Goal: Task Accomplishment & Management: Use online tool/utility

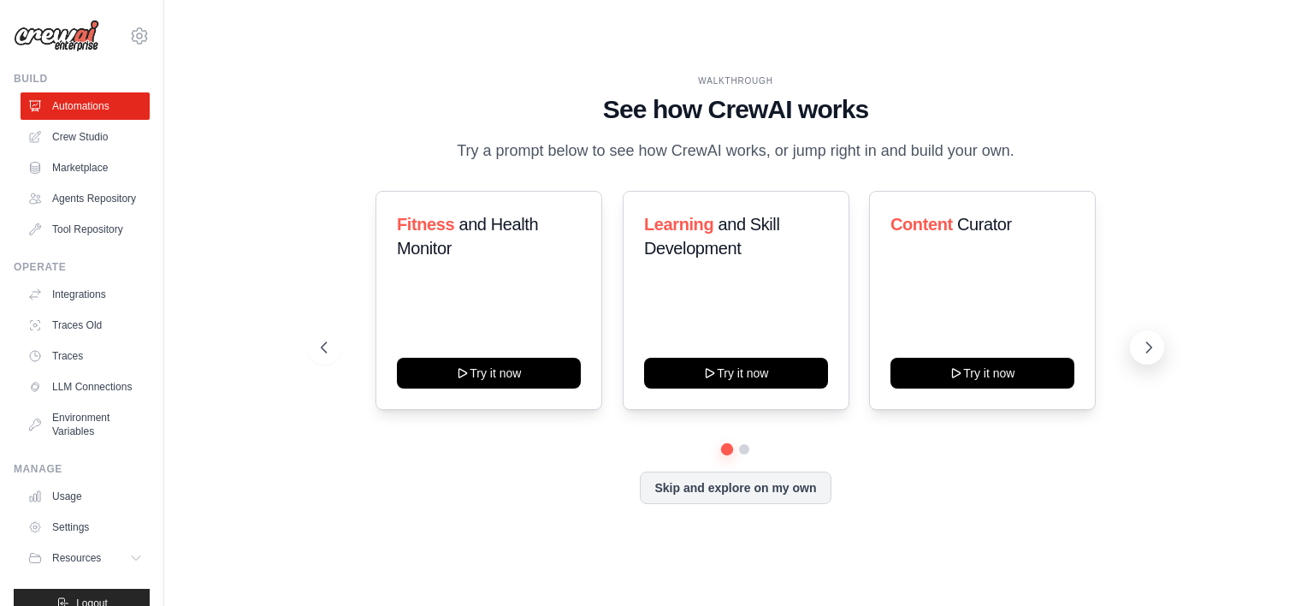
click at [1141, 348] on icon at bounding box center [1148, 347] width 17 height 17
click at [1148, 344] on icon at bounding box center [1148, 347] width 5 height 10
click at [1145, 342] on icon at bounding box center [1148, 347] width 17 height 17
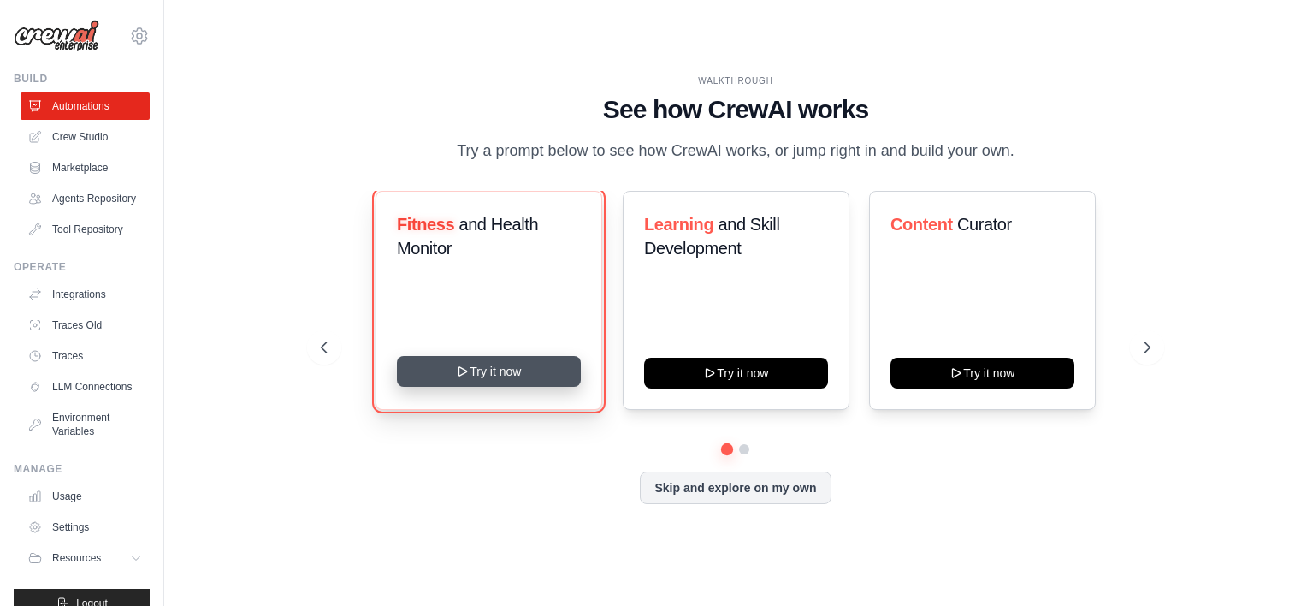
click at [470, 364] on button "Try it now" at bounding box center [489, 371] width 184 height 31
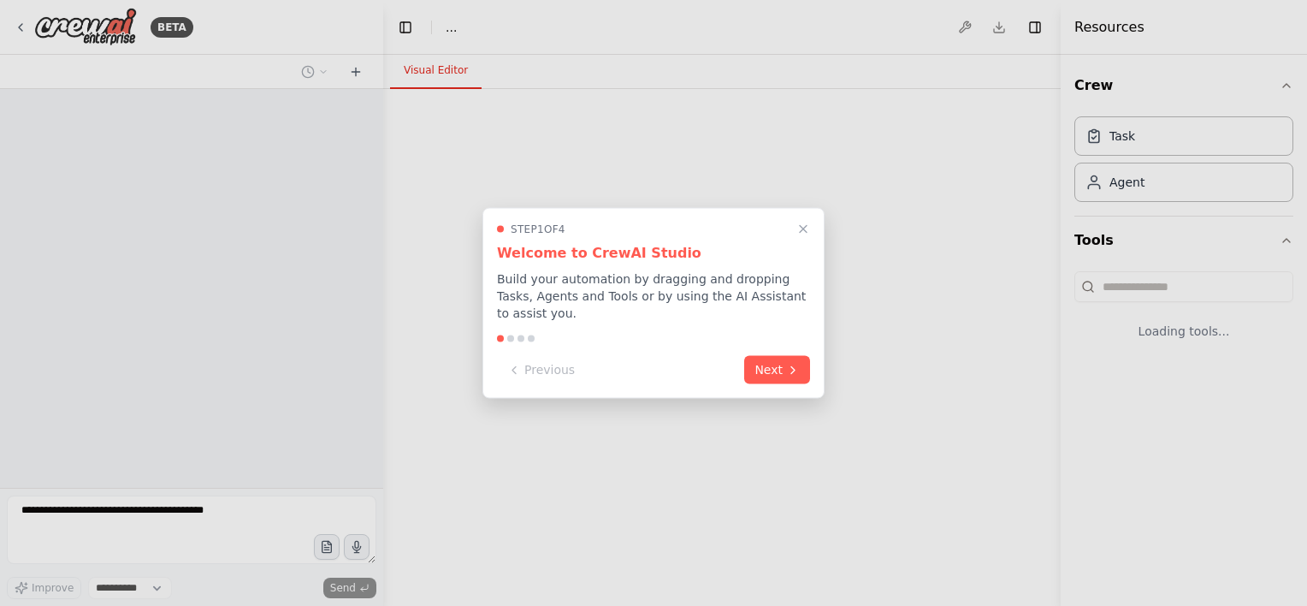
select select "****"
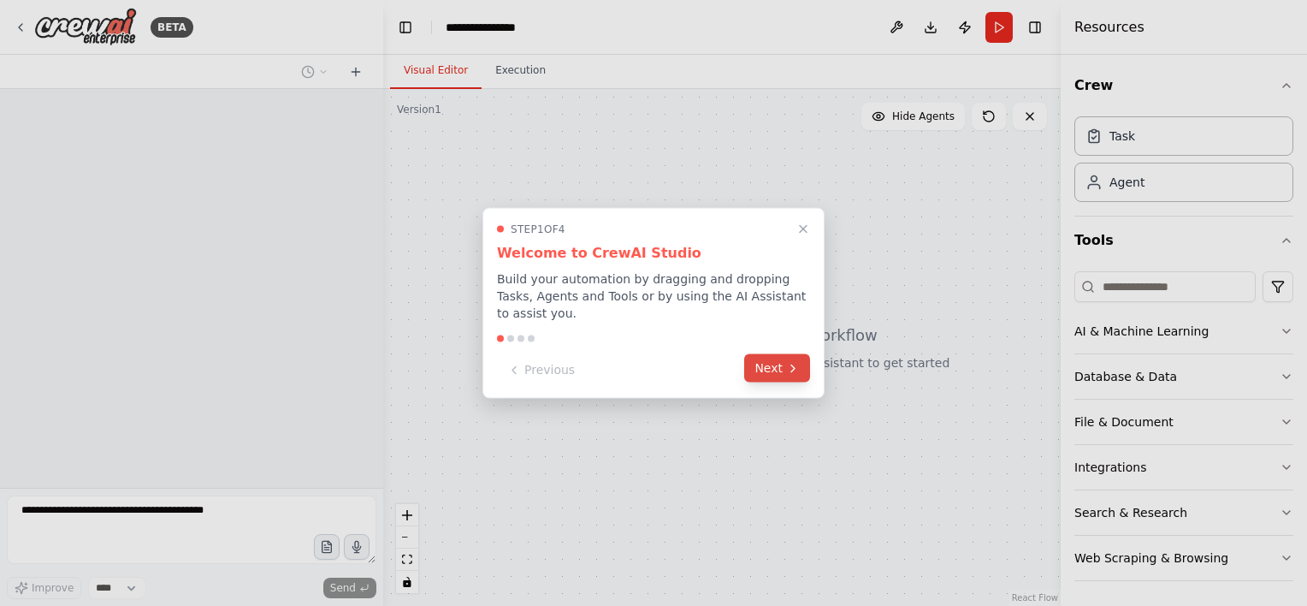
click at [773, 368] on button "Next" at bounding box center [777, 368] width 66 height 28
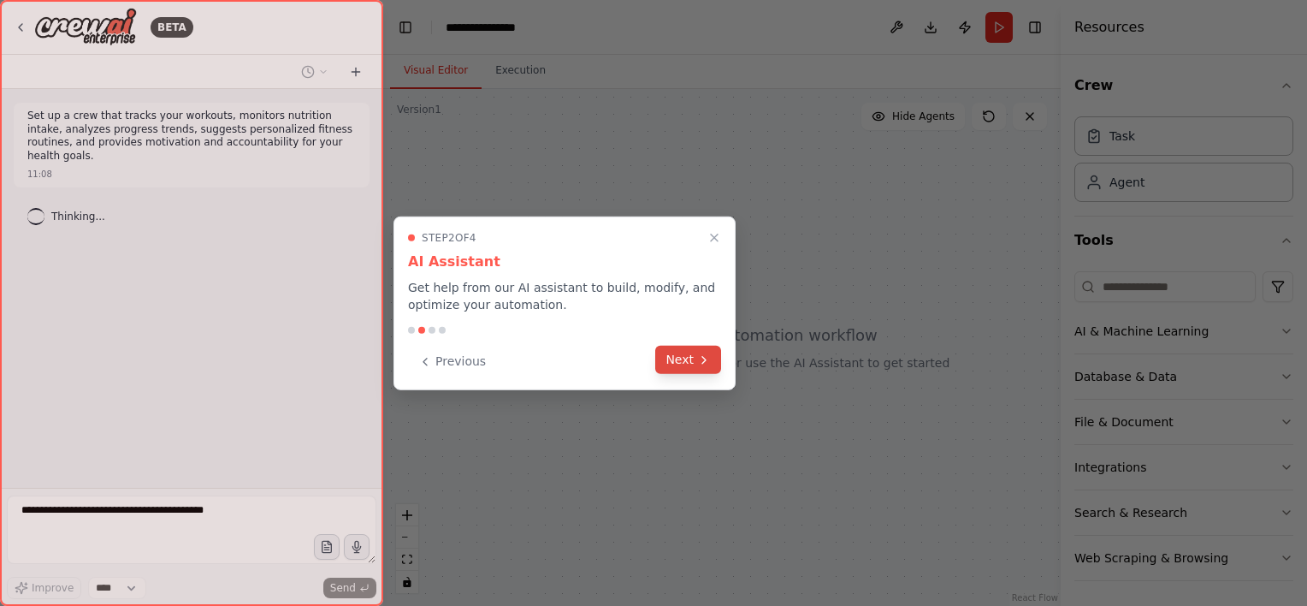
click at [679, 359] on button "Next" at bounding box center [688, 360] width 66 height 28
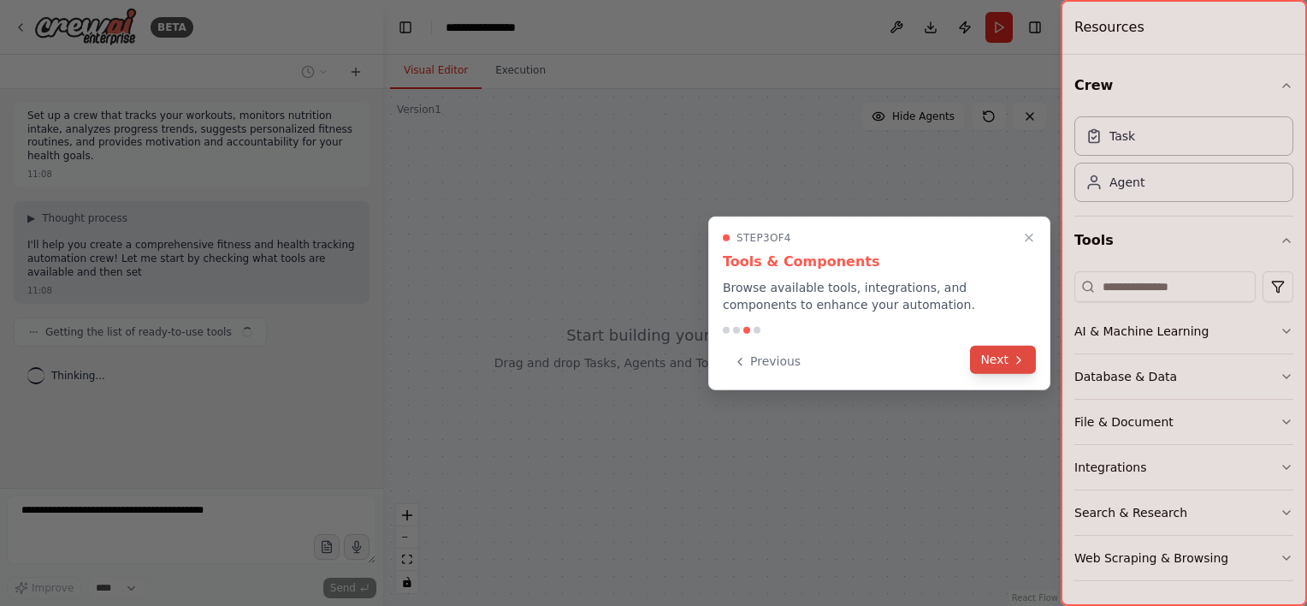
click at [996, 359] on button "Next" at bounding box center [1003, 360] width 66 height 28
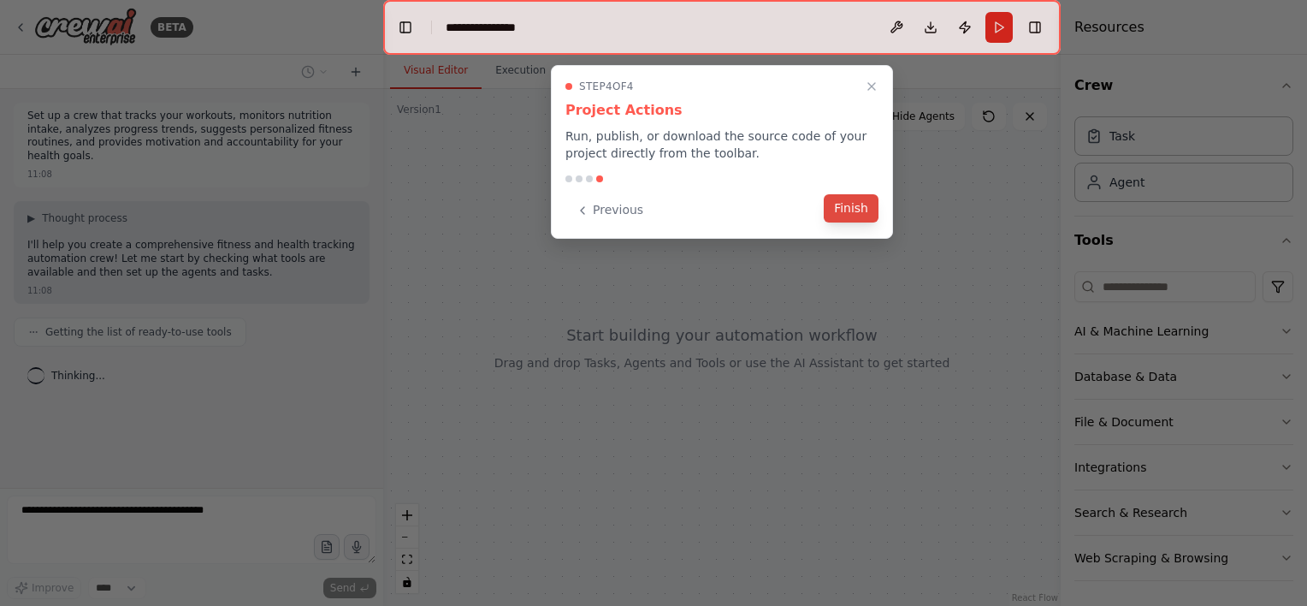
click at [870, 213] on button "Finish" at bounding box center [851, 208] width 55 height 28
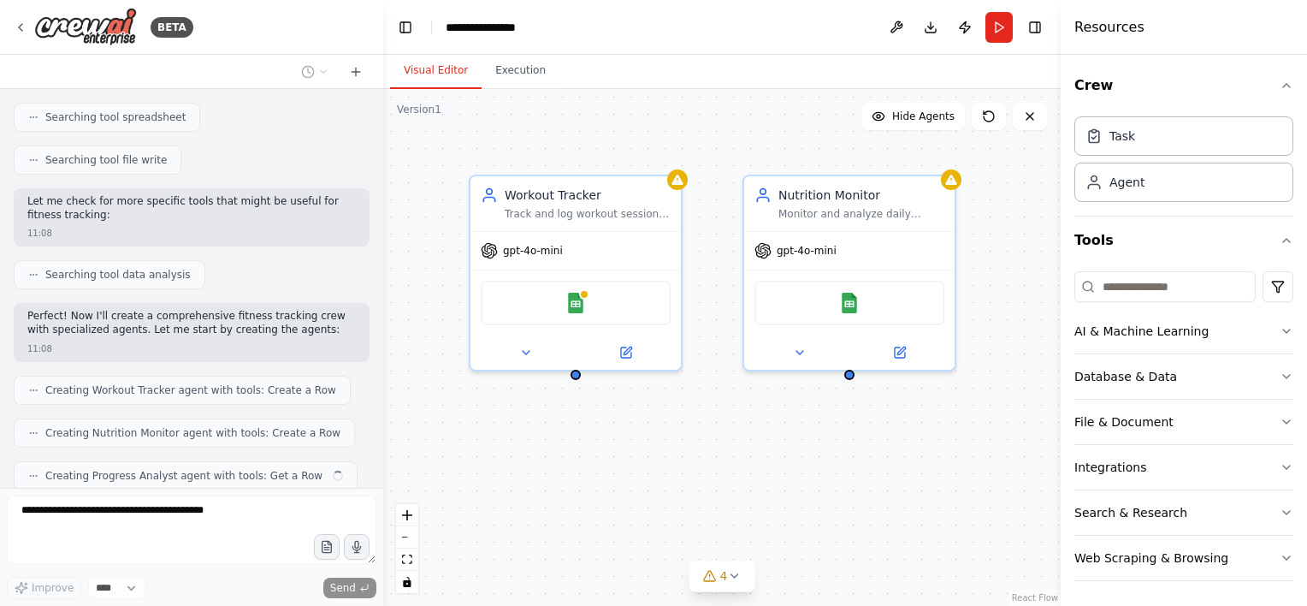
scroll to position [342, 0]
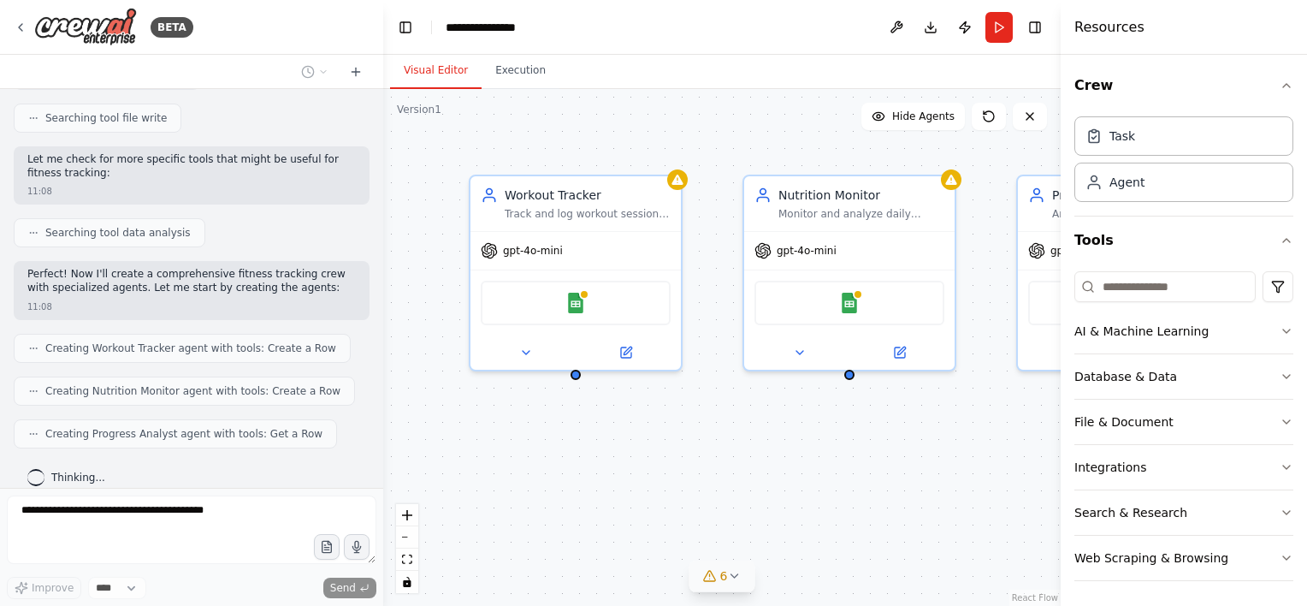
click at [743, 578] on button "6" at bounding box center [722, 576] width 66 height 32
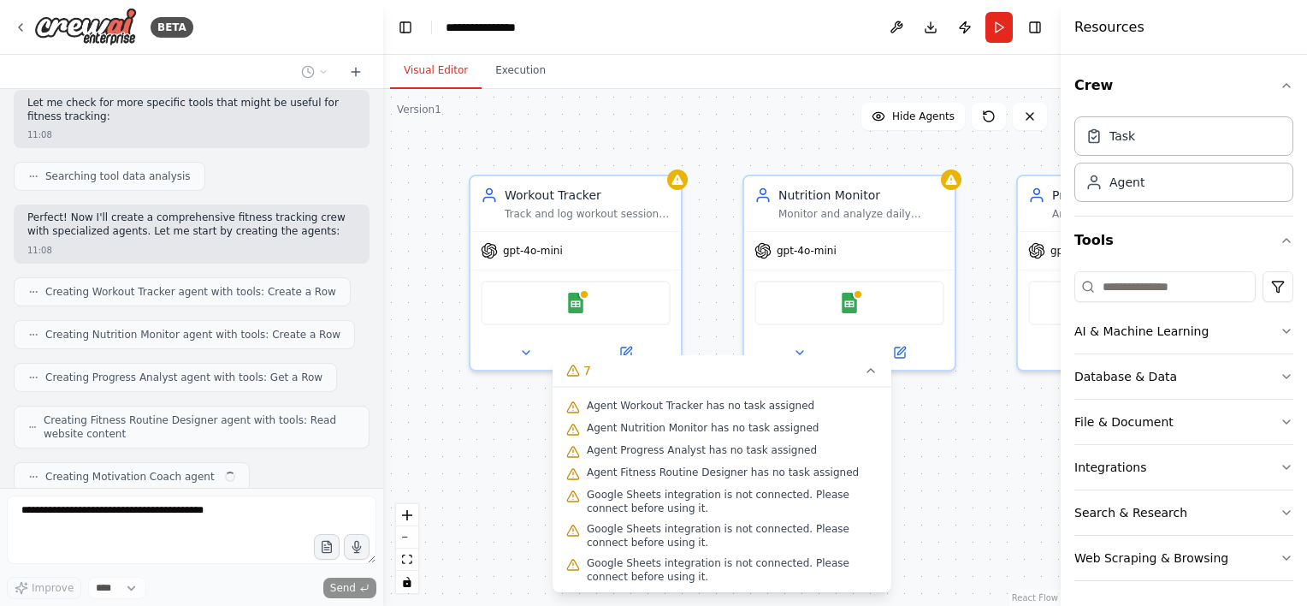
scroll to position [441, 0]
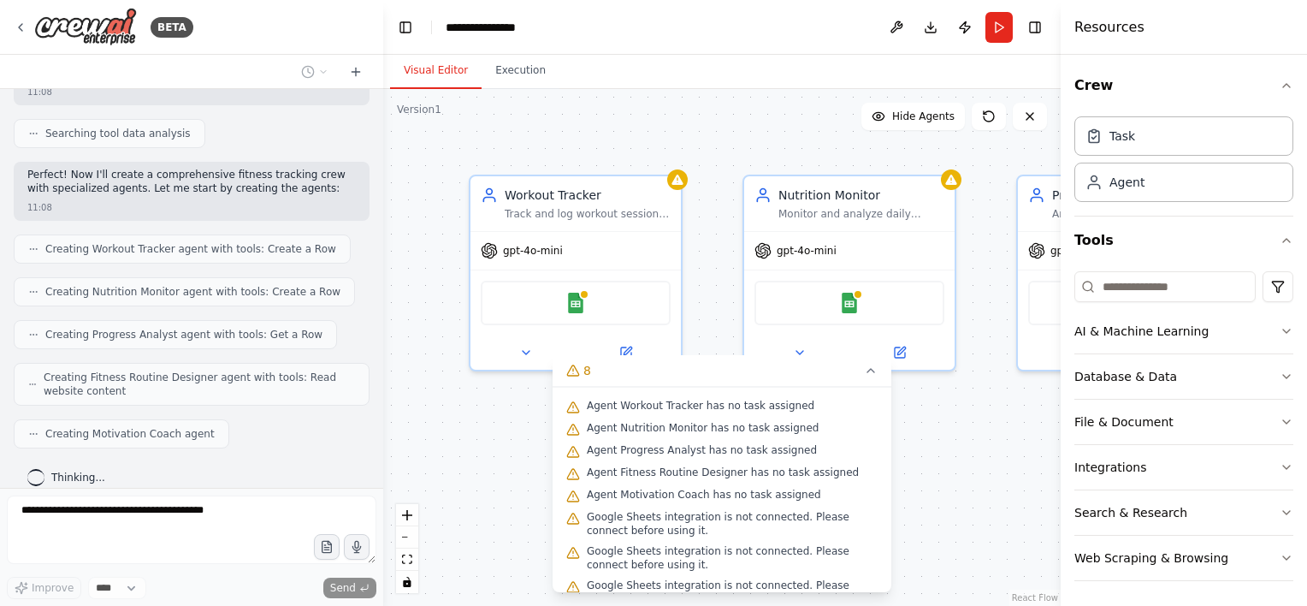
click at [369, 407] on div "Set up a crew that tracks your workouts, monitors nutrition intake, analyzes pr…" at bounding box center [191, 288] width 383 height 399
click at [861, 373] on button "8" at bounding box center [722, 371] width 339 height 32
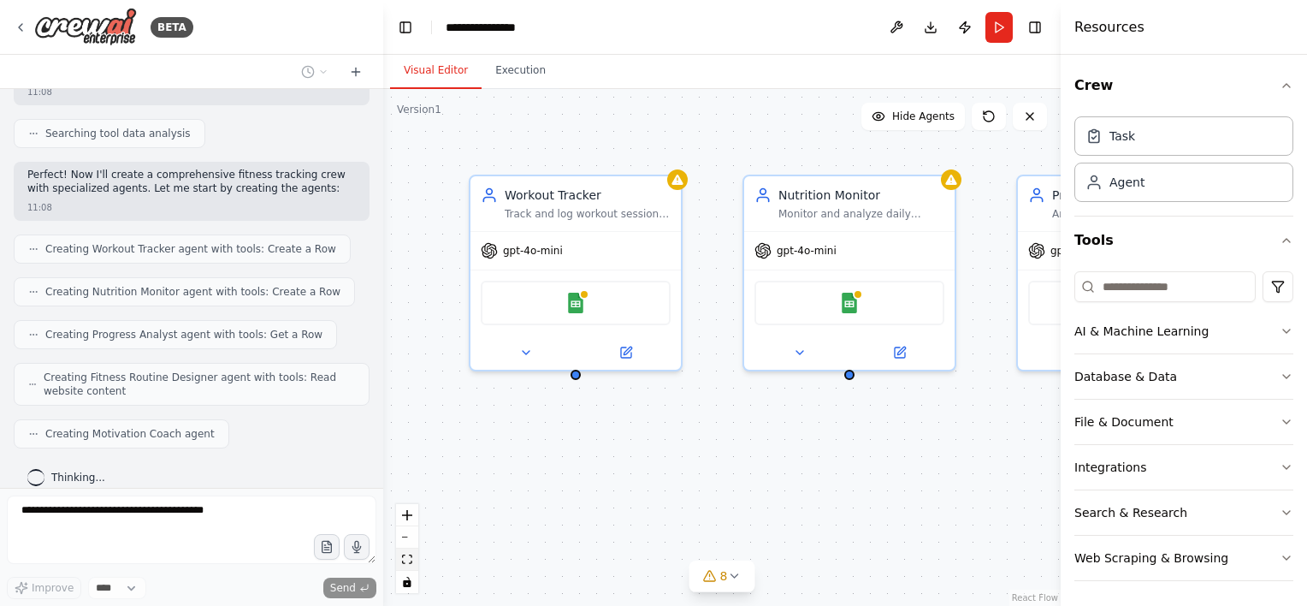
click at [406, 563] on icon "fit view" at bounding box center [407, 558] width 10 height 9
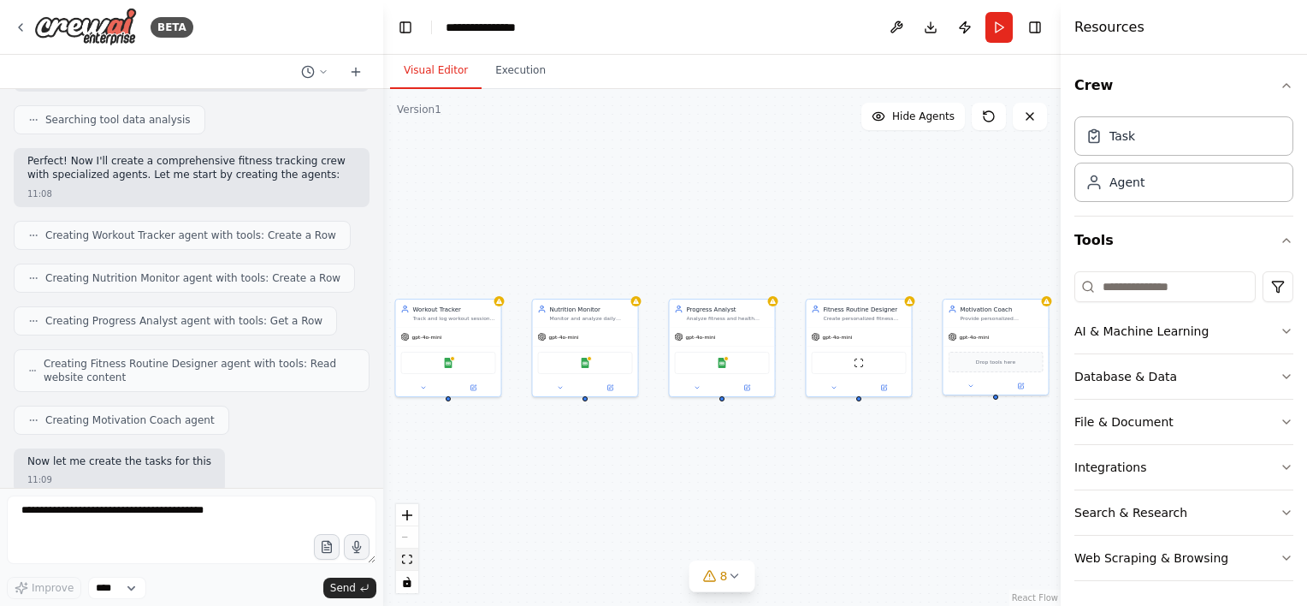
scroll to position [542, 0]
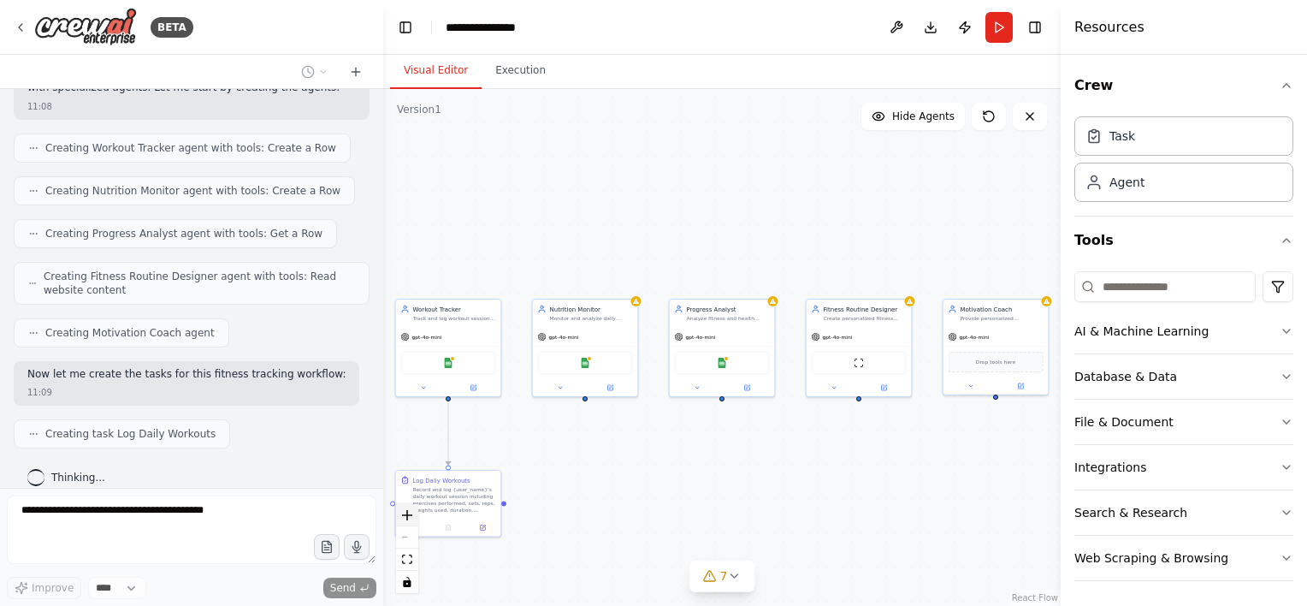
click at [402, 513] on icon "zoom in" at bounding box center [407, 515] width 10 height 10
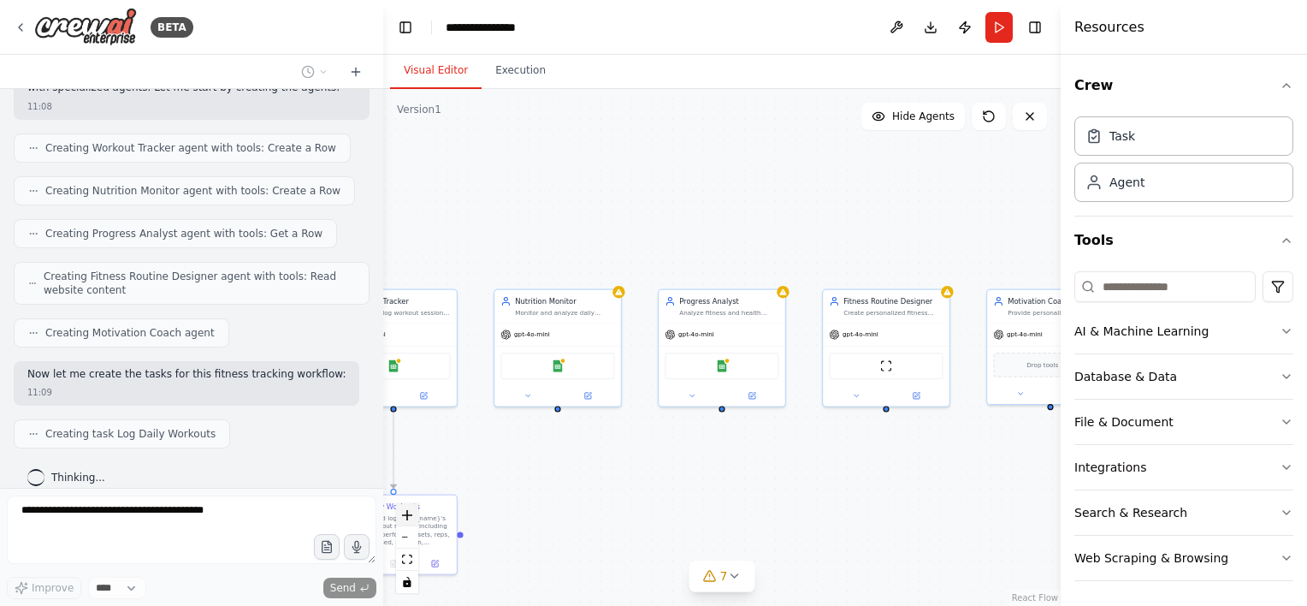
click at [402, 513] on icon "zoom in" at bounding box center [407, 515] width 10 height 10
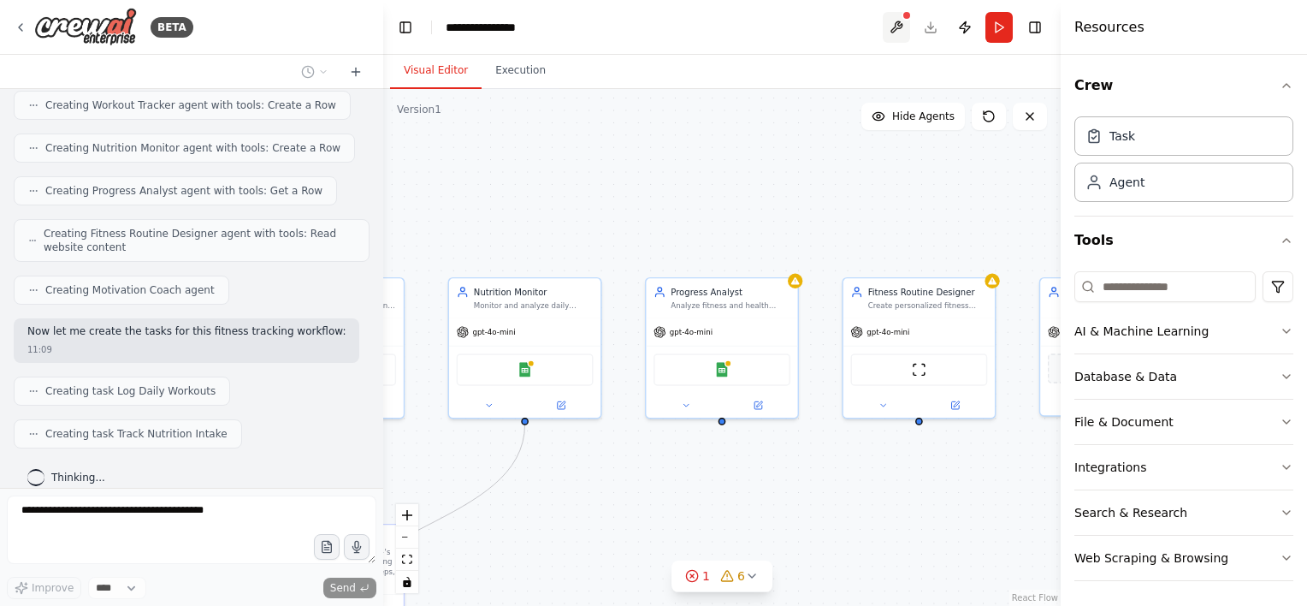
scroll to position [627, 0]
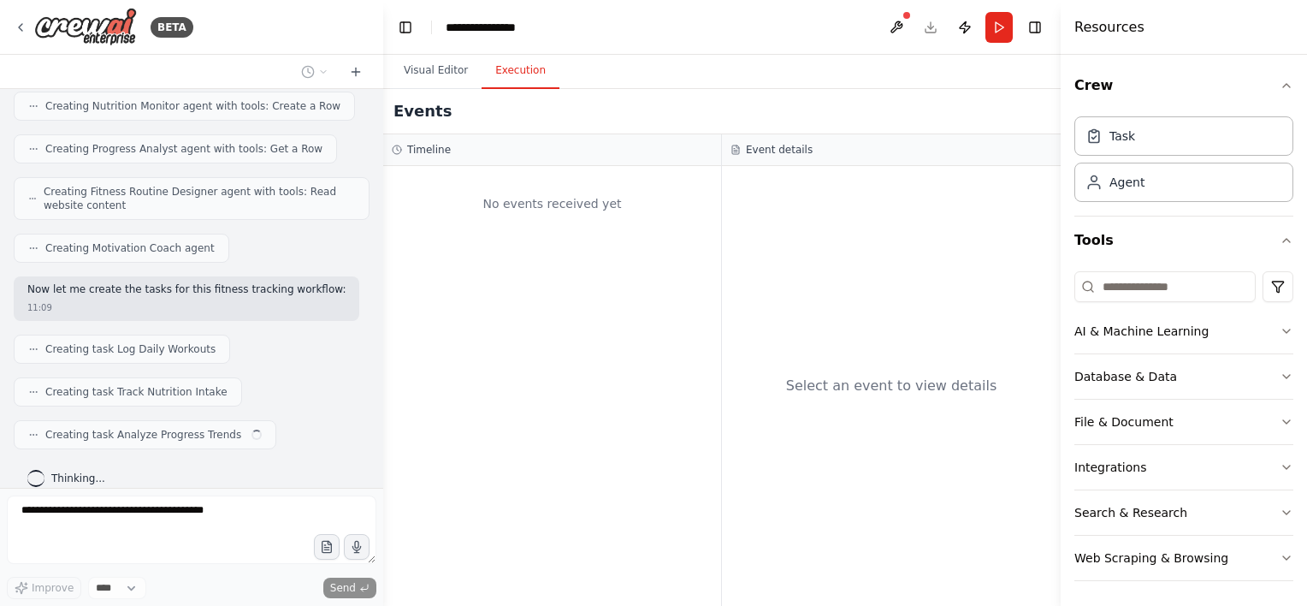
click at [527, 71] on button "Execution" at bounding box center [521, 71] width 78 height 36
click at [435, 62] on button "Visual Editor" at bounding box center [436, 71] width 92 height 36
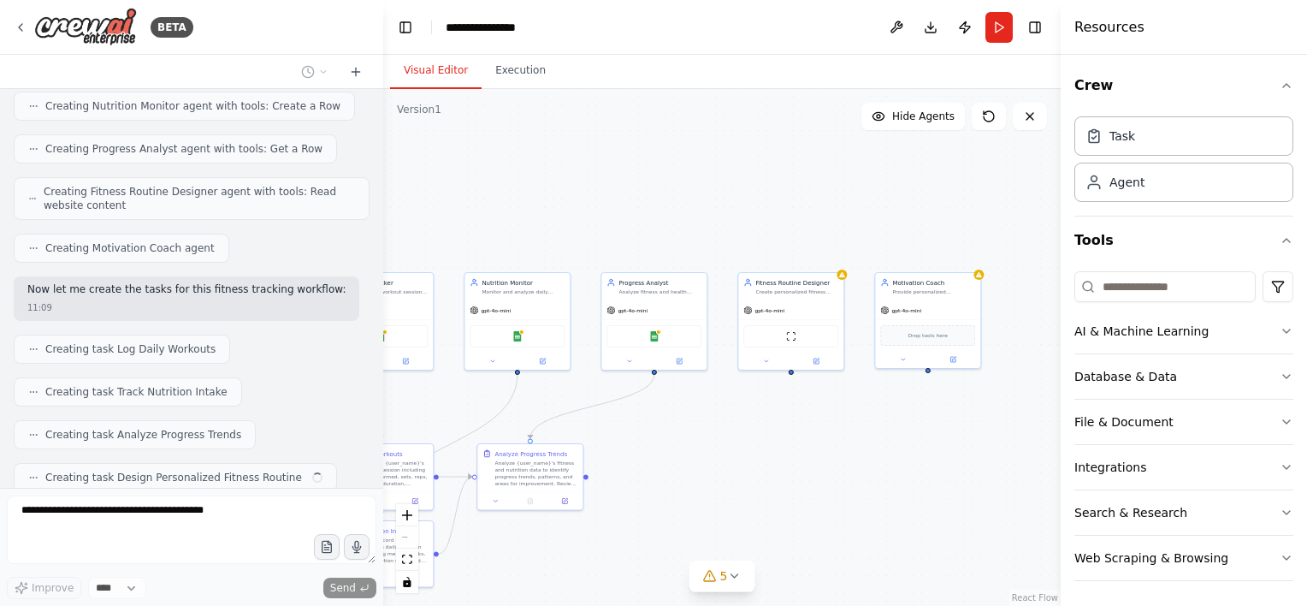
scroll to position [670, 0]
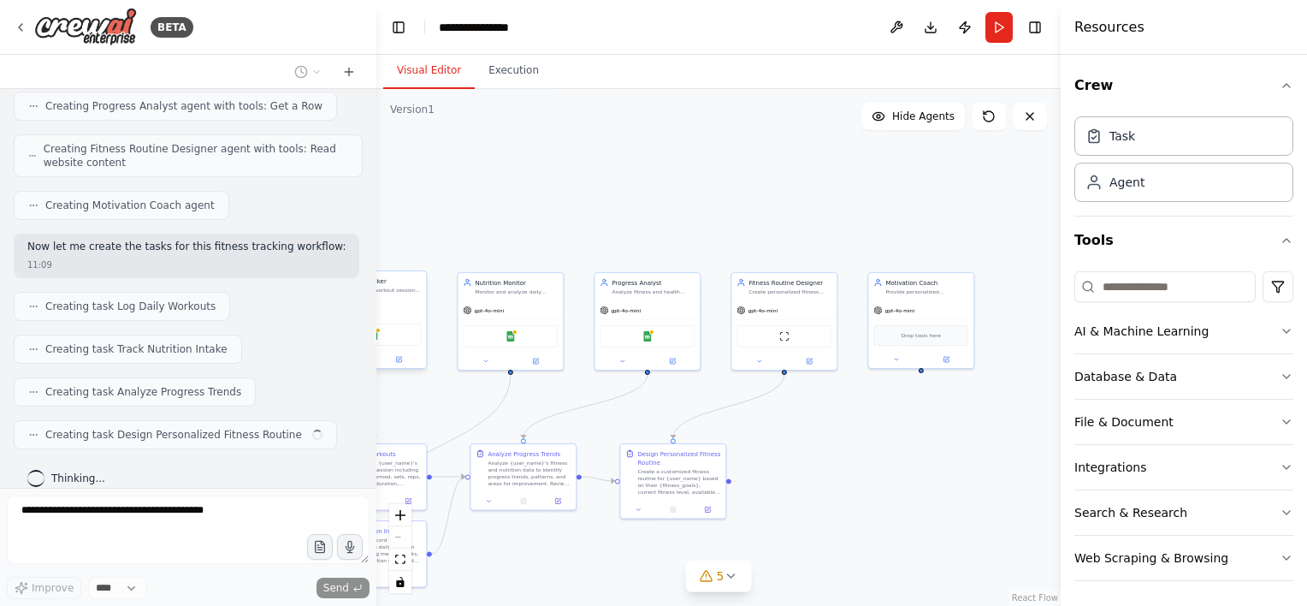
drag, startPoint x: 376, startPoint y: 406, endPoint x: 372, endPoint y: 364, distance: 42.1
click at [372, 364] on div "BETA Set up a crew that tracks your workouts, monitors nutrition intake, analyz…" at bounding box center [653, 303] width 1307 height 606
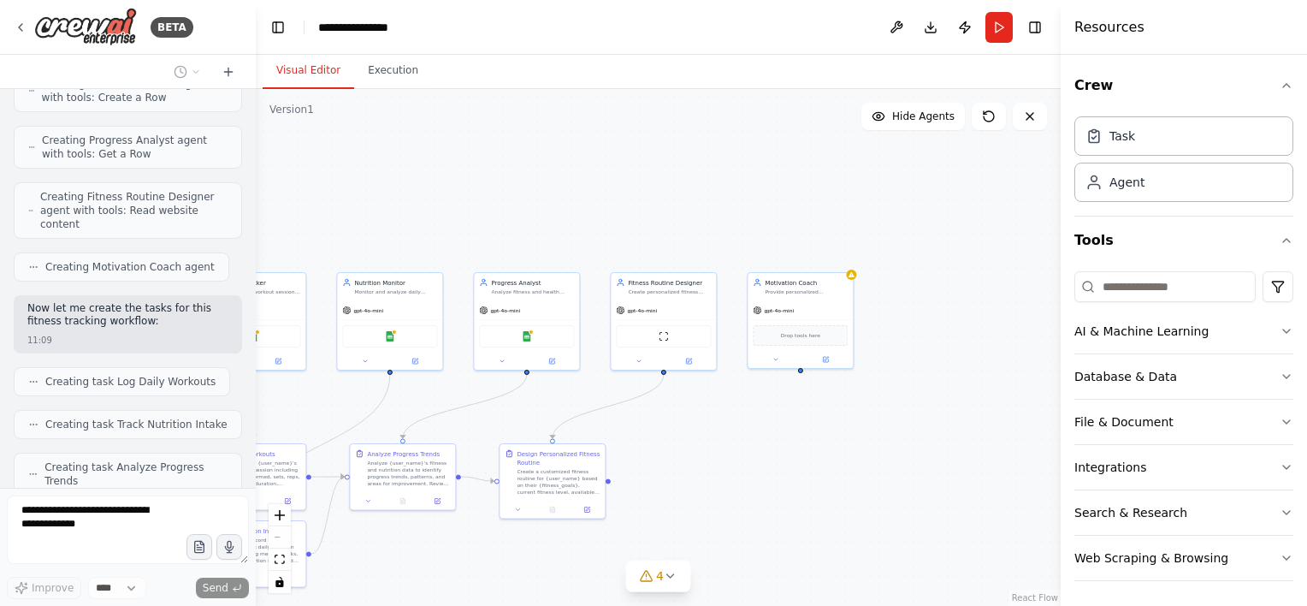
drag, startPoint x: 371, startPoint y: 393, endPoint x: 273, endPoint y: 382, distance: 98.9
click at [271, 382] on div "BETA Set up a crew that tracks your workouts, monitors nutrition intake, analyz…" at bounding box center [653, 303] width 1307 height 606
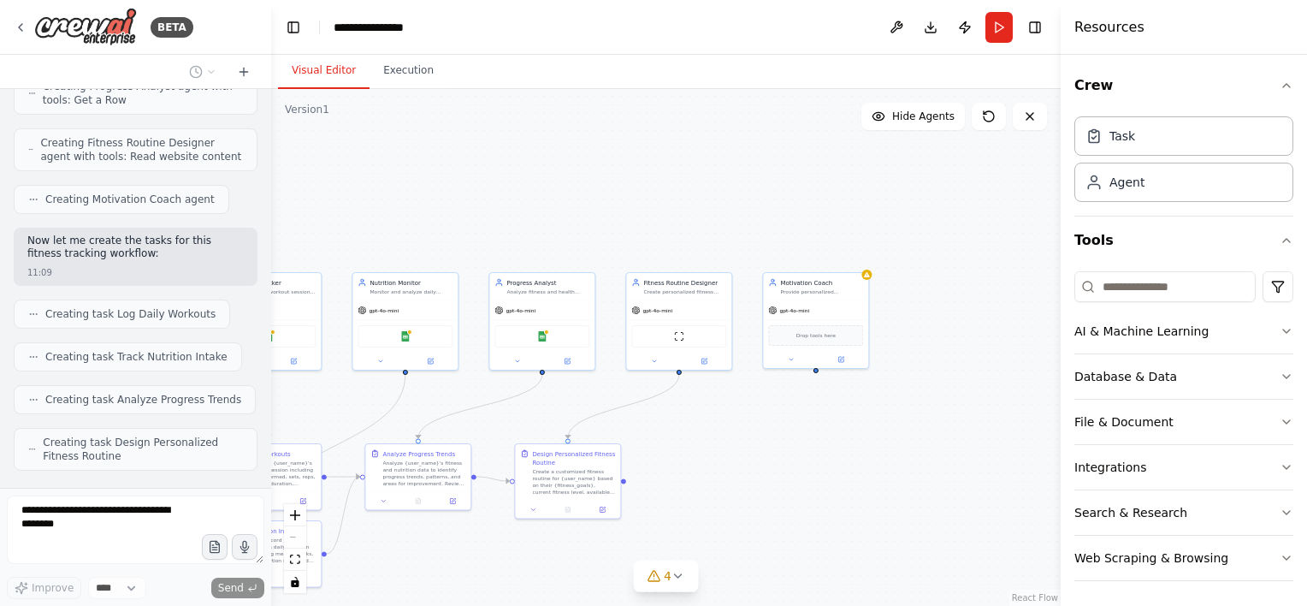
scroll to position [757, 0]
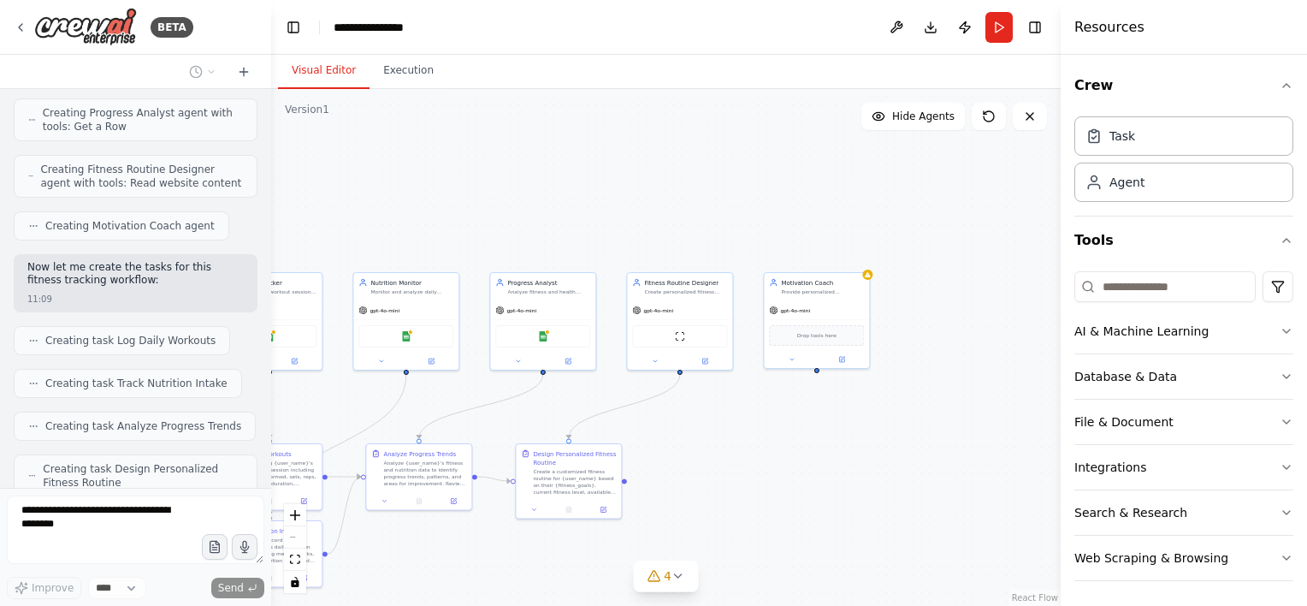
click at [274, 382] on div ".deletable-edge-delete-btn { width: 20px; height: 20px; border: 0px solid #ffff…" at bounding box center [666, 347] width 790 height 517
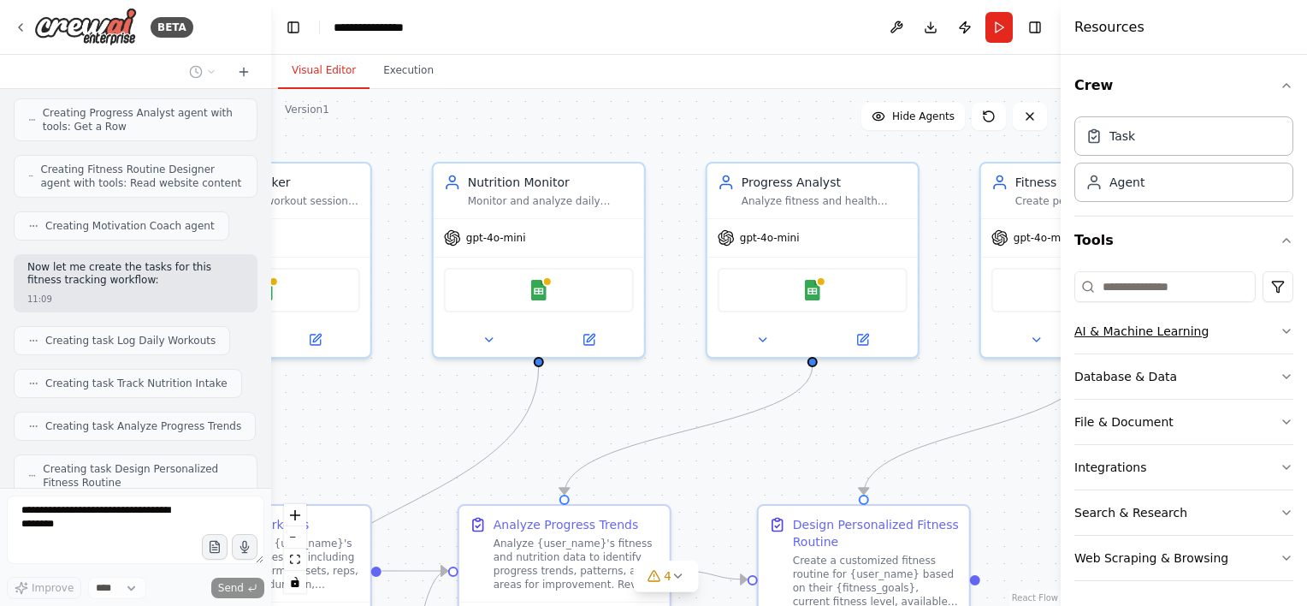
click at [1199, 330] on button "AI & Machine Learning" at bounding box center [1183, 331] width 219 height 44
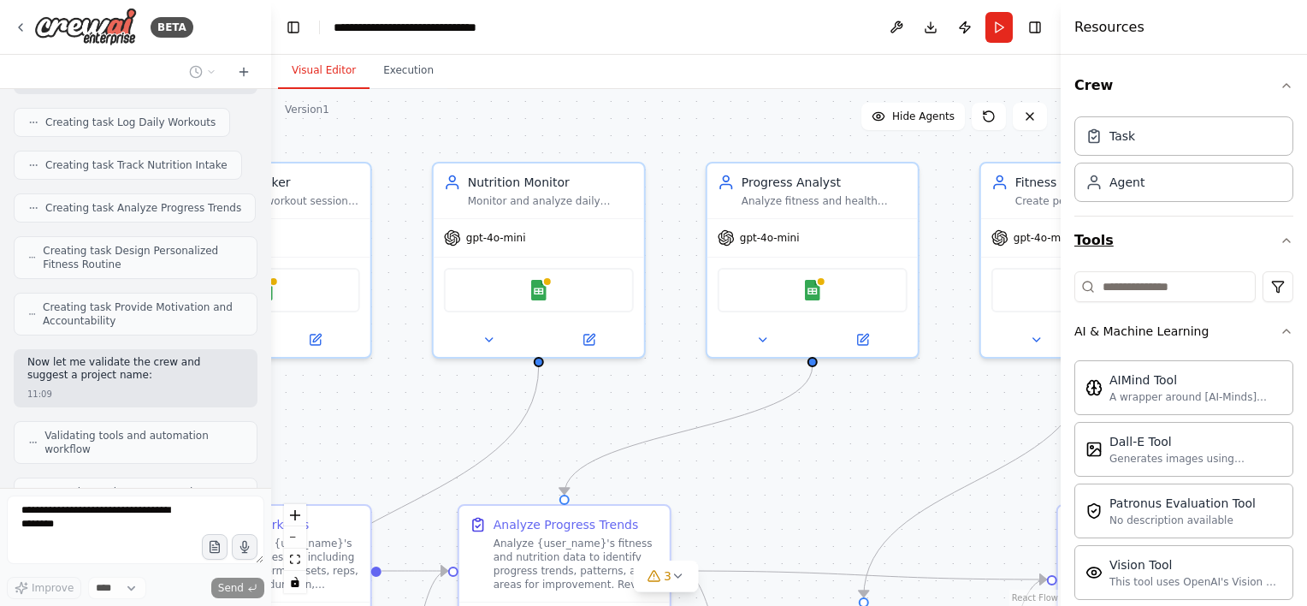
scroll to position [1032, 0]
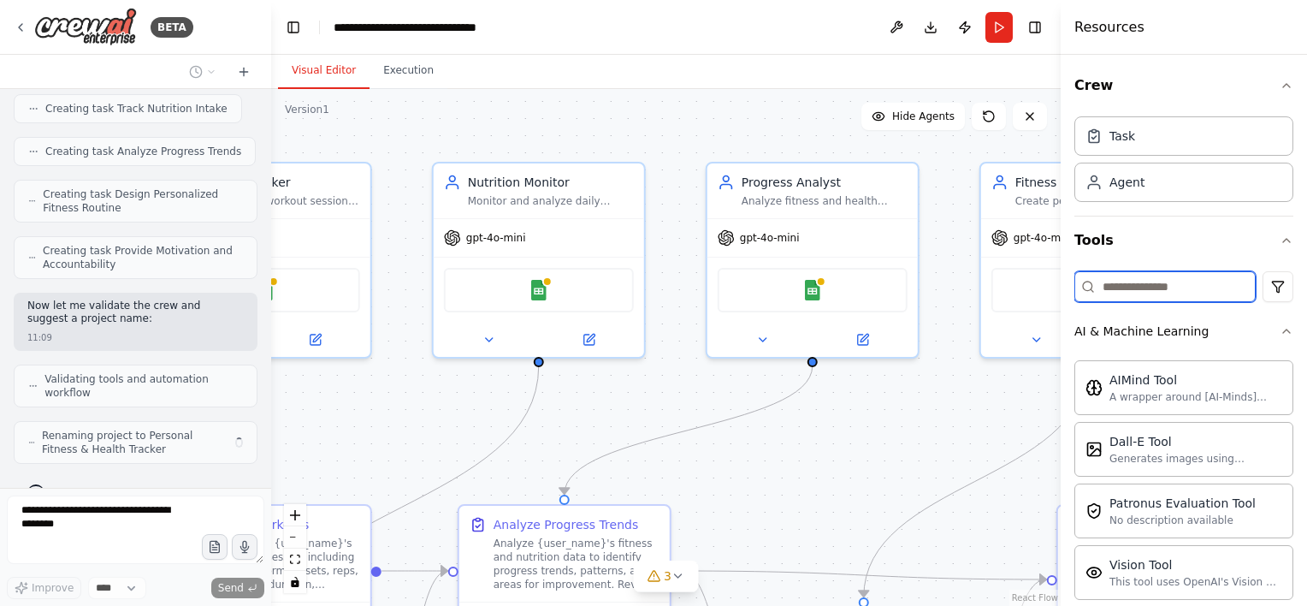
click at [1143, 286] on input at bounding box center [1164, 286] width 181 height 31
click at [1280, 282] on div "Crew Task Agent Tools AI & Machine Learning AIMind Tool A wrapper around [AI-Mi…" at bounding box center [1184, 330] width 246 height 551
click at [1269, 286] on html "BETA Set up a crew that tracks your workouts, monitors nutrition intake, analyz…" at bounding box center [653, 303] width 1307 height 606
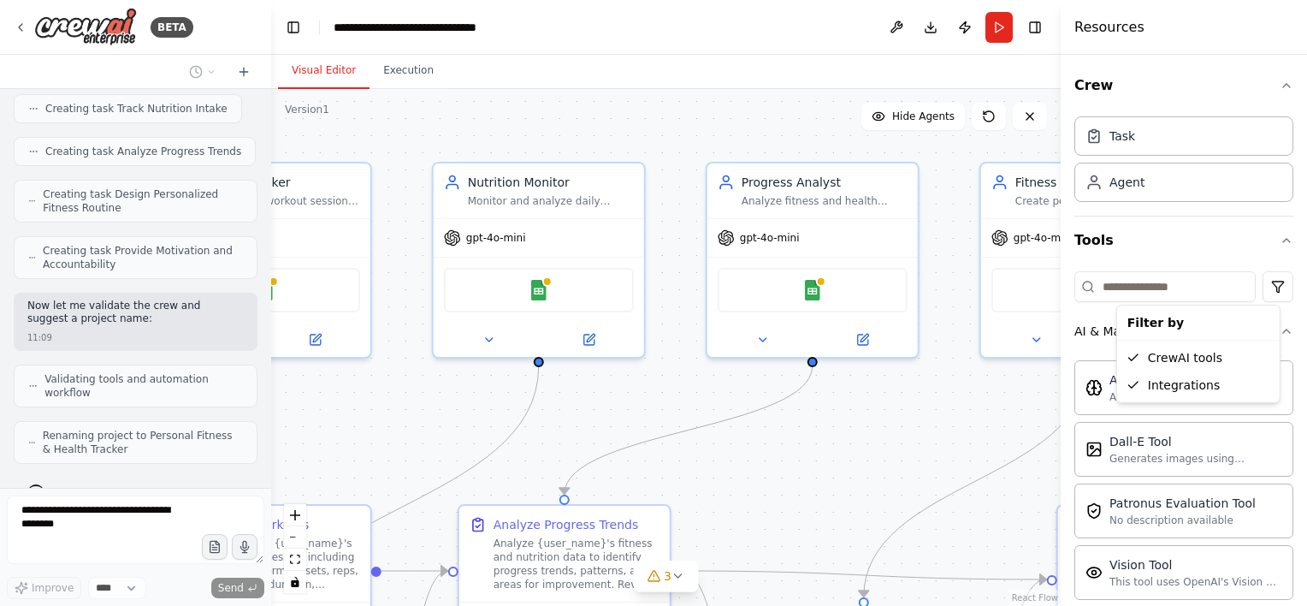
click at [1266, 286] on html "BETA Set up a crew that tracks your workouts, monitors nutrition intake, analyz…" at bounding box center [653, 303] width 1307 height 606
click at [1150, 182] on div "Agent" at bounding box center [1183, 181] width 219 height 39
click at [1169, 143] on div "Task" at bounding box center [1183, 134] width 219 height 39
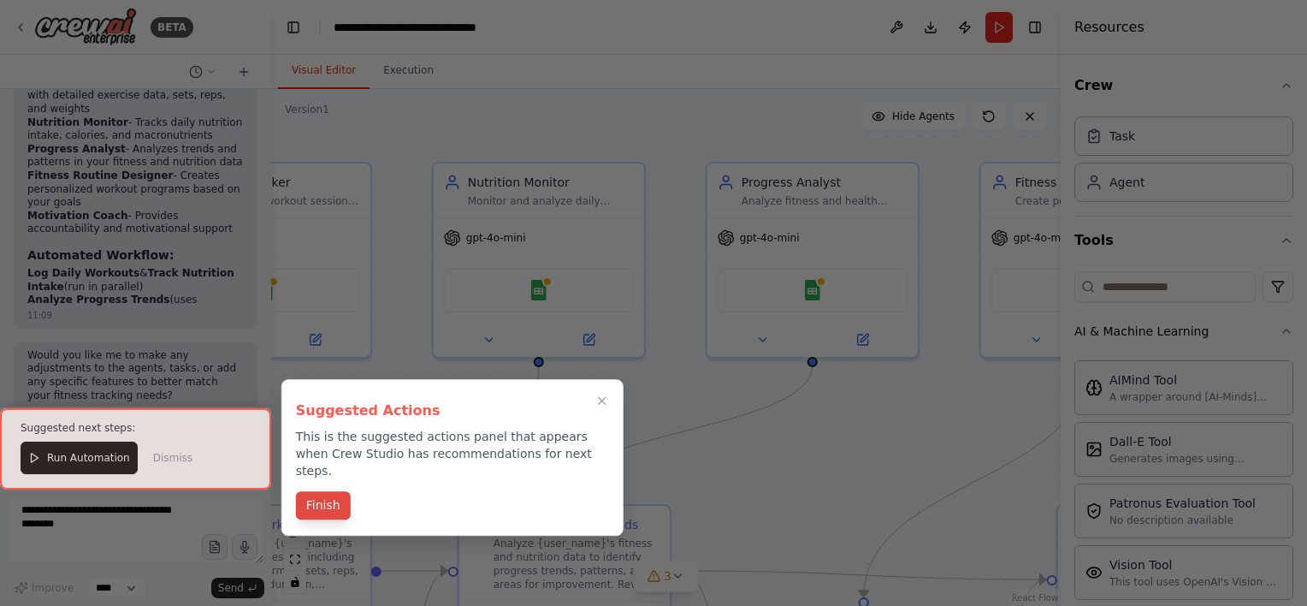
click at [332, 491] on button "Finish" at bounding box center [323, 505] width 55 height 28
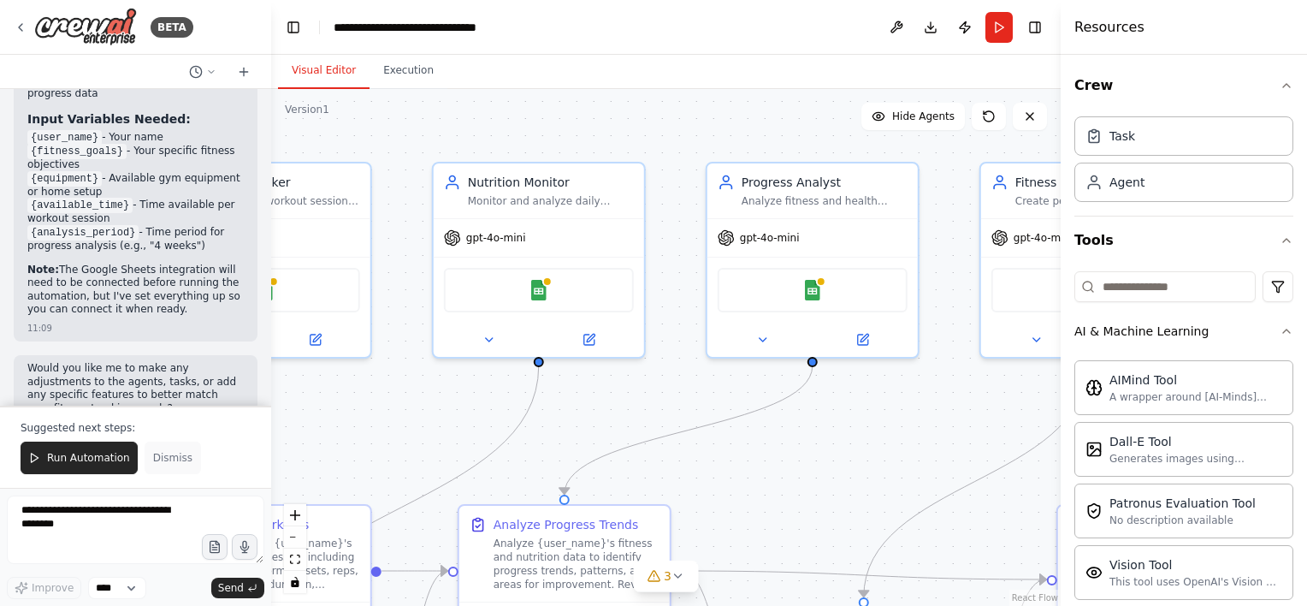
click at [162, 462] on span "Dismiss" at bounding box center [172, 458] width 39 height 14
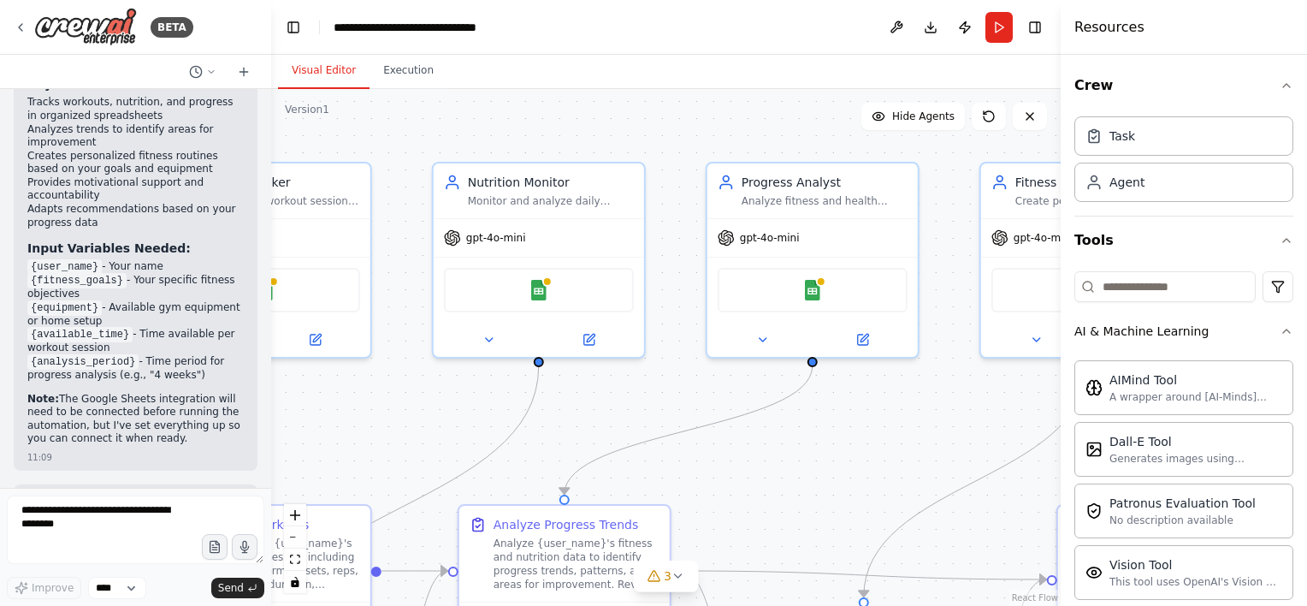
scroll to position [1910, 0]
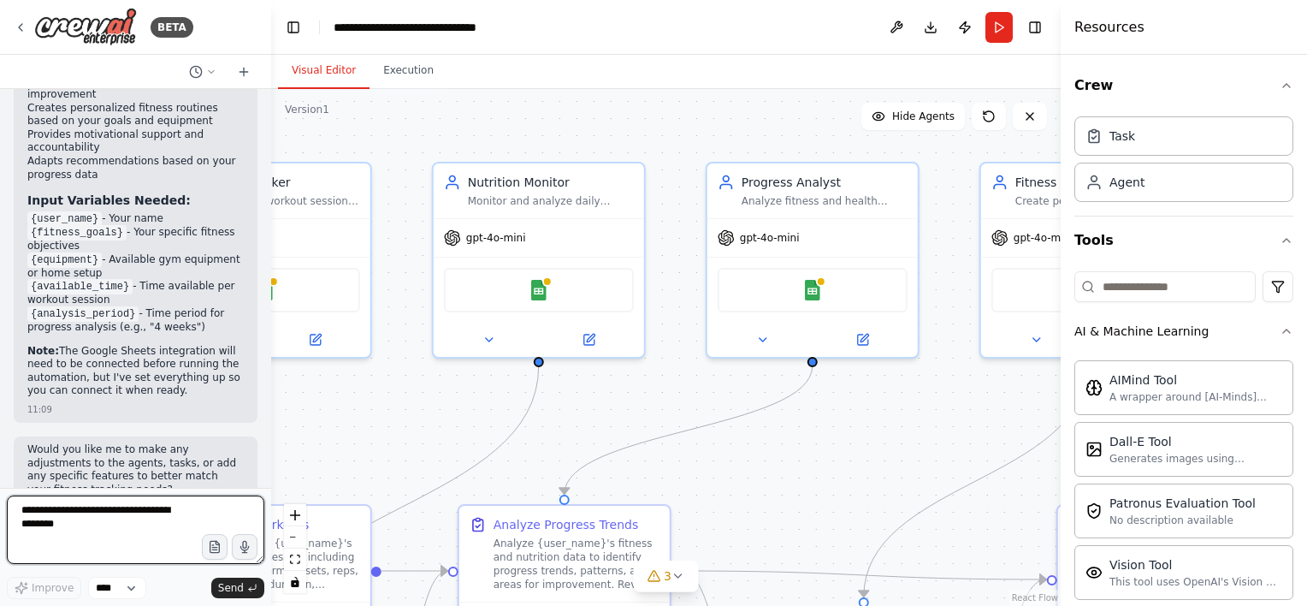
click at [84, 525] on textarea at bounding box center [135, 529] width 257 height 68
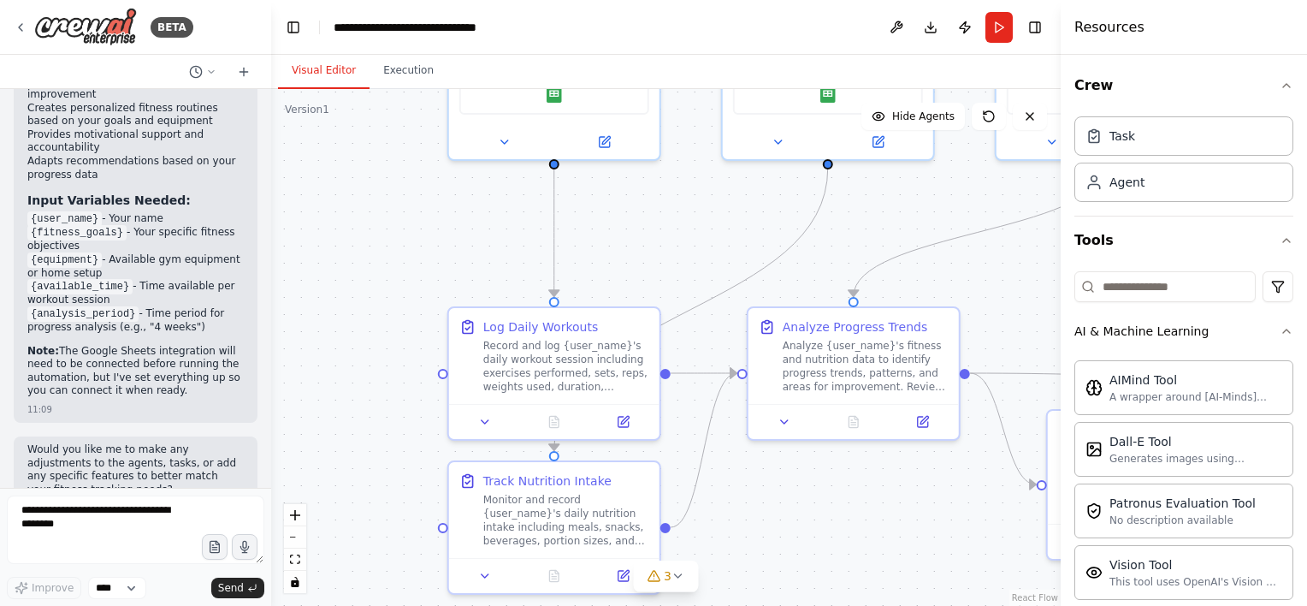
drag, startPoint x: 359, startPoint y: 411, endPoint x: 594, endPoint y: 122, distance: 371.5
click at [594, 123] on div ".deletable-edge-delete-btn { width: 20px; height: 20px; border: 0px solid #ffff…" at bounding box center [666, 347] width 790 height 517
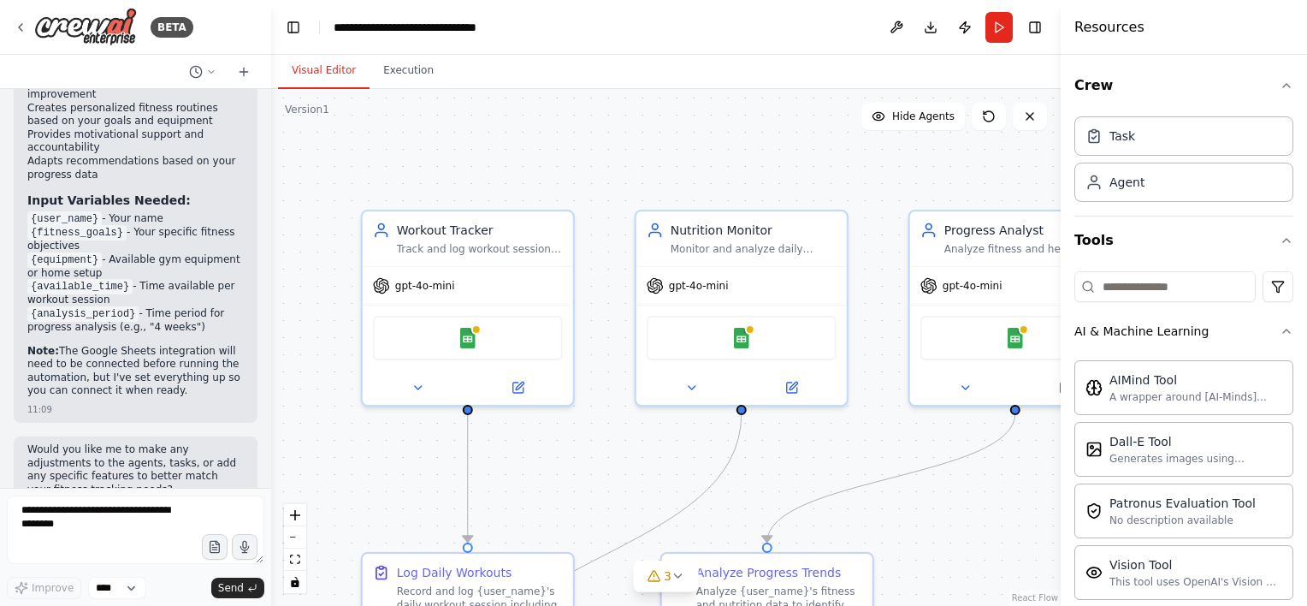
drag, startPoint x: 643, startPoint y: 137, endPoint x: 599, endPoint y: 530, distance: 396.0
click at [599, 530] on div ".deletable-edge-delete-btn { width: 20px; height: 20px; border: 0px solid #ffff…" at bounding box center [666, 347] width 790 height 517
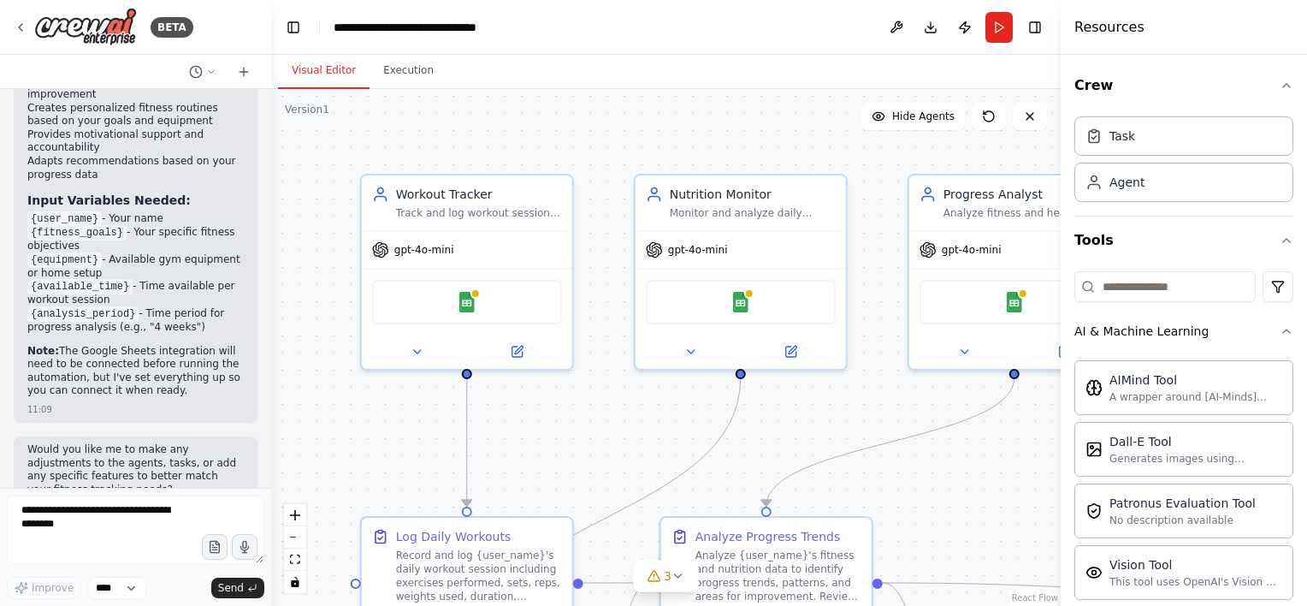
drag, startPoint x: 599, startPoint y: 530, endPoint x: 600, endPoint y: 437, distance: 93.2
click at [600, 437] on div ".deletable-edge-delete-btn { width: 20px; height: 20px; border: 0px solid #ffff…" at bounding box center [666, 347] width 790 height 517
click at [1000, 27] on button "Run" at bounding box center [998, 27] width 27 height 31
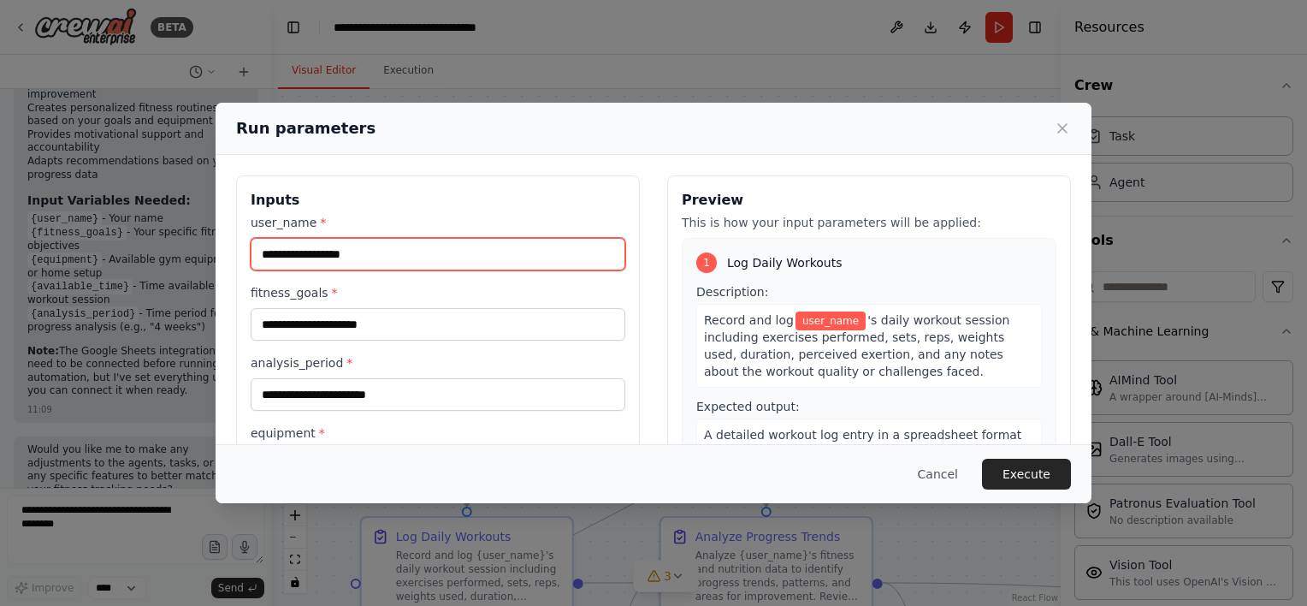
click at [382, 260] on input "user_name *" at bounding box center [438, 254] width 375 height 33
type input "*********"
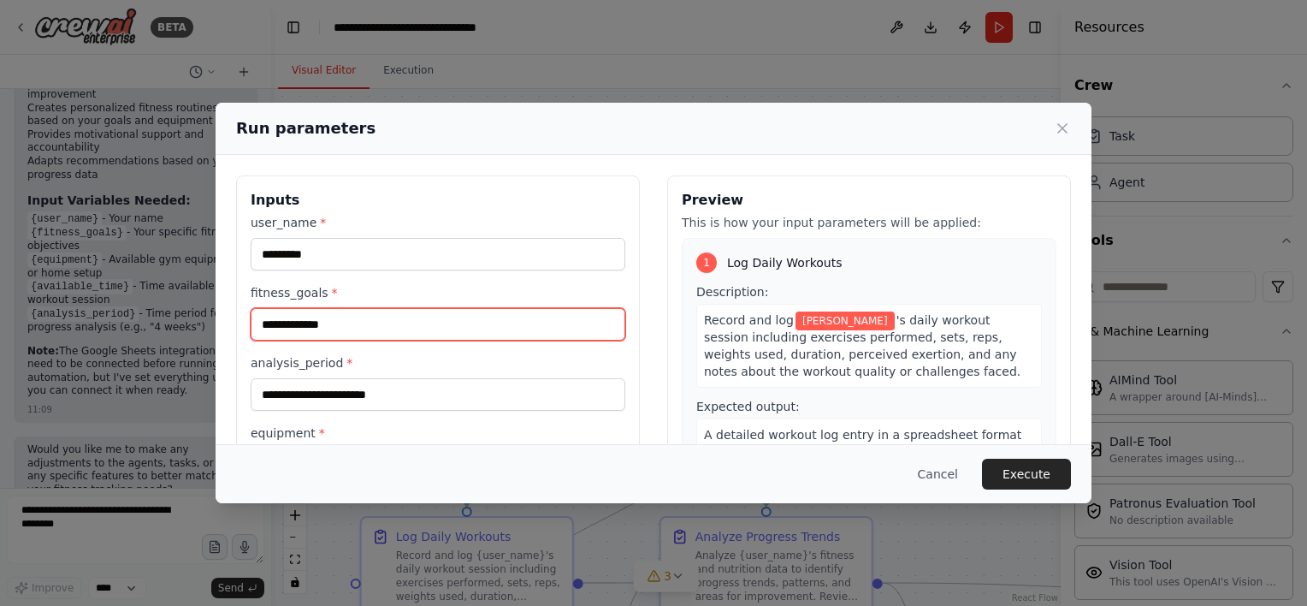
type input "**********"
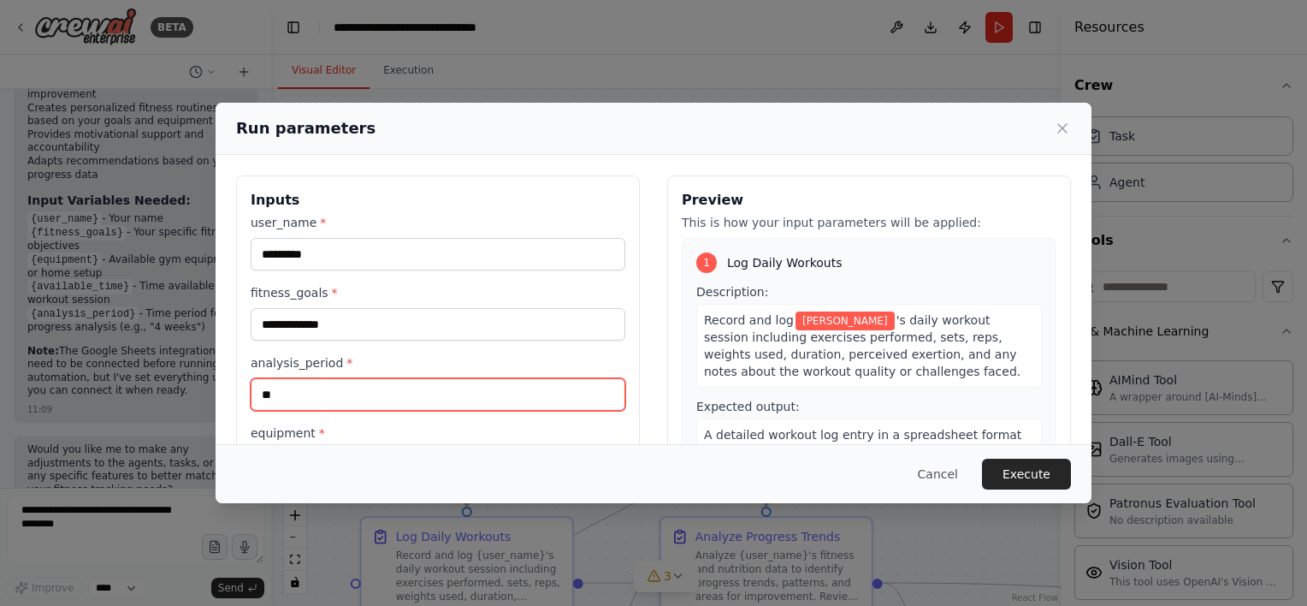
type input "**"
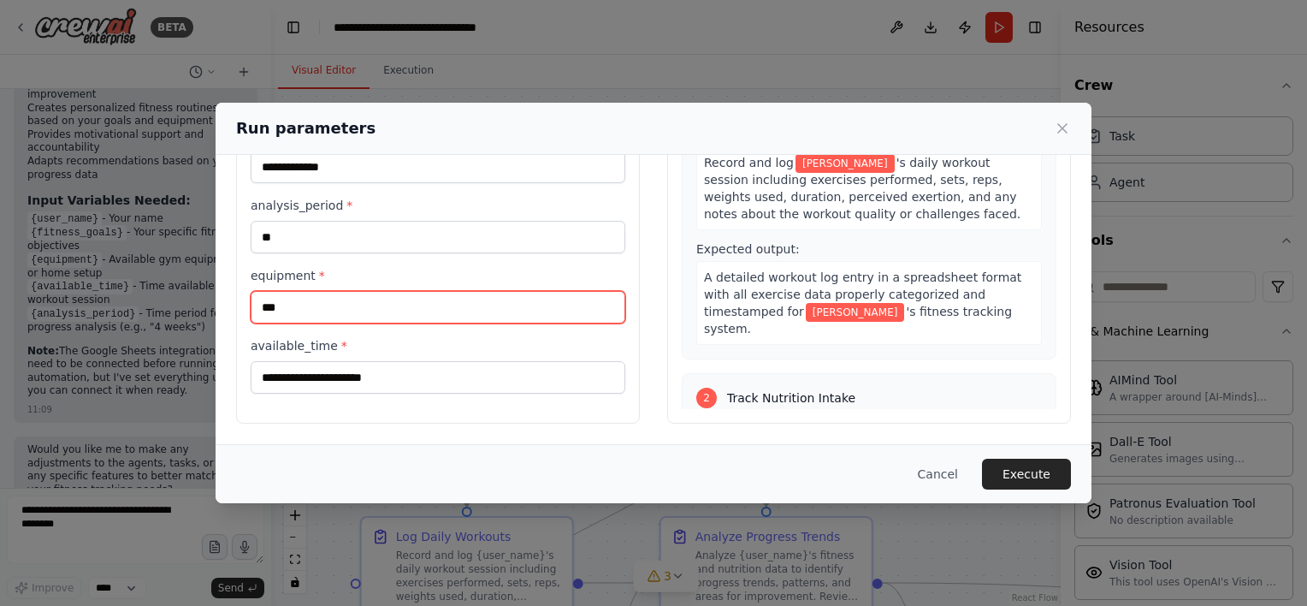
type input "***"
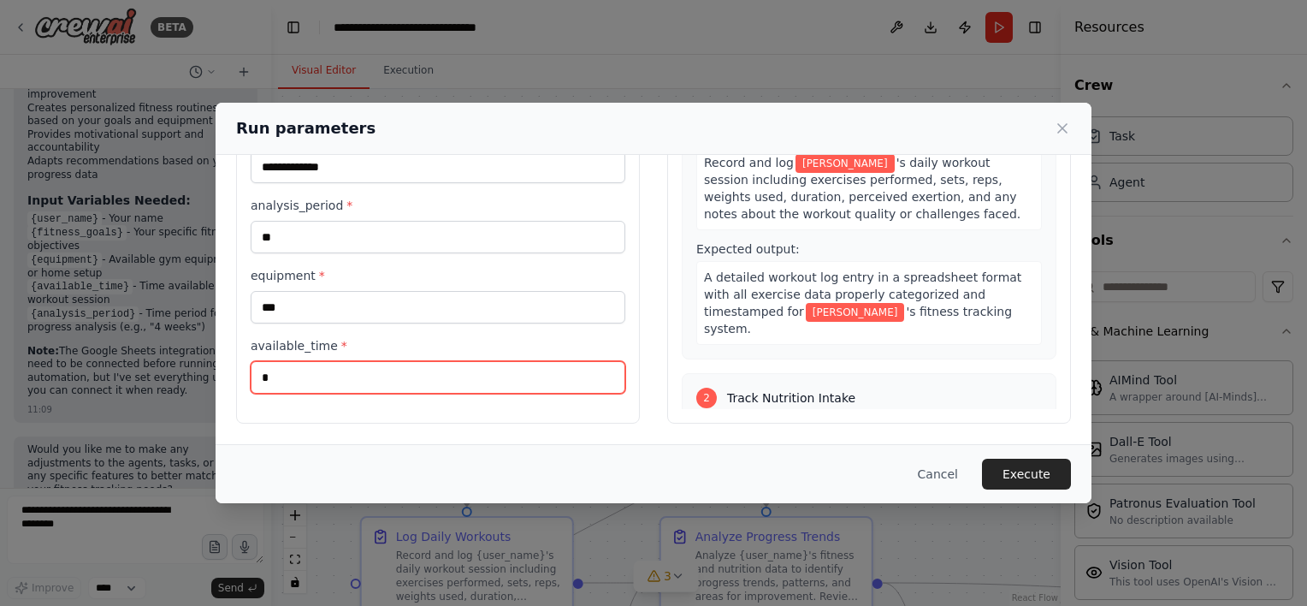
type input "*"
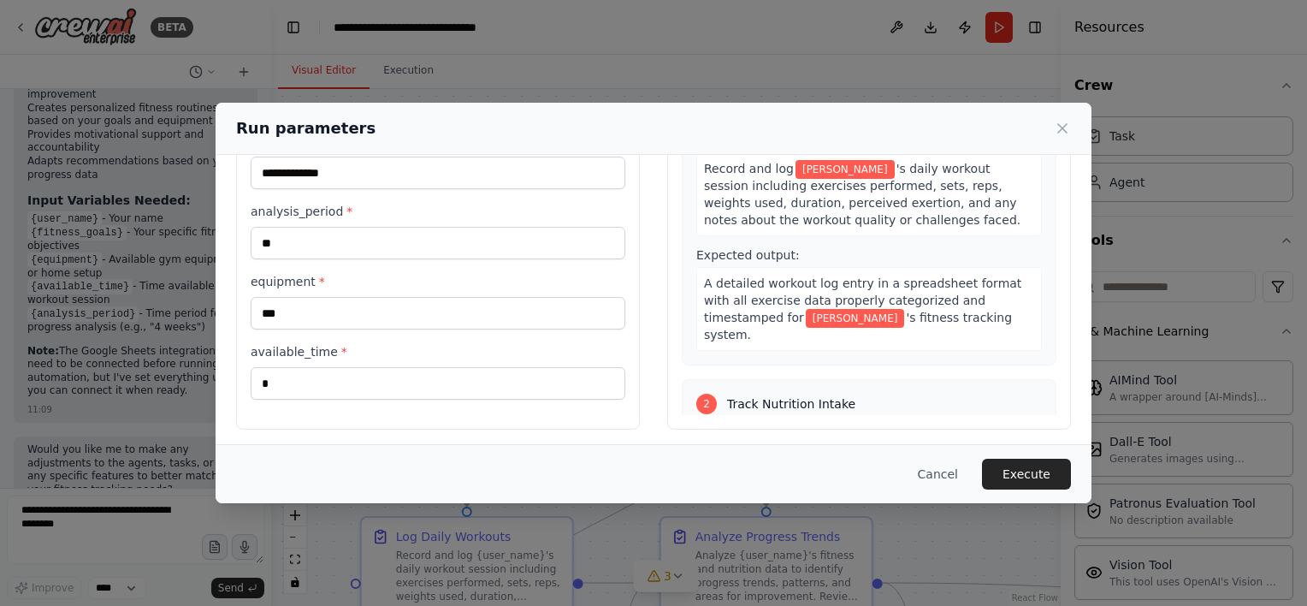
scroll to position [157, 0]
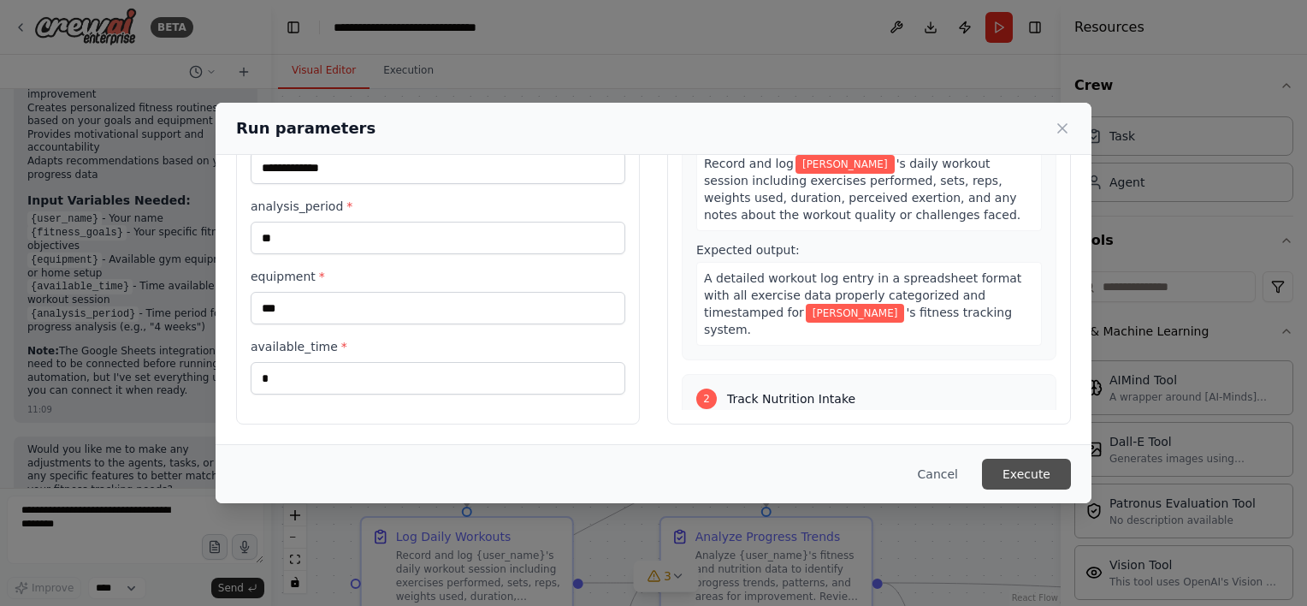
click at [1027, 474] on button "Execute" at bounding box center [1026, 474] width 89 height 31
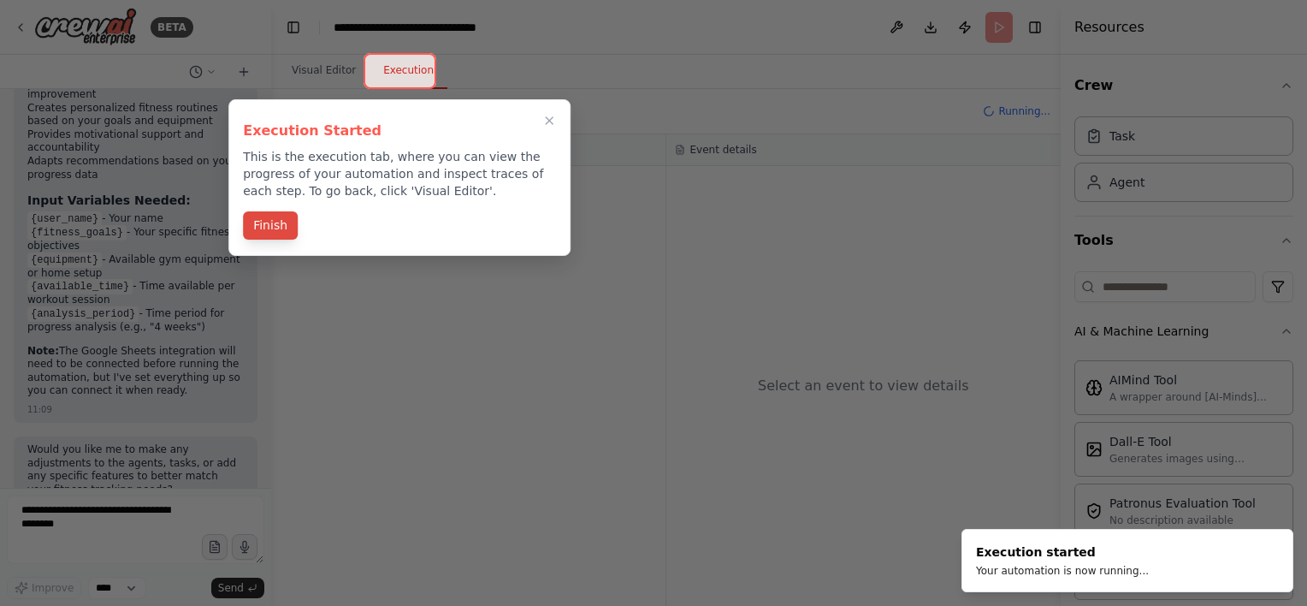
click at [278, 229] on button "Finish" at bounding box center [270, 225] width 55 height 28
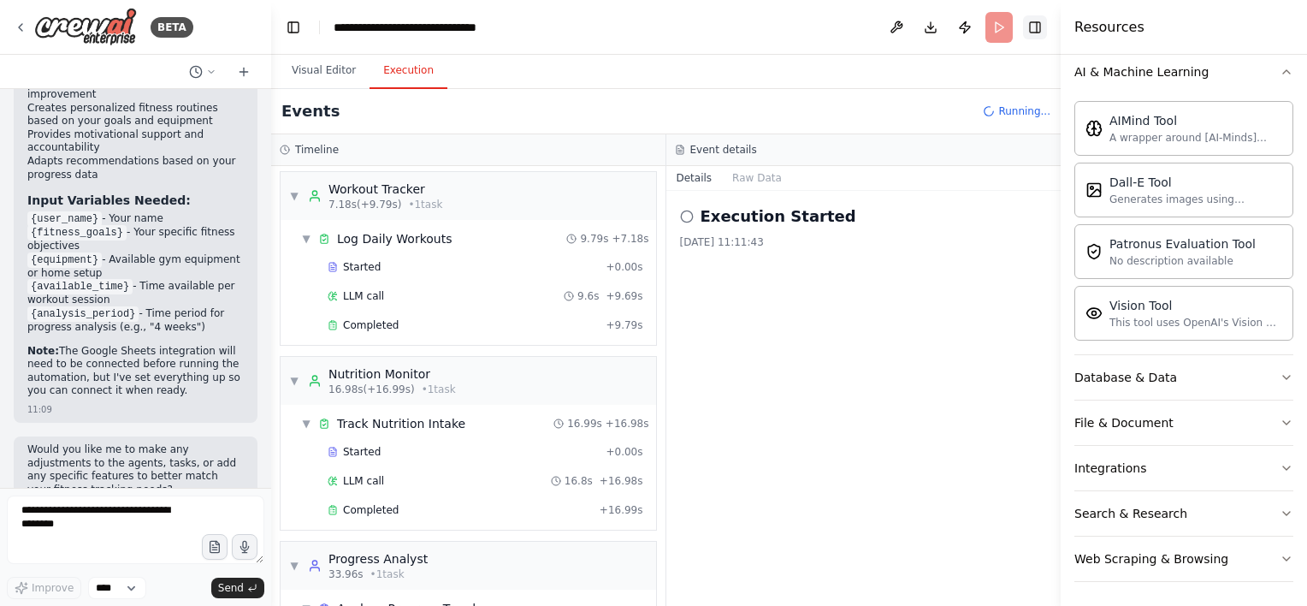
scroll to position [98, 0]
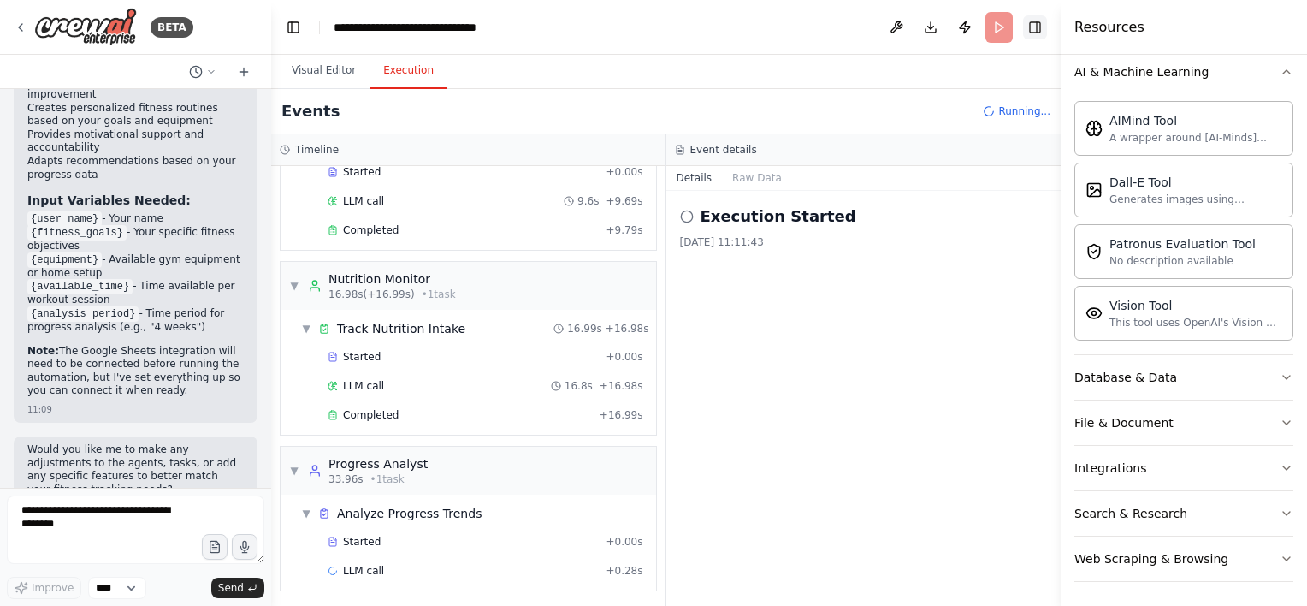
click at [1033, 23] on button "Toggle Right Sidebar" at bounding box center [1035, 27] width 24 height 24
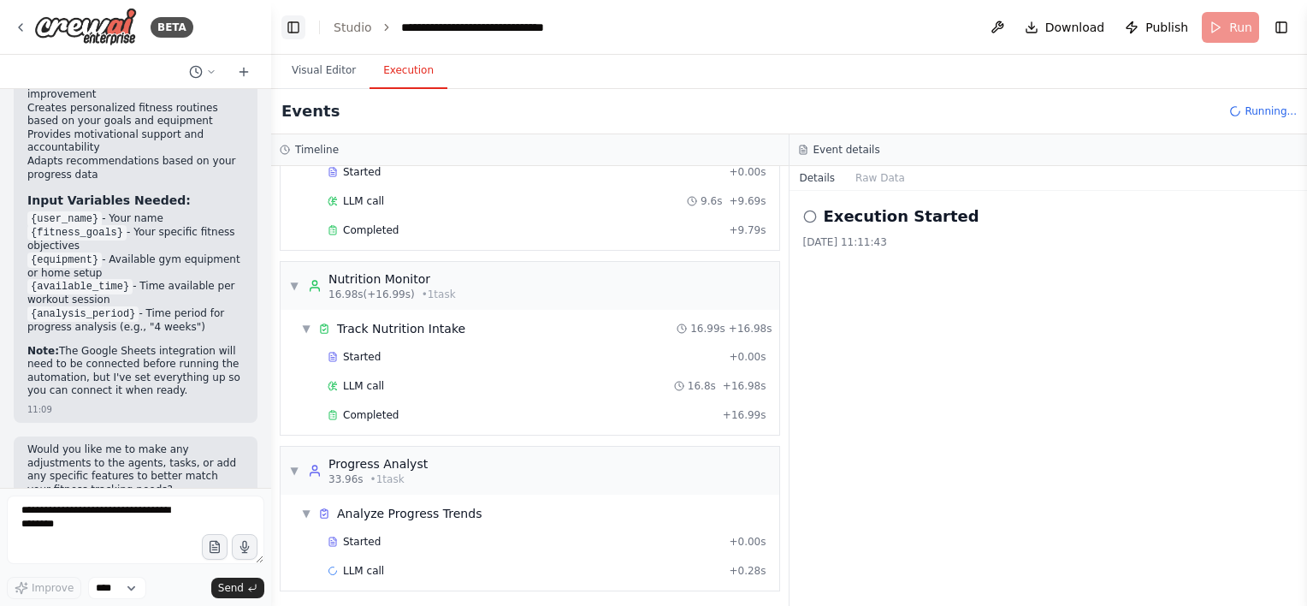
click at [285, 27] on button "Toggle Left Sidebar" at bounding box center [293, 27] width 24 height 24
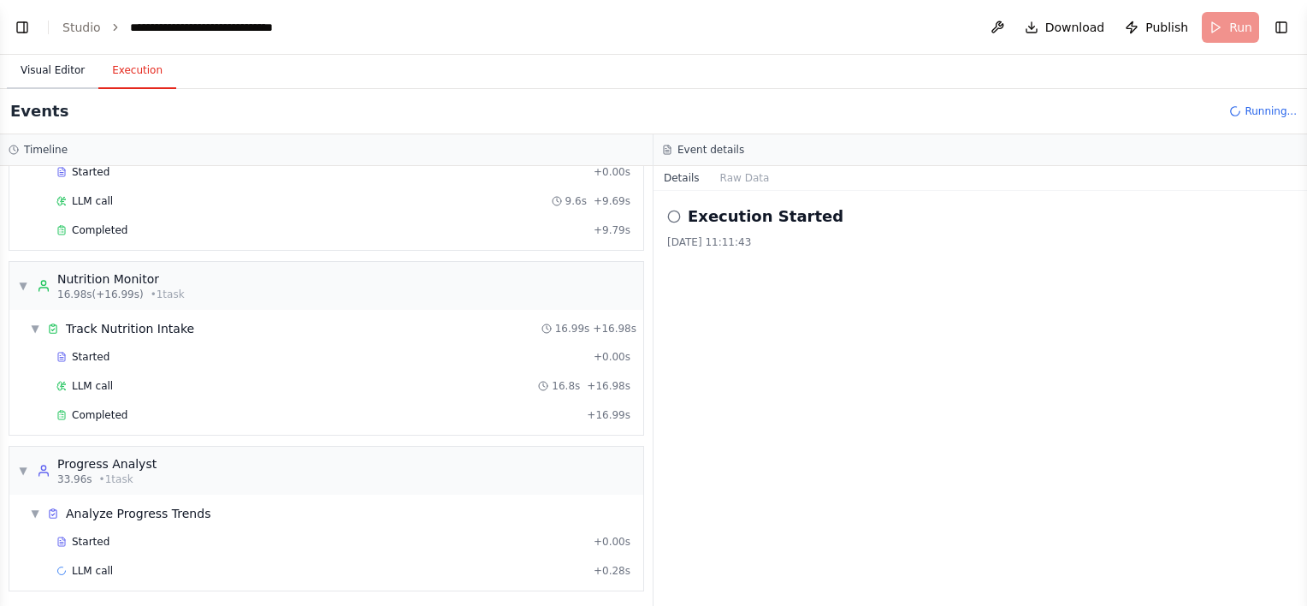
click at [58, 75] on button "Visual Editor" at bounding box center [53, 71] width 92 height 36
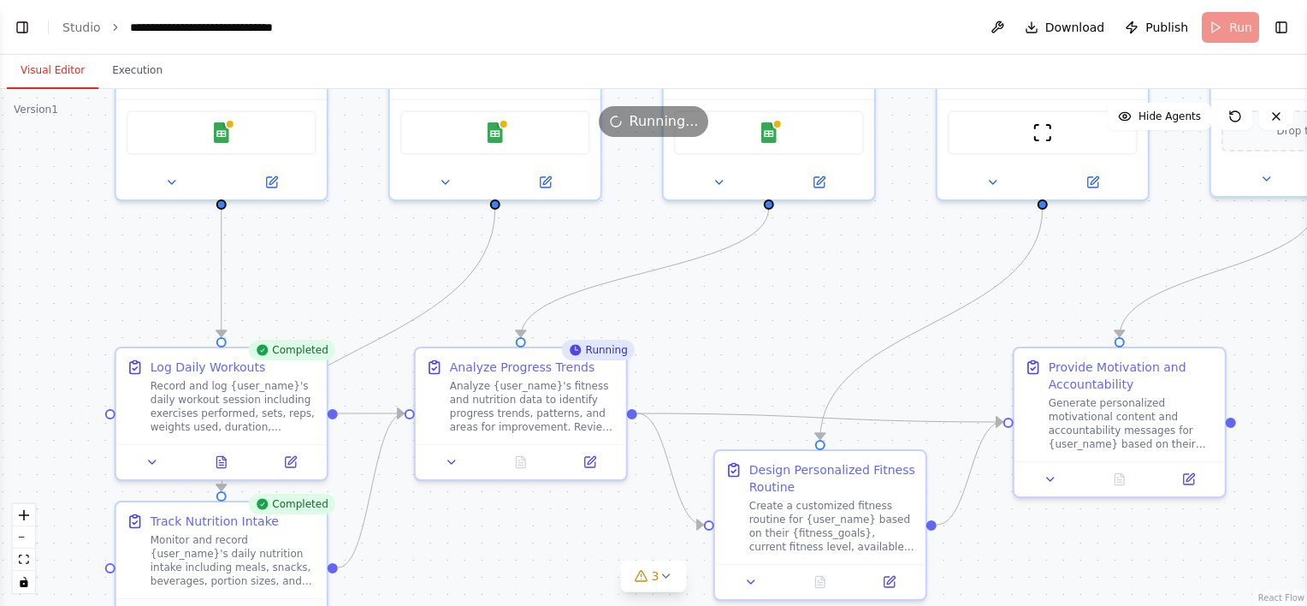
drag, startPoint x: 773, startPoint y: 465, endPoint x: 799, endPoint y: 296, distance: 171.3
click at [799, 296] on div ".deletable-edge-delete-btn { width: 20px; height: 20px; border: 0px solid #ffff…" at bounding box center [653, 347] width 1307 height 517
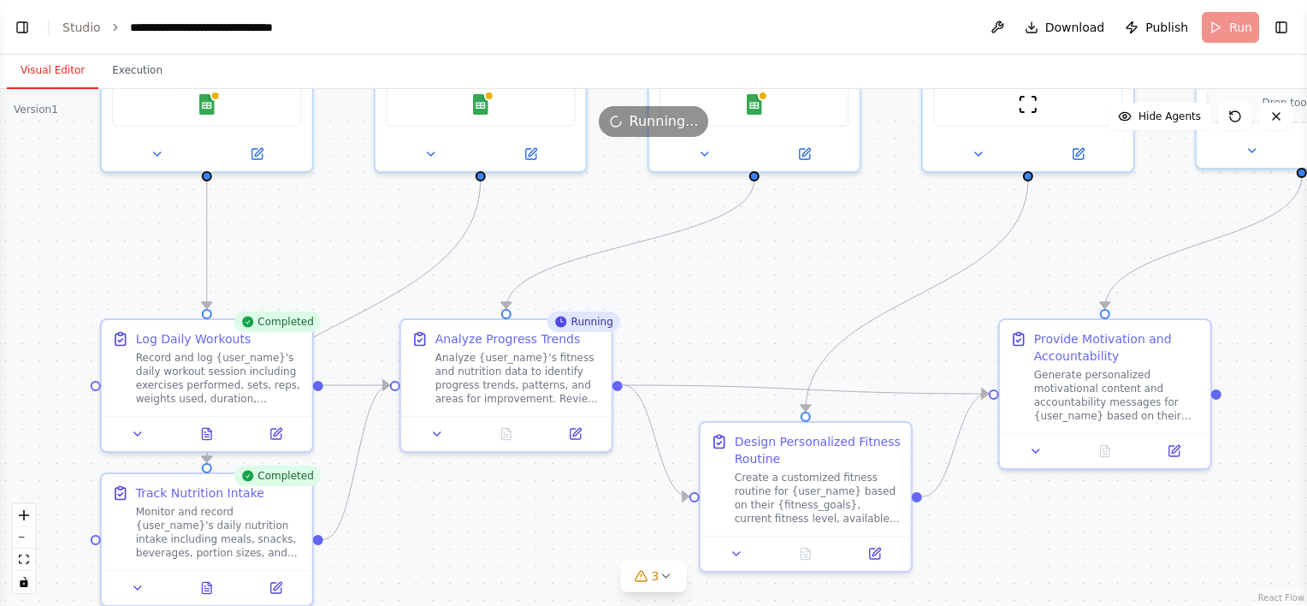
drag, startPoint x: 796, startPoint y: 363, endPoint x: 780, endPoint y: 346, distance: 23.6
click at [782, 335] on div ".deletable-edge-delete-btn { width: 20px; height: 20px; border: 0px solid #ffff…" at bounding box center [653, 347] width 1307 height 517
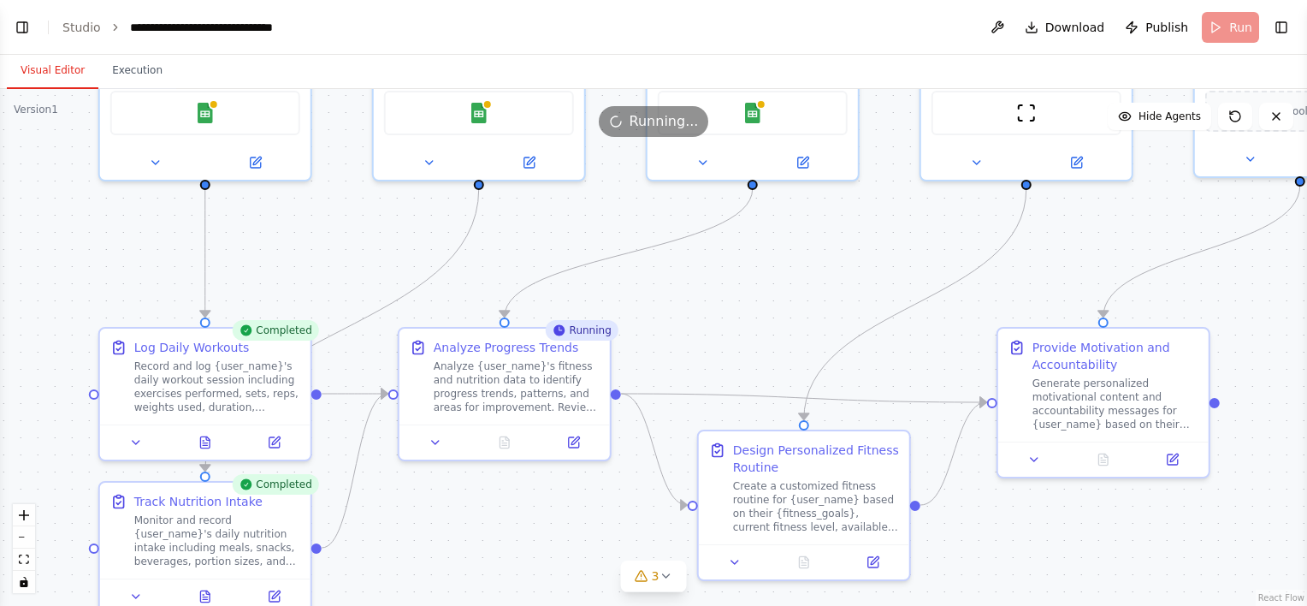
click at [780, 349] on div ".deletable-edge-delete-btn { width: 20px; height: 20px; border: 0px solid #ffff…" at bounding box center [653, 347] width 1307 height 517
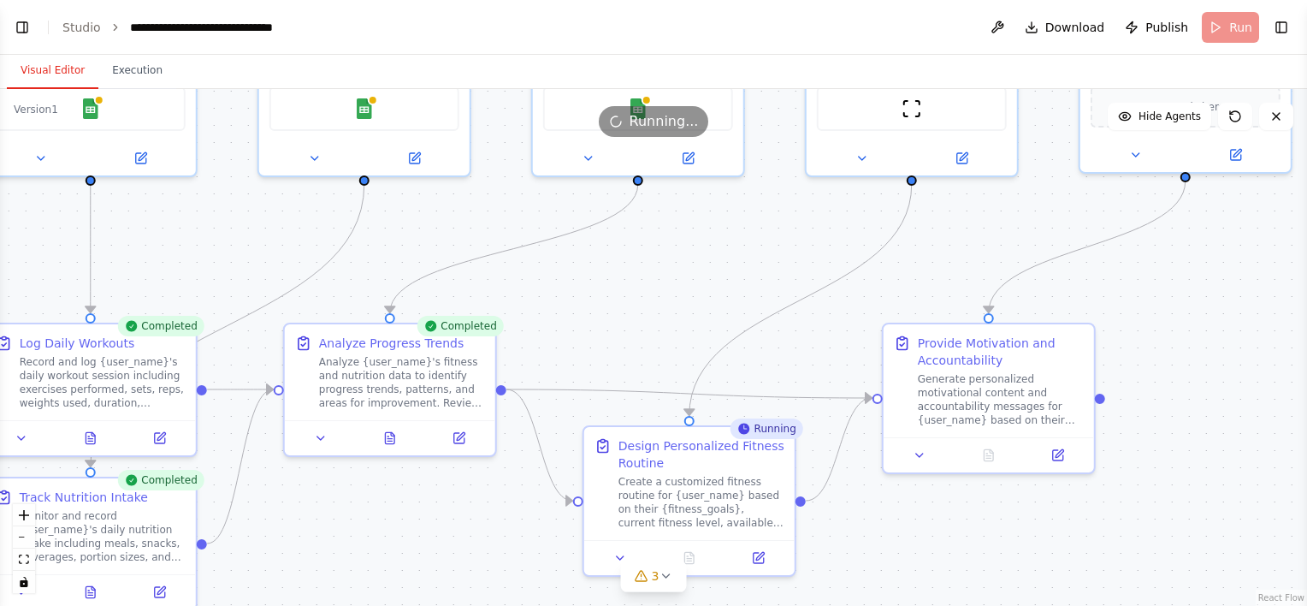
drag, startPoint x: 505, startPoint y: 531, endPoint x: 301, endPoint y: 630, distance: 226.1
click at [301, 605] on html "BETA Set up a crew that tracks your workouts, monitors nutrition intake, analyz…" at bounding box center [653, 303] width 1307 height 606
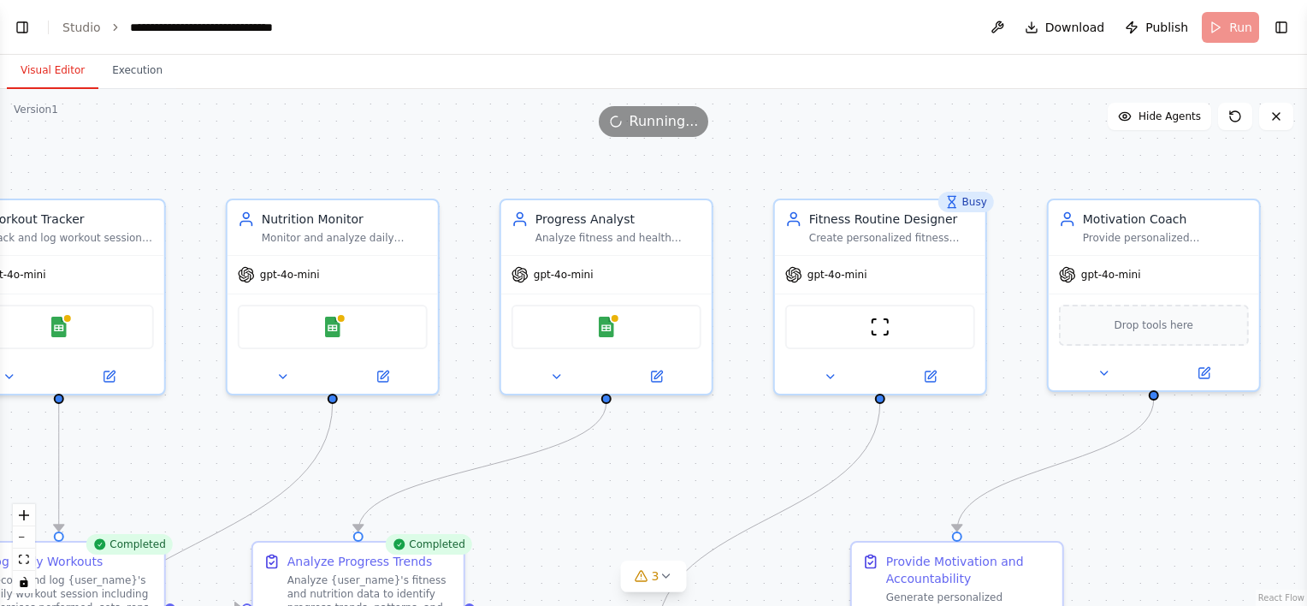
drag, startPoint x: 652, startPoint y: 368, endPoint x: 706, endPoint y: 493, distance: 136.0
click at [706, 493] on div ".deletable-edge-delete-btn { width: 20px; height: 20px; border: 0px solid #ffff…" at bounding box center [653, 347] width 1307 height 517
drag, startPoint x: 590, startPoint y: 459, endPoint x: 708, endPoint y: 295, distance: 201.6
click at [707, 298] on div ".deletable-edge-delete-btn { width: 20px; height: 20px; border: 0px solid #ffff…" at bounding box center [653, 347] width 1307 height 517
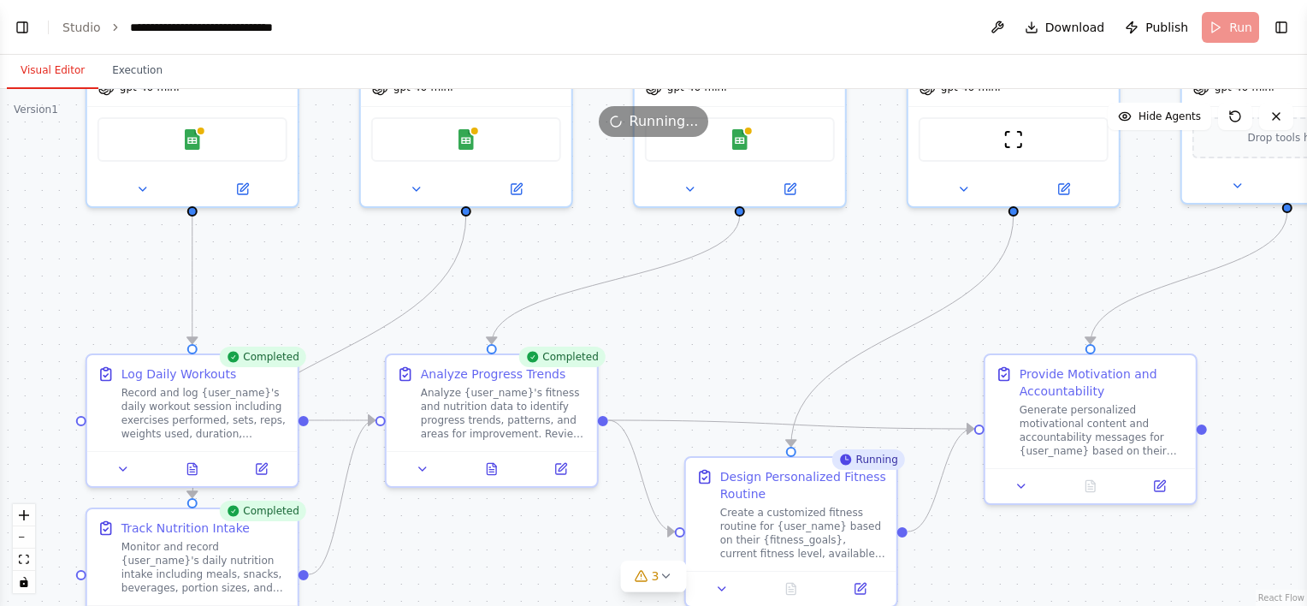
drag, startPoint x: 709, startPoint y: 293, endPoint x: 713, endPoint y: 286, distance: 8.8
click at [713, 286] on div ".deletable-edge-delete-btn { width: 20px; height: 20px; border: 0px solid #ffff…" at bounding box center [653, 347] width 1307 height 517
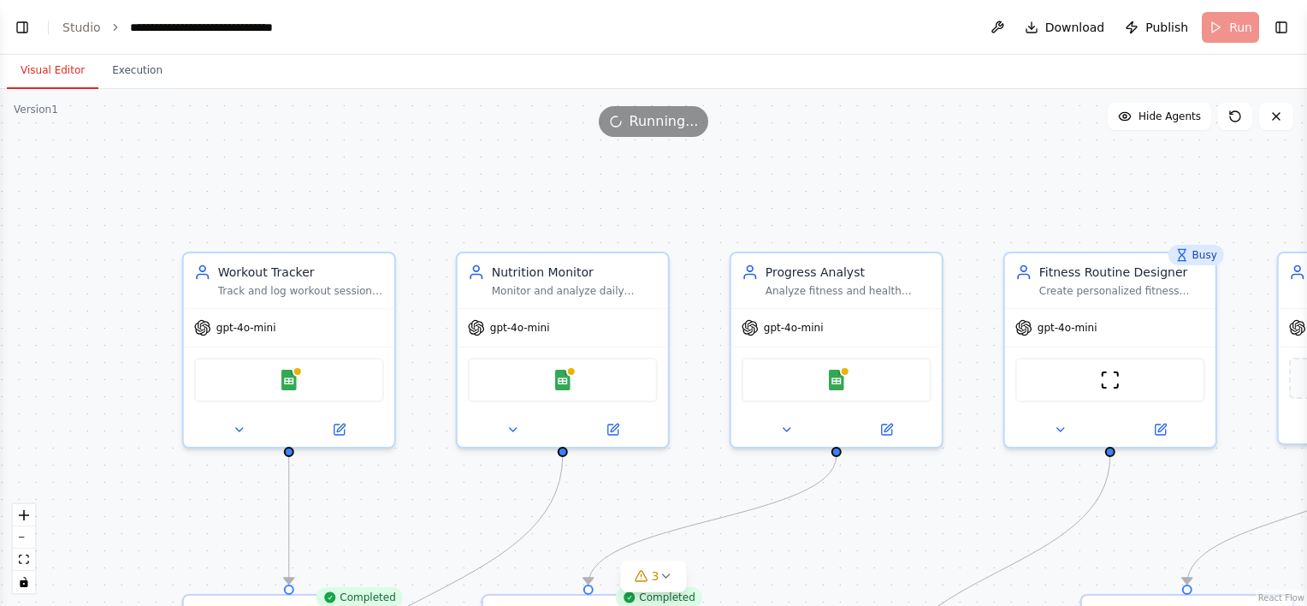
drag, startPoint x: 736, startPoint y: 322, endPoint x: 811, endPoint y: 519, distance: 211.5
click at [811, 519] on div ".deletable-edge-delete-btn { width: 20px; height: 20px; border: 0px solid #ffff…" at bounding box center [653, 347] width 1307 height 517
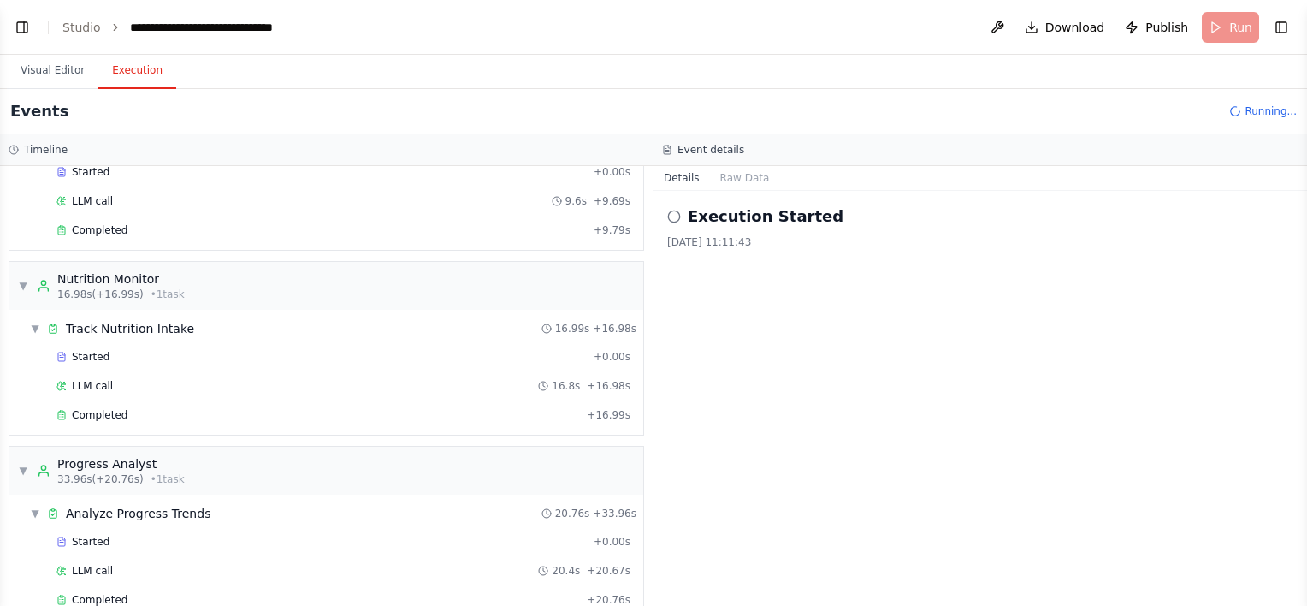
click at [120, 75] on button "Execution" at bounding box center [137, 71] width 78 height 36
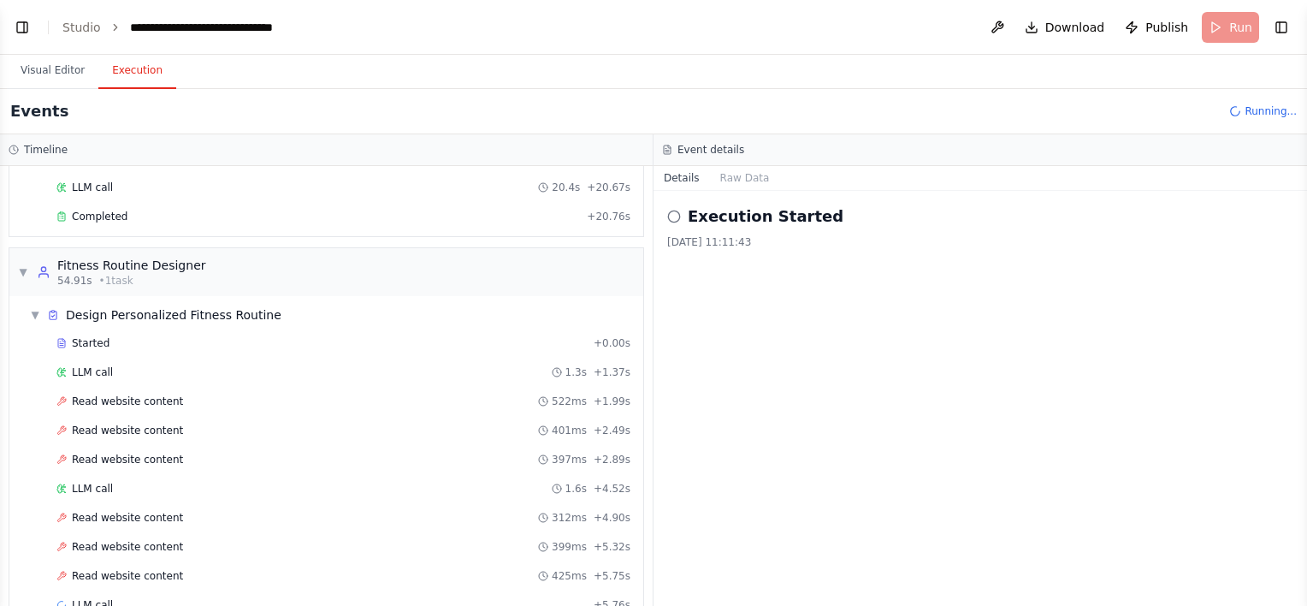
scroll to position [512, 0]
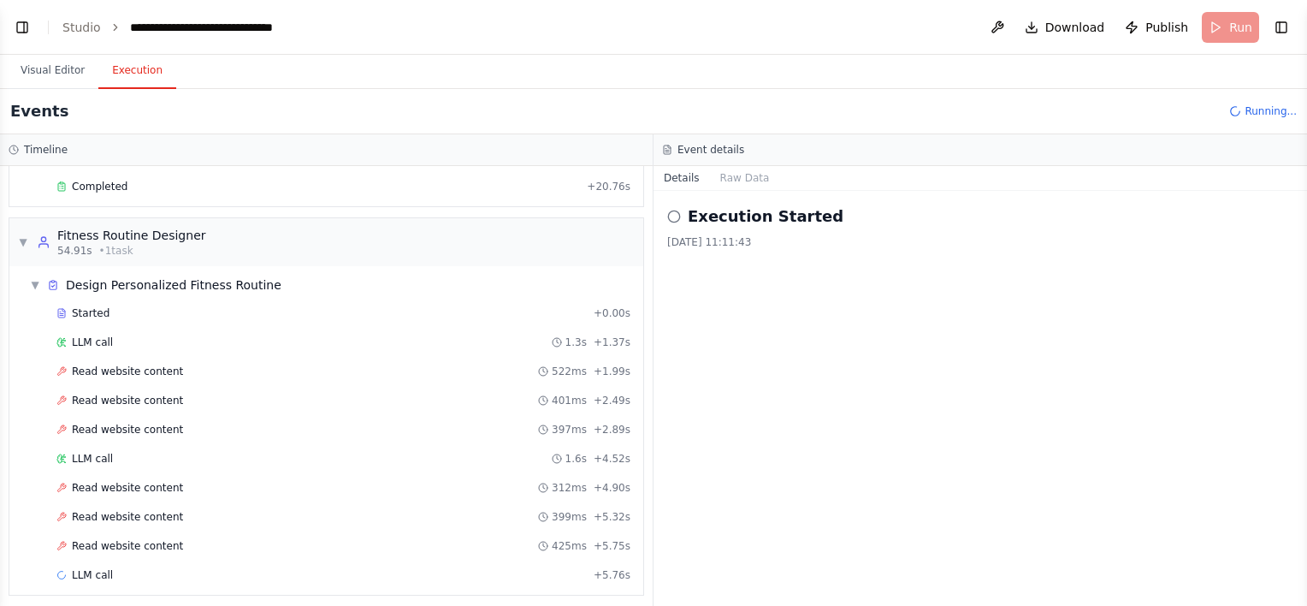
click at [34, 280] on span "▼" at bounding box center [35, 285] width 10 height 14
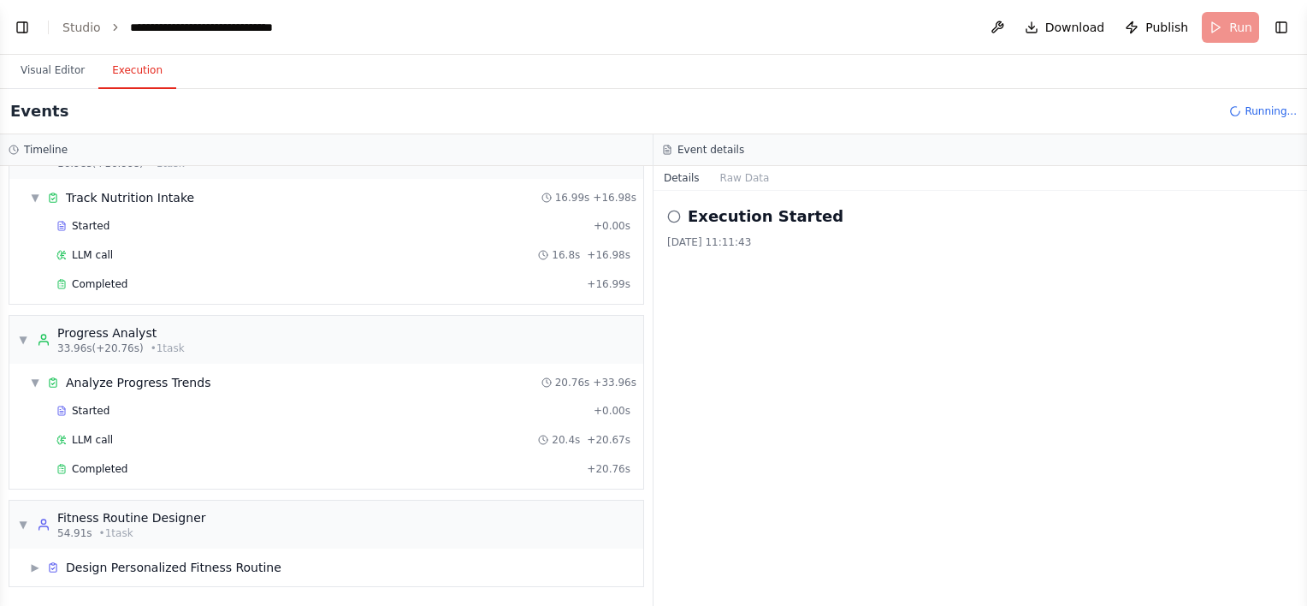
scroll to position [224, 0]
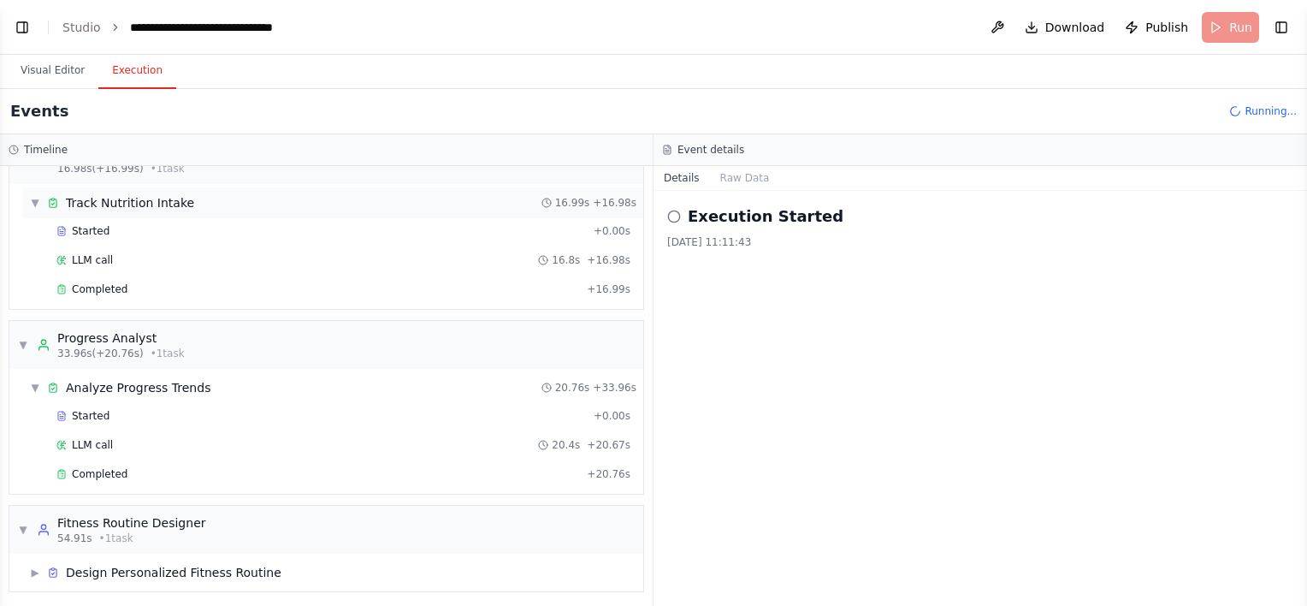
click at [34, 199] on span "▼" at bounding box center [35, 203] width 10 height 14
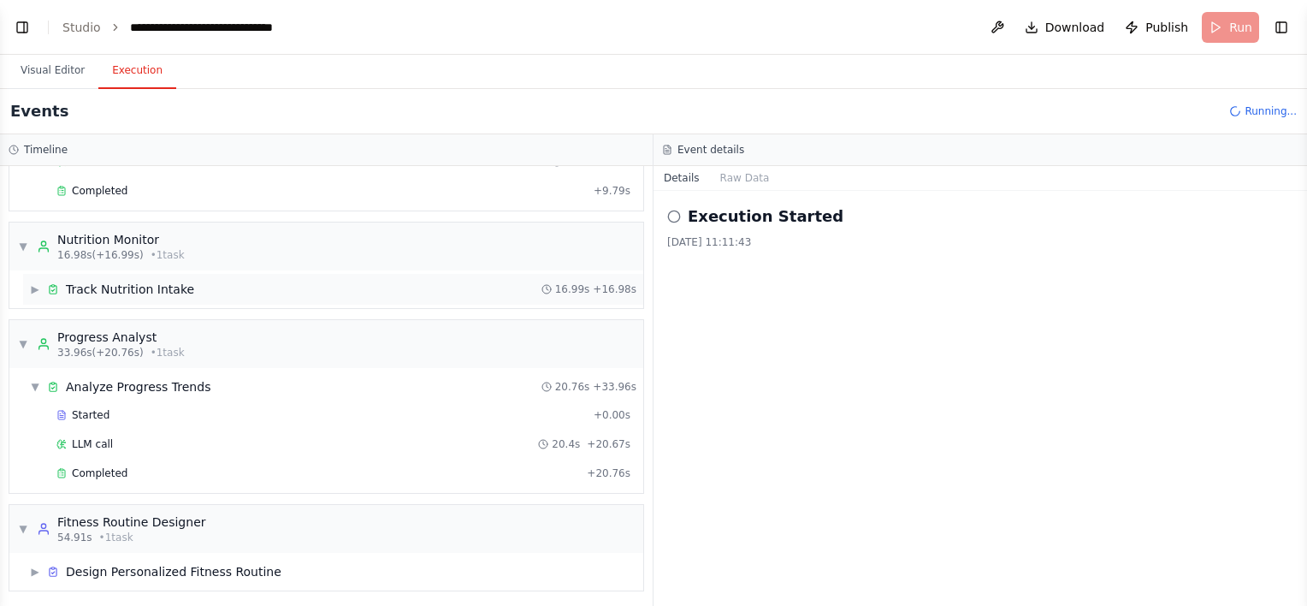
scroll to position [0, 0]
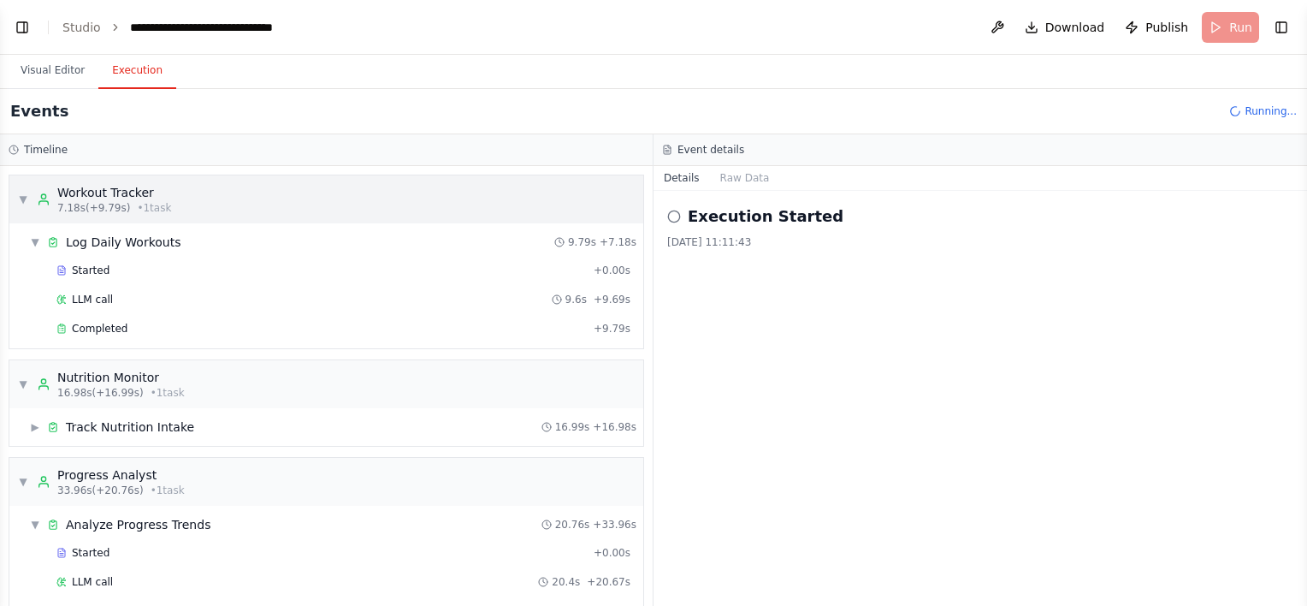
click at [24, 193] on span "▼" at bounding box center [23, 199] width 10 height 14
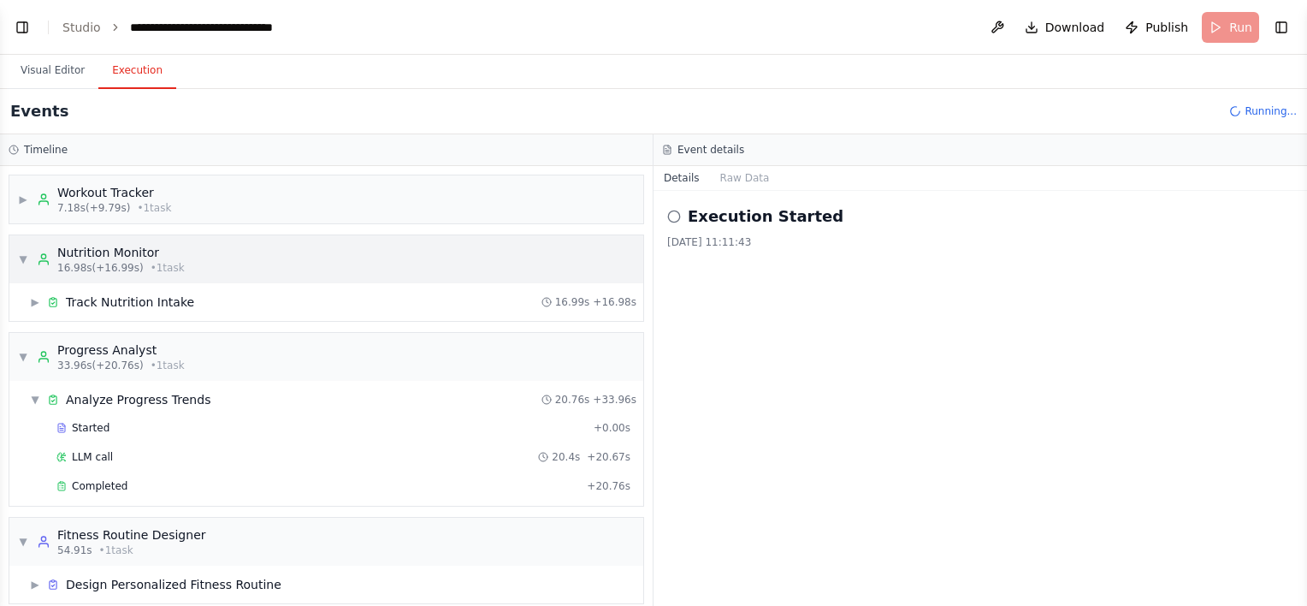
click at [27, 260] on span "▼" at bounding box center [23, 259] width 10 height 14
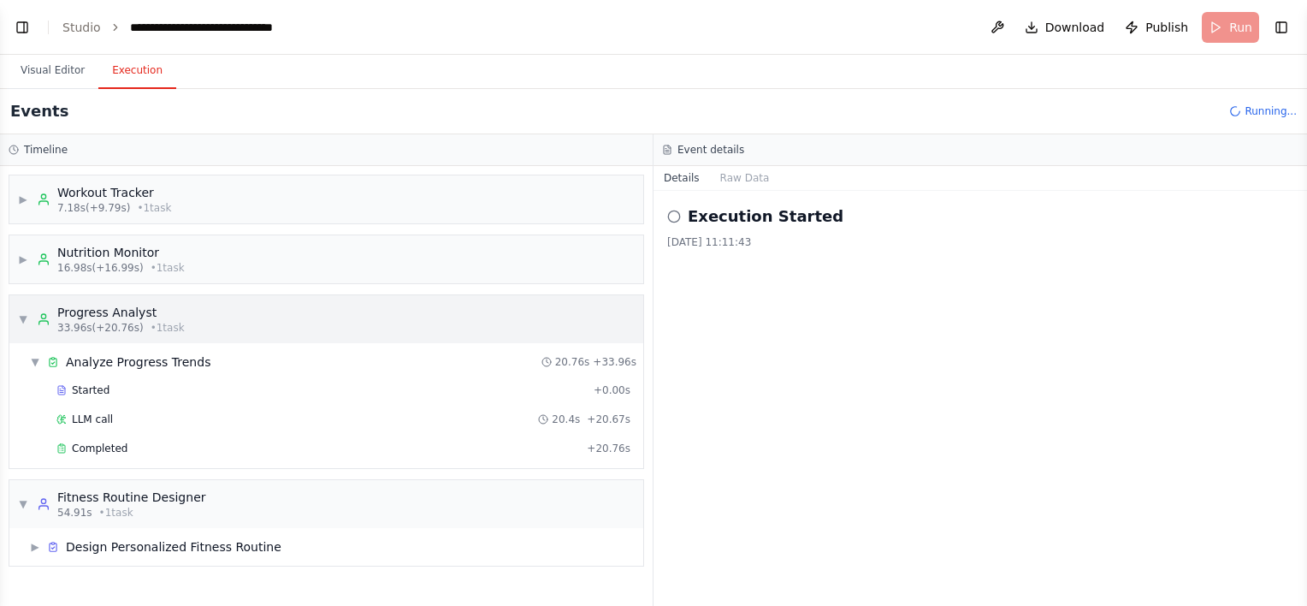
click at [21, 317] on span "▼" at bounding box center [23, 319] width 10 height 14
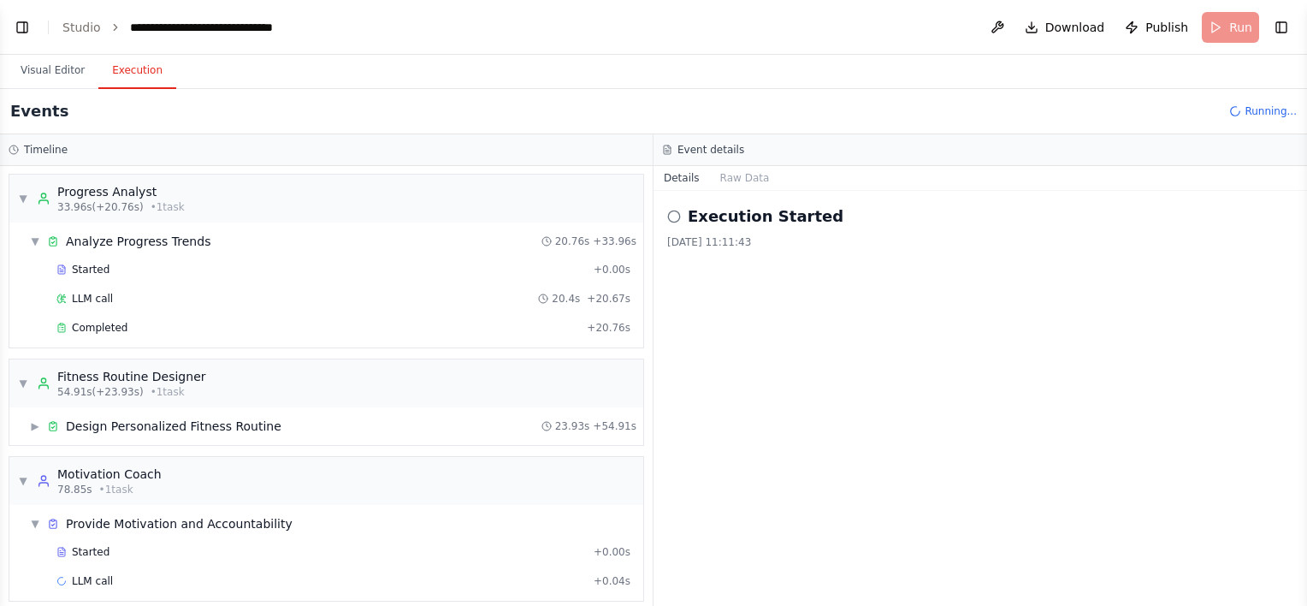
scroll to position [293, 0]
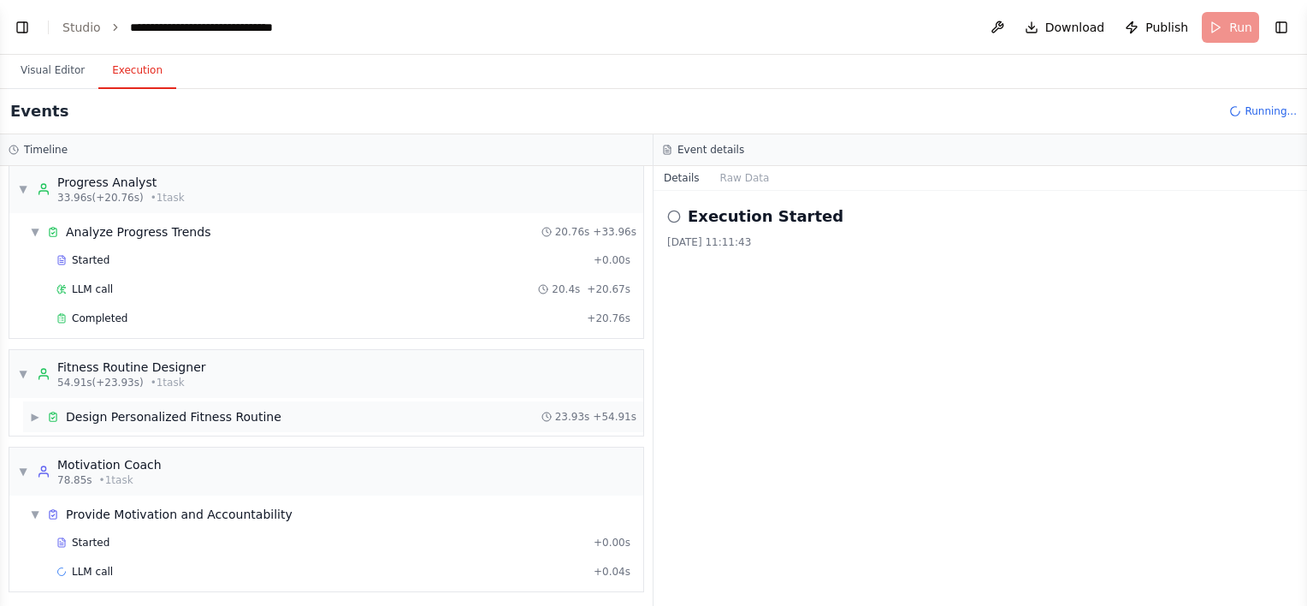
click at [218, 415] on div "Design Personalized Fitness Routine" at bounding box center [174, 416] width 216 height 17
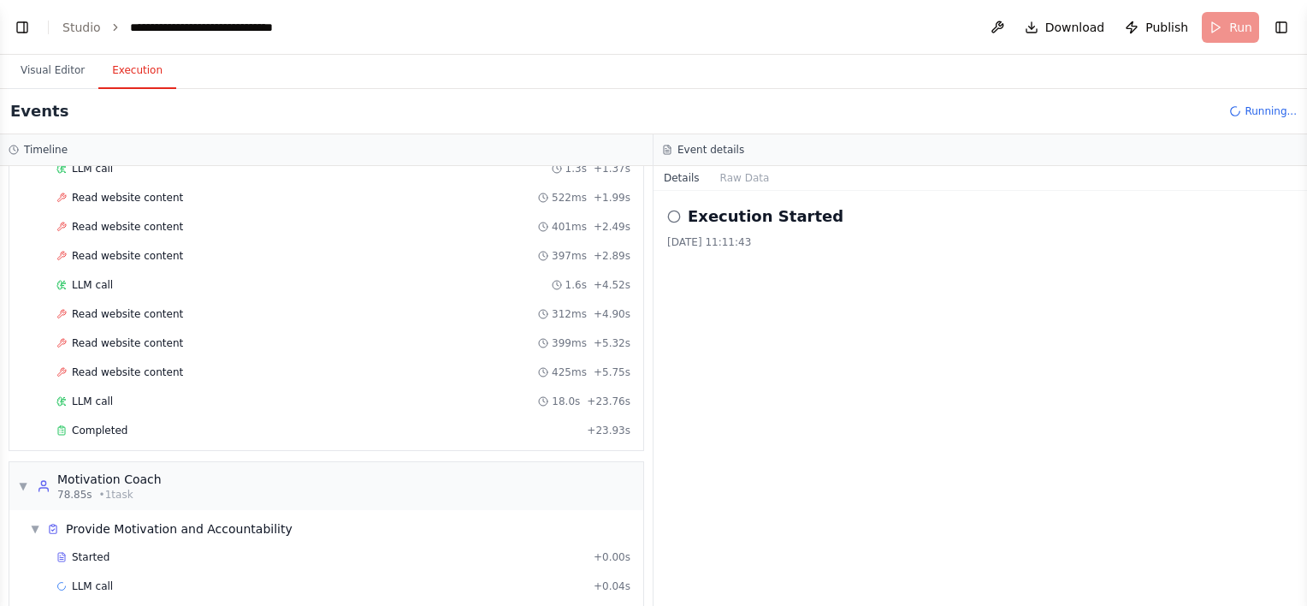
scroll to position [609, 0]
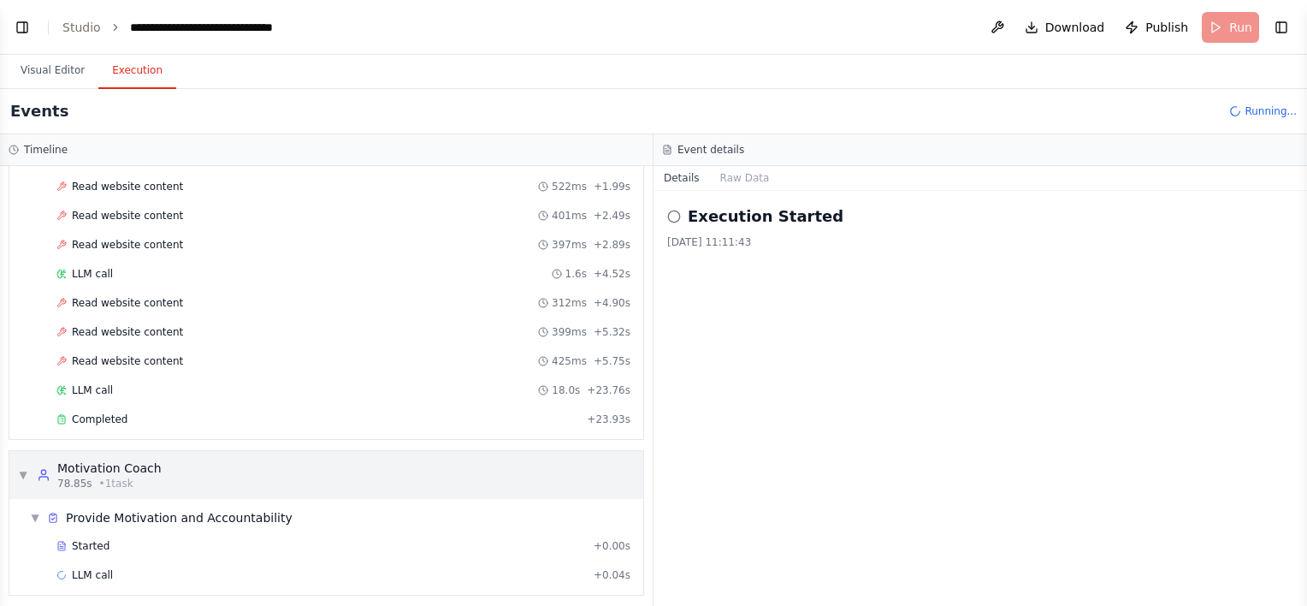
click at [304, 455] on div "▼ Motivation Coach 78.85s • 1 task" at bounding box center [326, 475] width 634 height 48
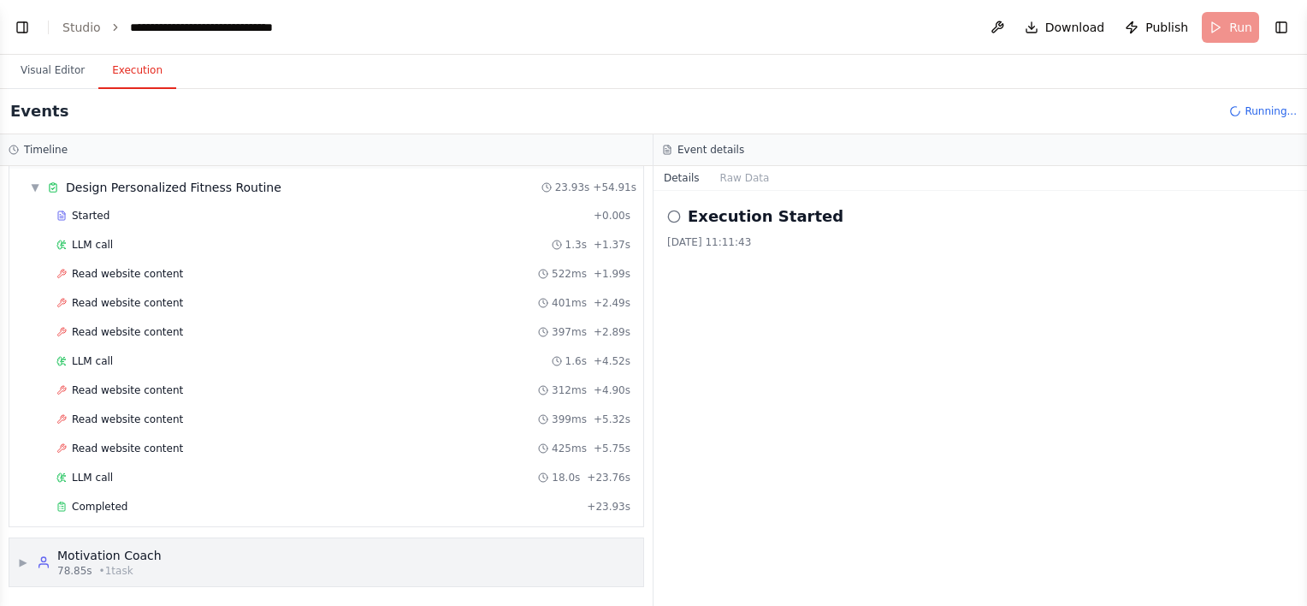
scroll to position [513, 0]
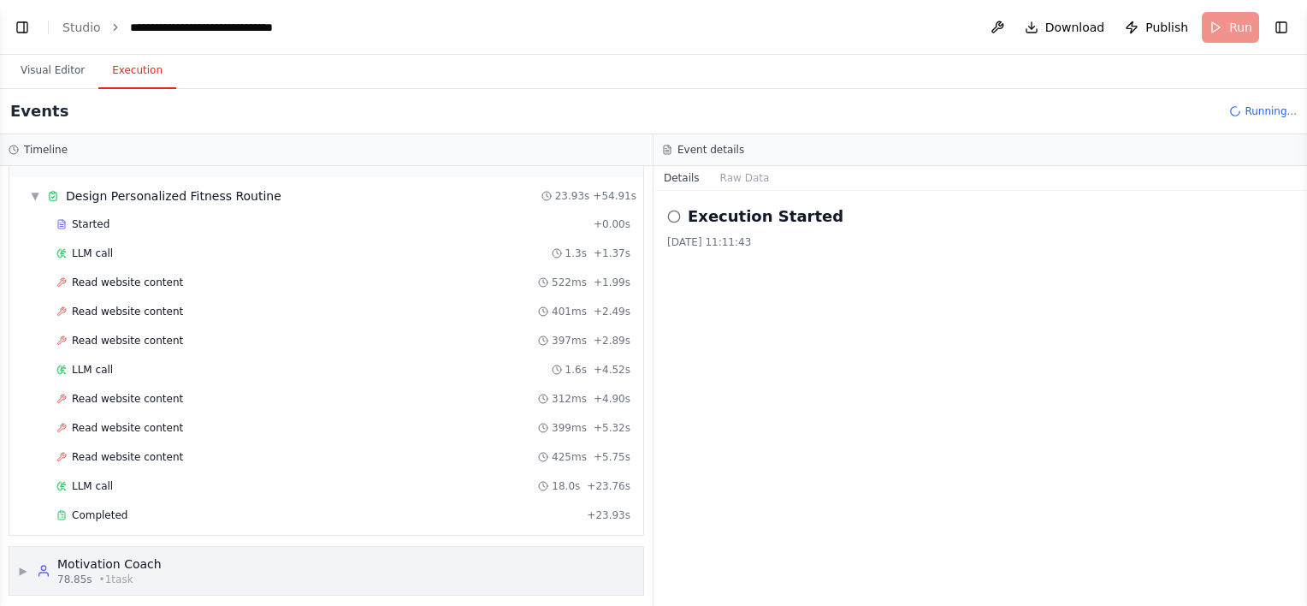
click at [175, 565] on div "▶ Motivation Coach 78.85s • 1 task" at bounding box center [326, 571] width 634 height 48
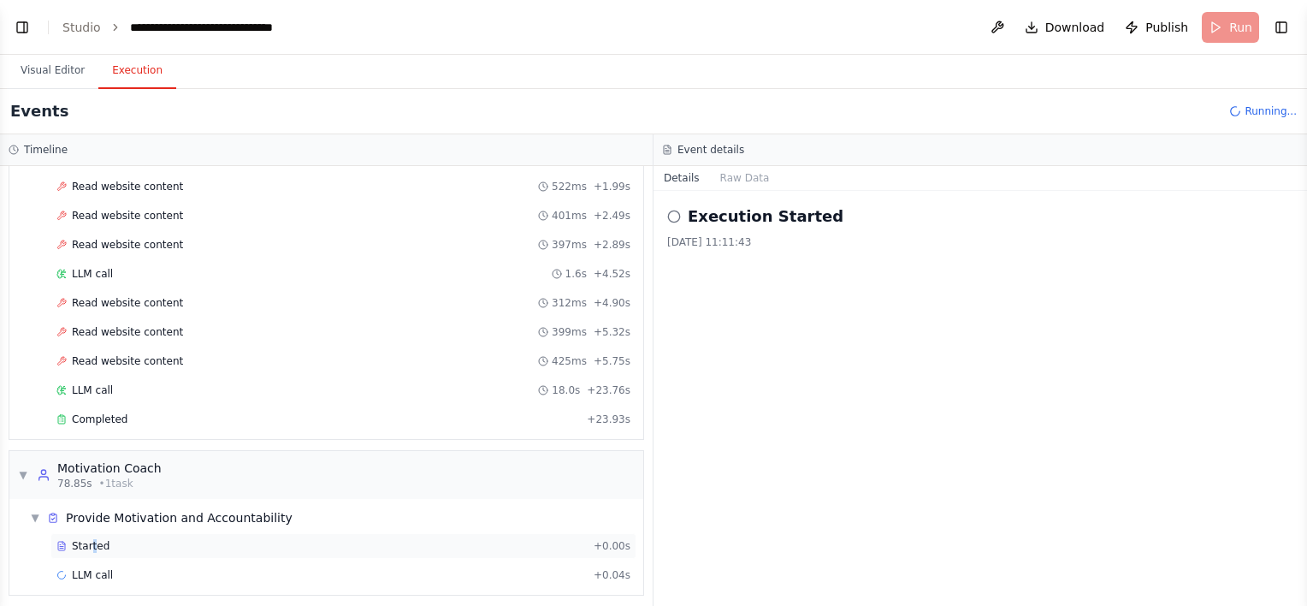
click at [91, 539] on span "Started" at bounding box center [91, 546] width 38 height 14
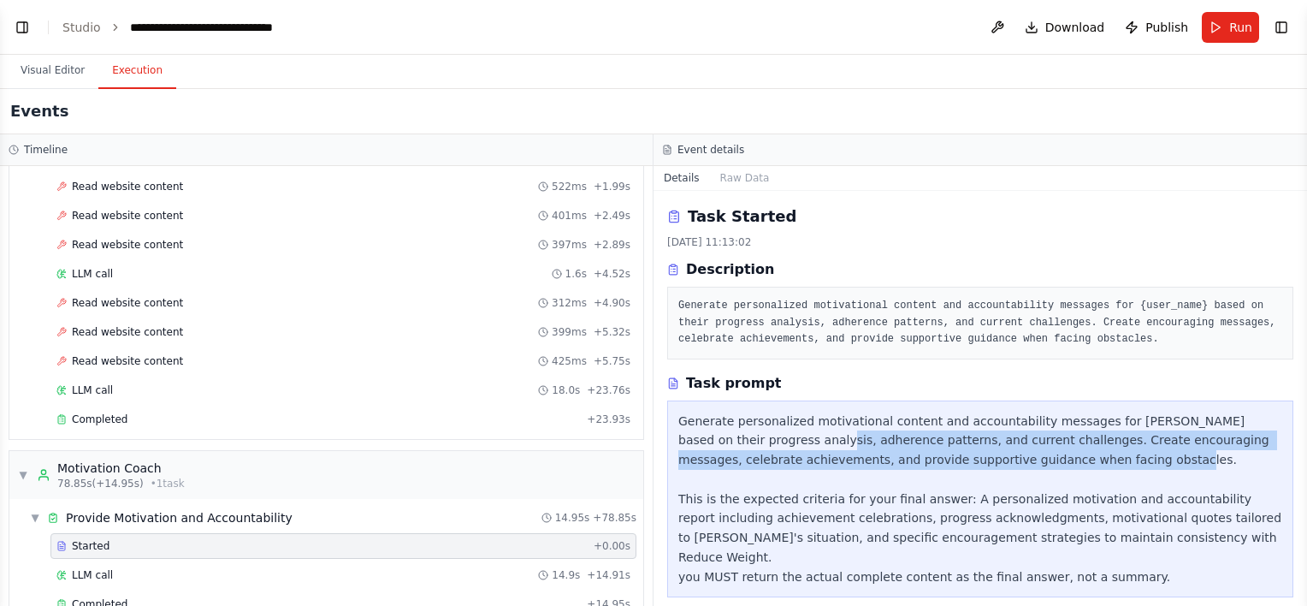
drag, startPoint x: 722, startPoint y: 439, endPoint x: 958, endPoint y: 457, distance: 236.8
click at [958, 457] on div "Generate personalized motivational content and accountability messages for [PER…" at bounding box center [980, 498] width 604 height 175
drag, startPoint x: 958, startPoint y: 457, endPoint x: 867, endPoint y: 492, distance: 97.2
click at [924, 499] on div "Generate personalized motivational content and accountability messages for [PER…" at bounding box center [980, 498] width 604 height 175
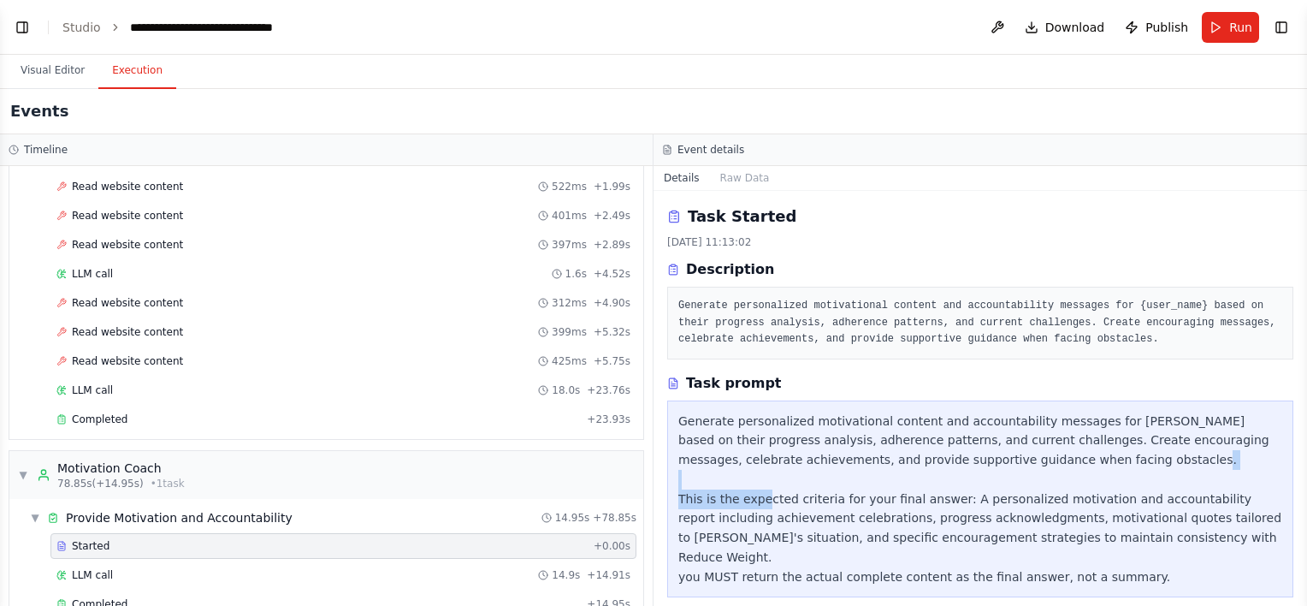
drag, startPoint x: 681, startPoint y: 503, endPoint x: 784, endPoint y: 499, distance: 103.6
click at [784, 499] on div "Generate personalized motivational content and accountability messages for [PER…" at bounding box center [980, 498] width 604 height 175
drag, startPoint x: 784, startPoint y: 499, endPoint x: 867, endPoint y: 499, distance: 83.0
click at [866, 499] on div "Generate personalized motivational content and accountability messages for [PER…" at bounding box center [980, 498] width 604 height 175
drag, startPoint x: 867, startPoint y: 499, endPoint x: 910, endPoint y: 499, distance: 42.8
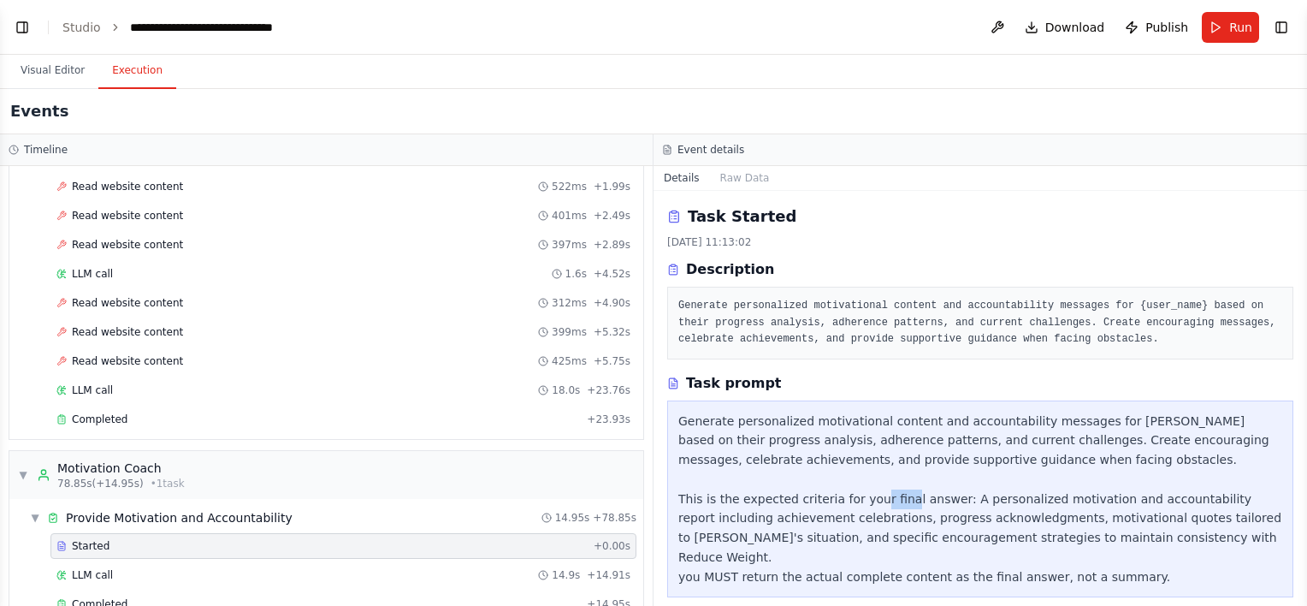
click at [910, 499] on div "Generate personalized motivational content and accountability messages for [PER…" at bounding box center [980, 498] width 604 height 175
drag, startPoint x: 910, startPoint y: 499, endPoint x: 1024, endPoint y: 505, distance: 113.9
click at [1024, 505] on div "Generate personalized motivational content and accountability messages for [PER…" at bounding box center [980, 498] width 604 height 175
drag, startPoint x: 902, startPoint y: 559, endPoint x: 1146, endPoint y: 561, distance: 243.8
click at [1146, 561] on div "Generate personalized motivational content and accountability messages for [PER…" at bounding box center [980, 498] width 604 height 175
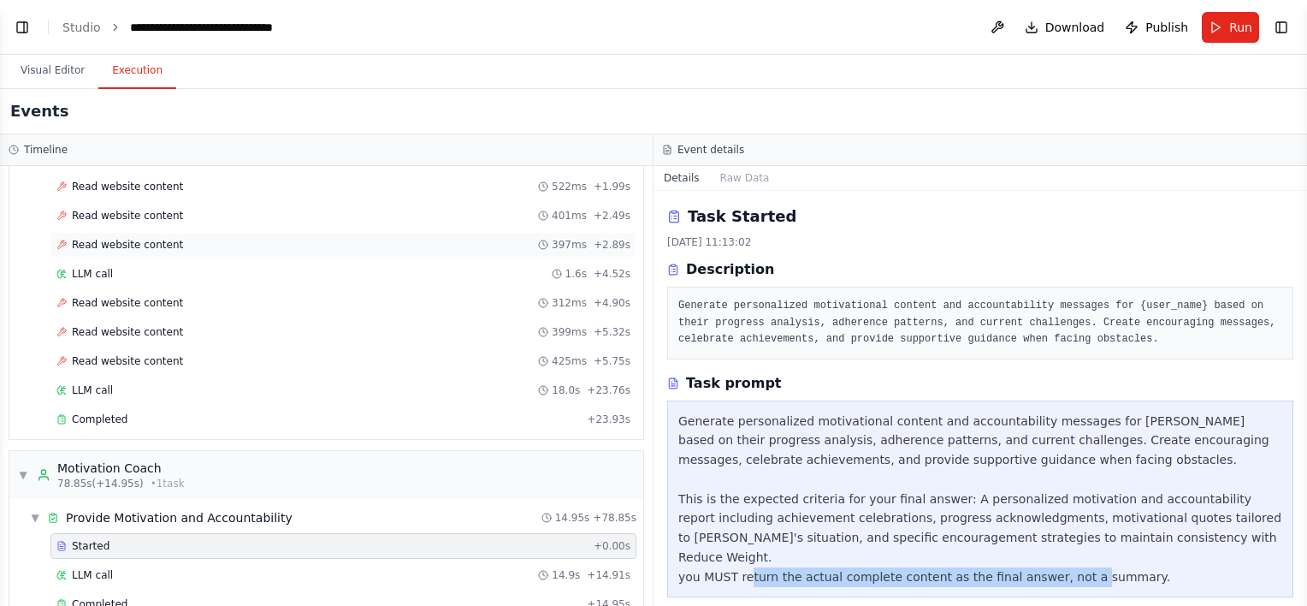
scroll to position [323, 0]
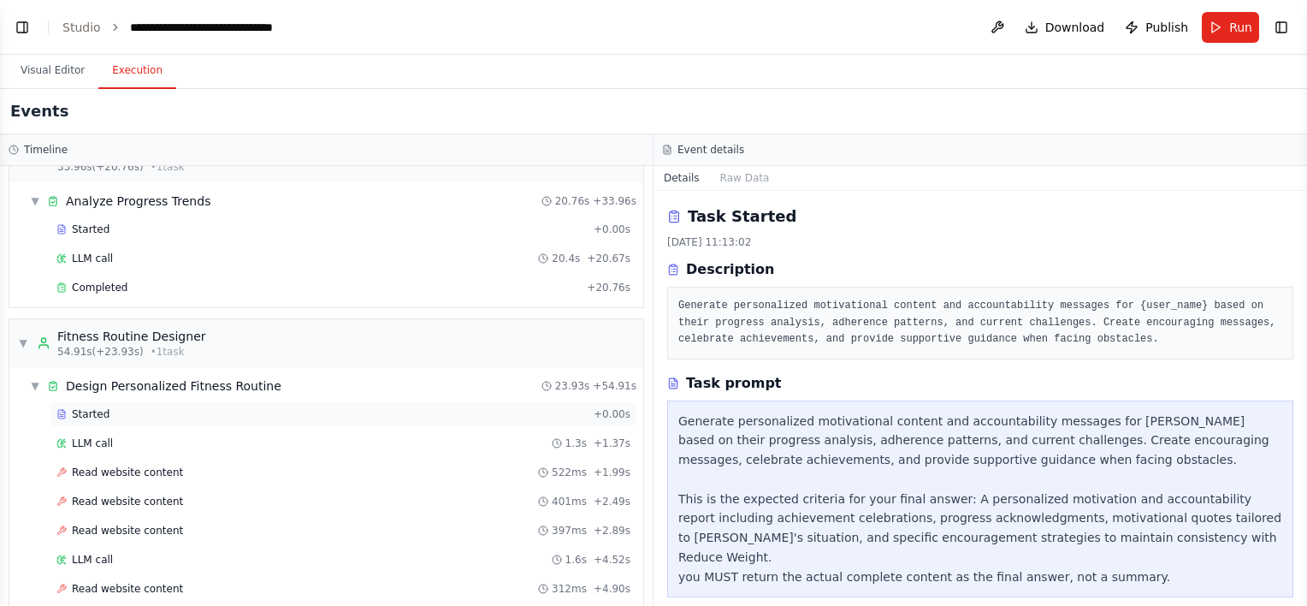
click at [106, 407] on div "Started" at bounding box center [321, 414] width 530 height 14
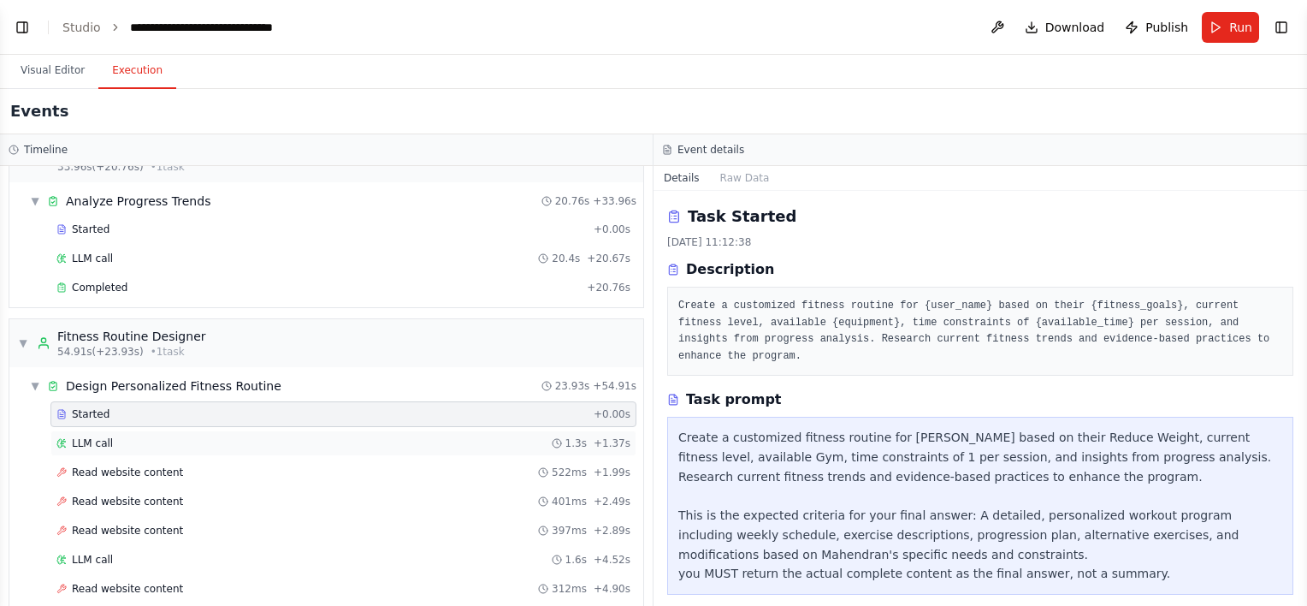
click at [106, 436] on span "LLM call" at bounding box center [92, 443] width 41 height 14
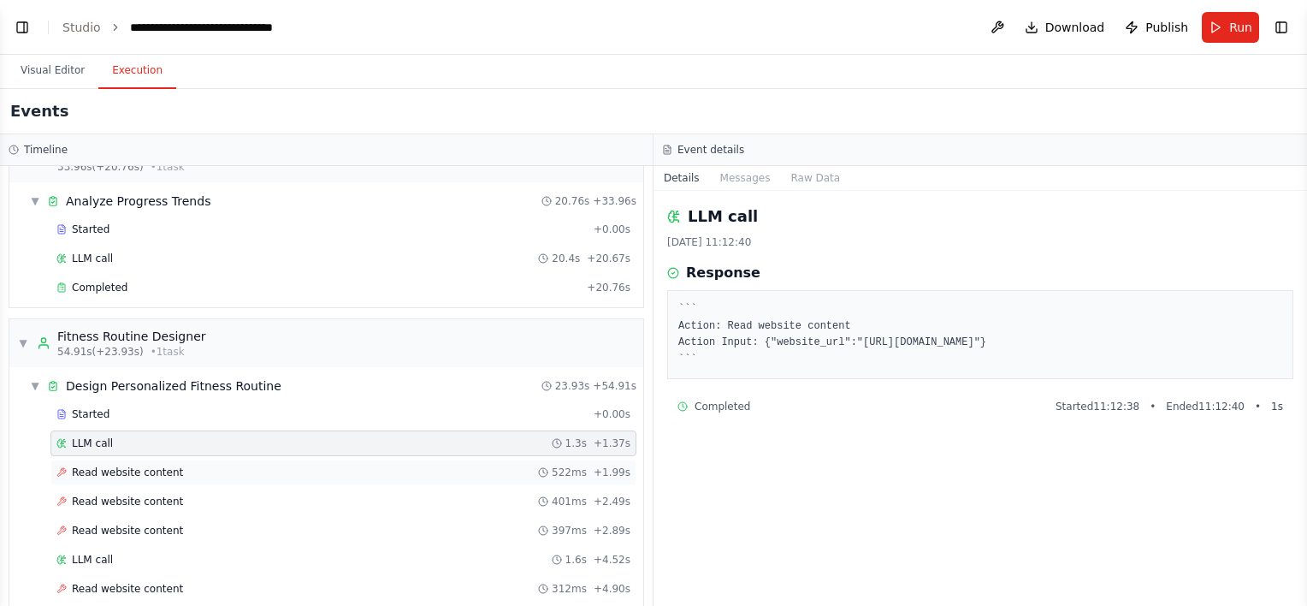
click at [114, 465] on span "Read website content" at bounding box center [127, 472] width 111 height 14
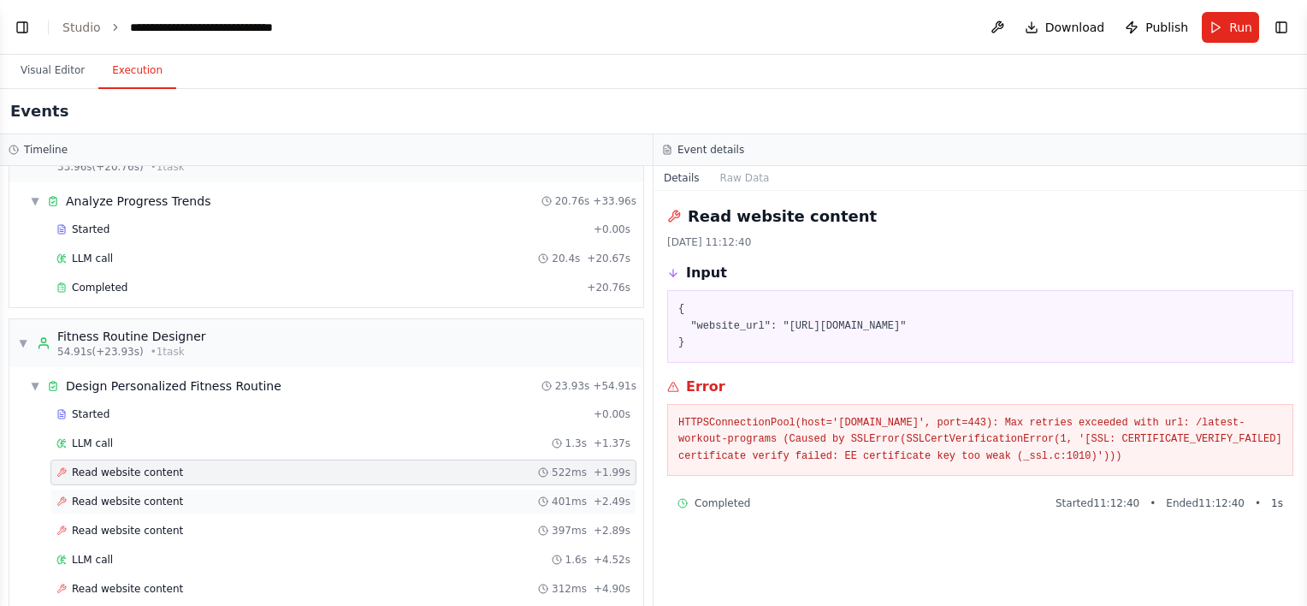
click at [138, 498] on span "Read website content" at bounding box center [127, 501] width 111 height 14
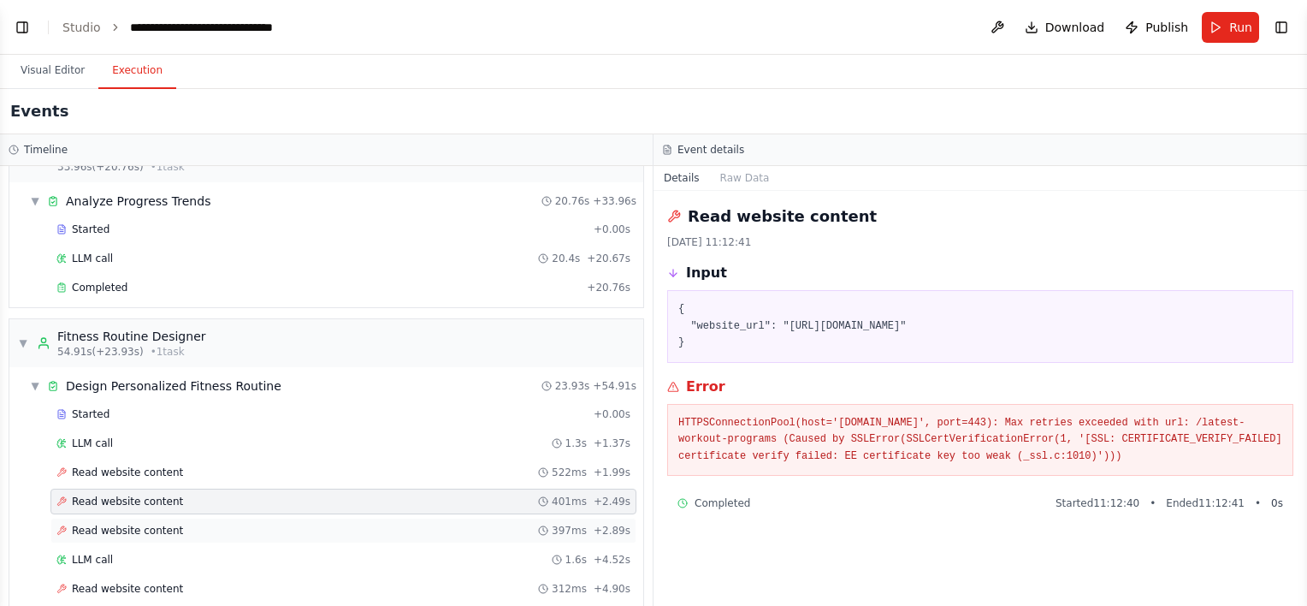
click at [140, 518] on div "Read website content 397ms + 2.89s" at bounding box center [343, 531] width 586 height 26
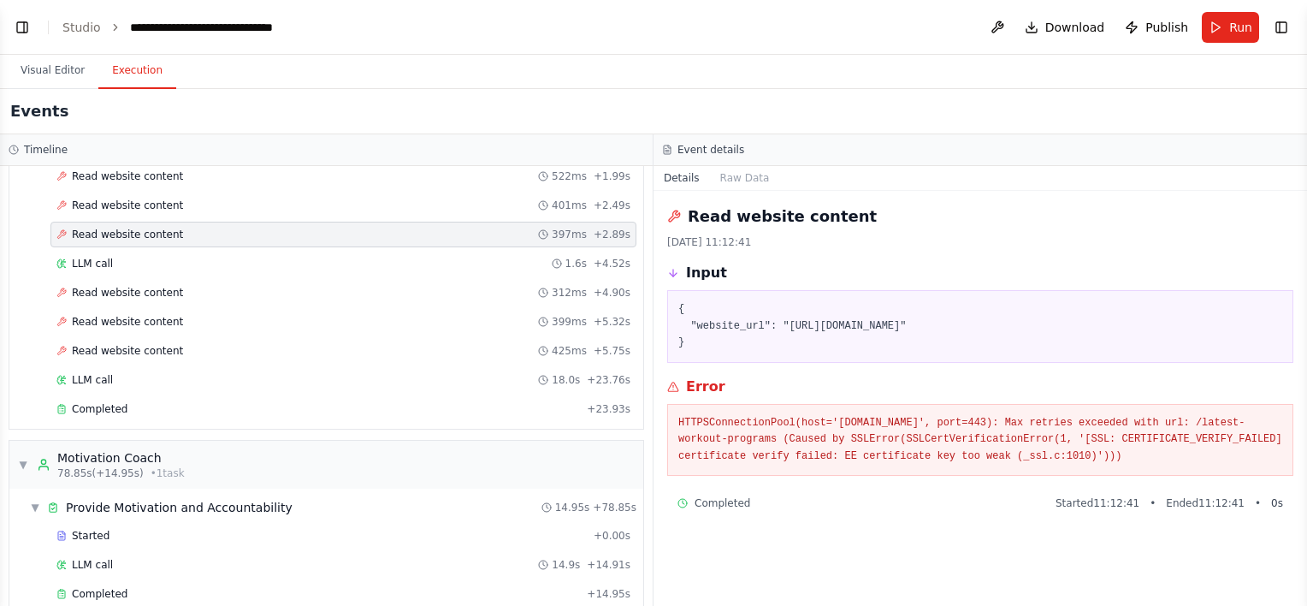
scroll to position [637, 0]
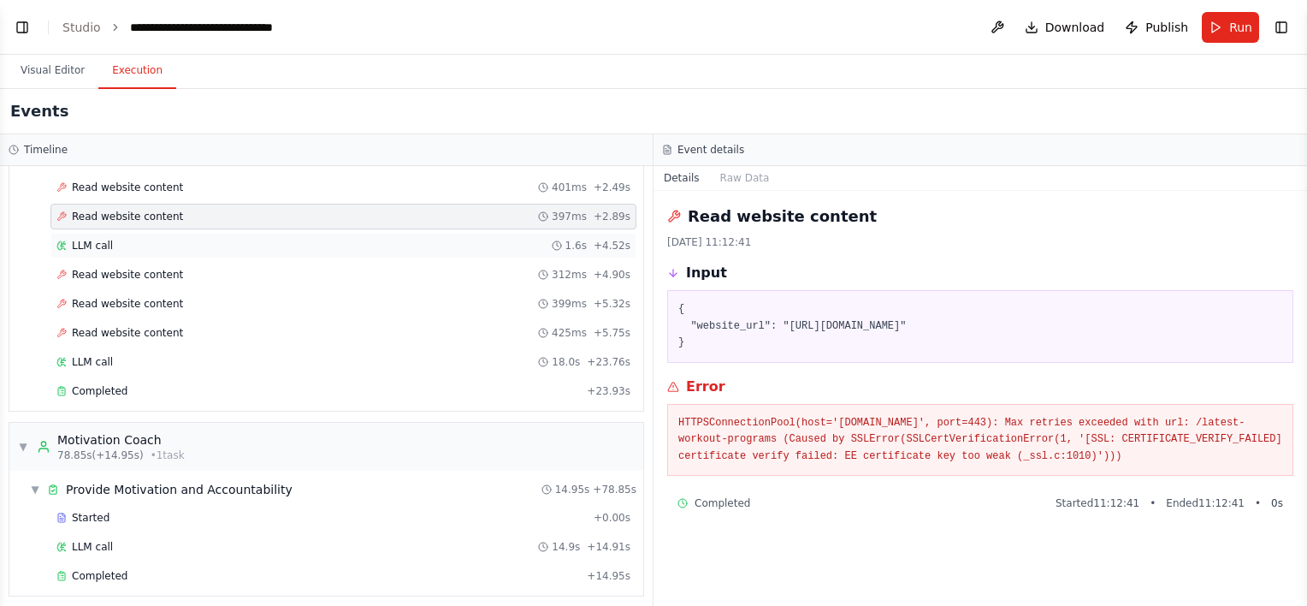
click at [105, 240] on span "LLM call" at bounding box center [92, 246] width 41 height 14
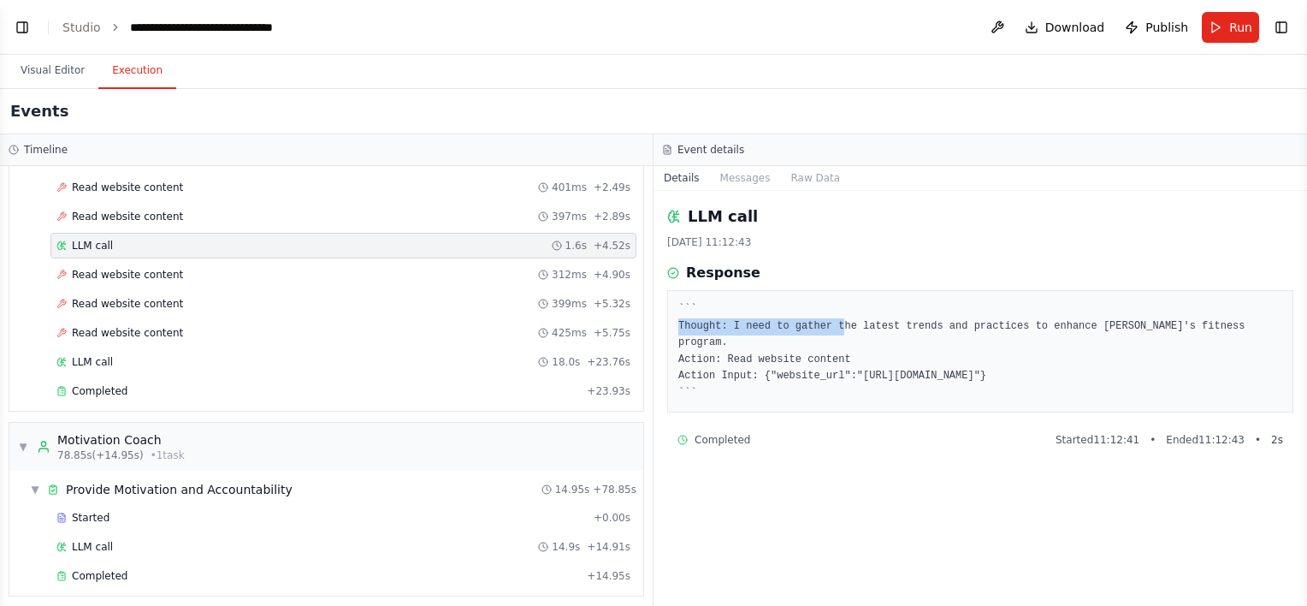
drag, startPoint x: 678, startPoint y: 328, endPoint x: 849, endPoint y: 331, distance: 171.1
click at [848, 331] on pre "``` Thought: I need to gather the latest trends and practices to enhance [PERSO…" at bounding box center [980, 351] width 604 height 100
click at [843, 332] on pre "``` Thought: I need to gather the latest trends and practices to enhance [PERSO…" at bounding box center [980, 351] width 604 height 100
drag, startPoint x: 843, startPoint y: 332, endPoint x: 688, endPoint y: 325, distance: 155.8
click at [707, 327] on pre "``` Thought: I need to gather the latest trends and practices to enhance [PERSO…" at bounding box center [980, 351] width 604 height 100
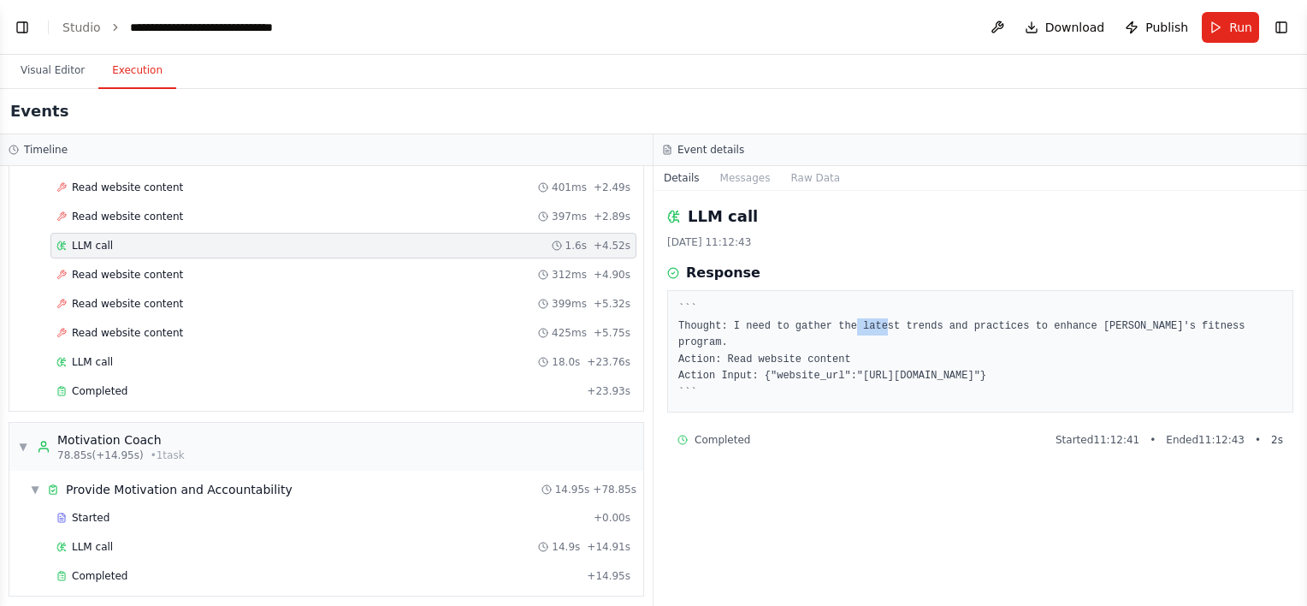
drag, startPoint x: 680, startPoint y: 324, endPoint x: 1254, endPoint y: 375, distance: 576.2
click at [1254, 375] on pre "``` Thought: I need to gather the latest trends and practices to enhance [PERSO…" at bounding box center [980, 351] width 604 height 100
click at [134, 269] on span "Read website content" at bounding box center [127, 275] width 111 height 14
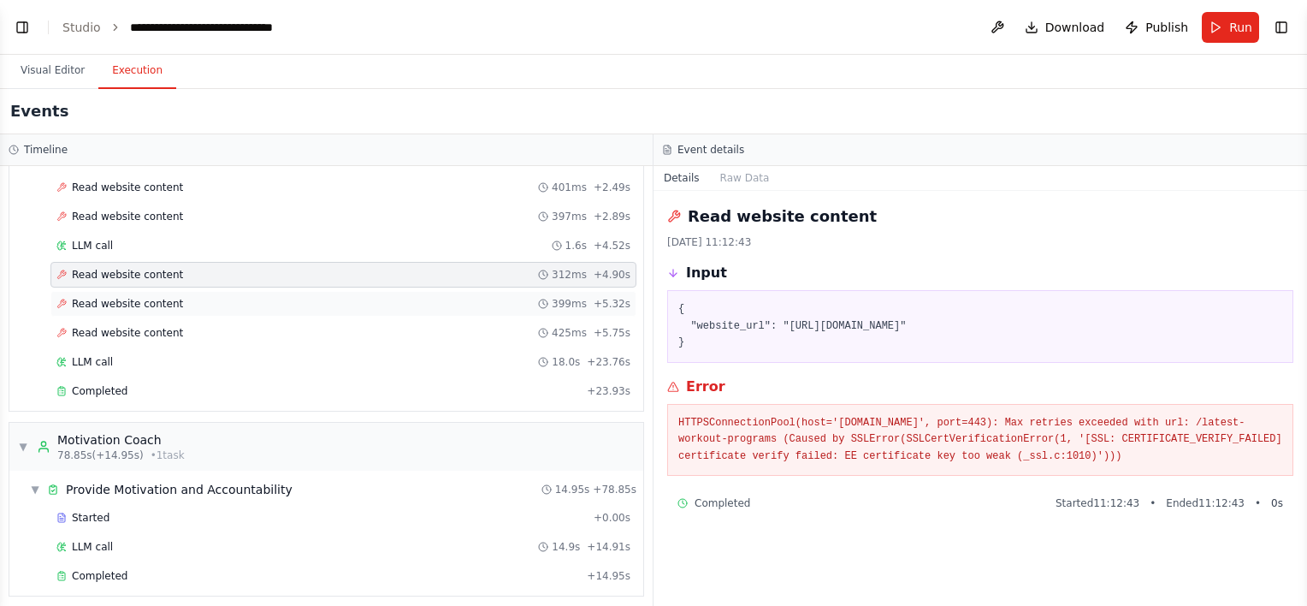
click at [134, 299] on span "Read website content" at bounding box center [127, 304] width 111 height 14
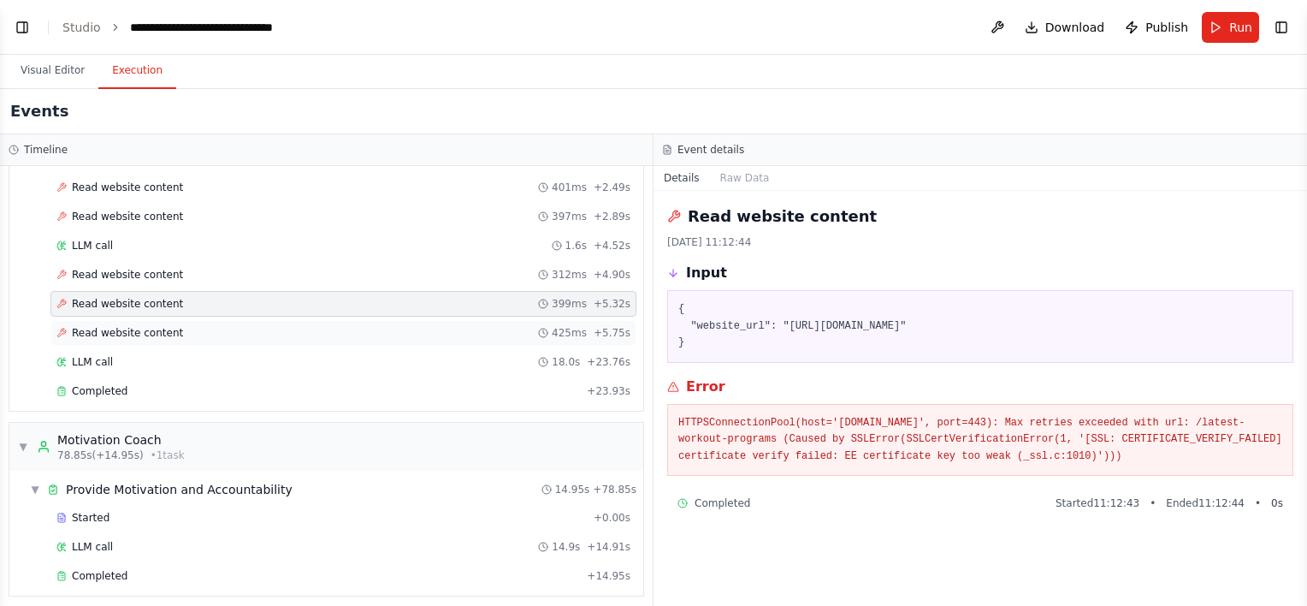
click at [134, 332] on div "Read website content 425ms + 5.75s" at bounding box center [343, 333] width 586 height 26
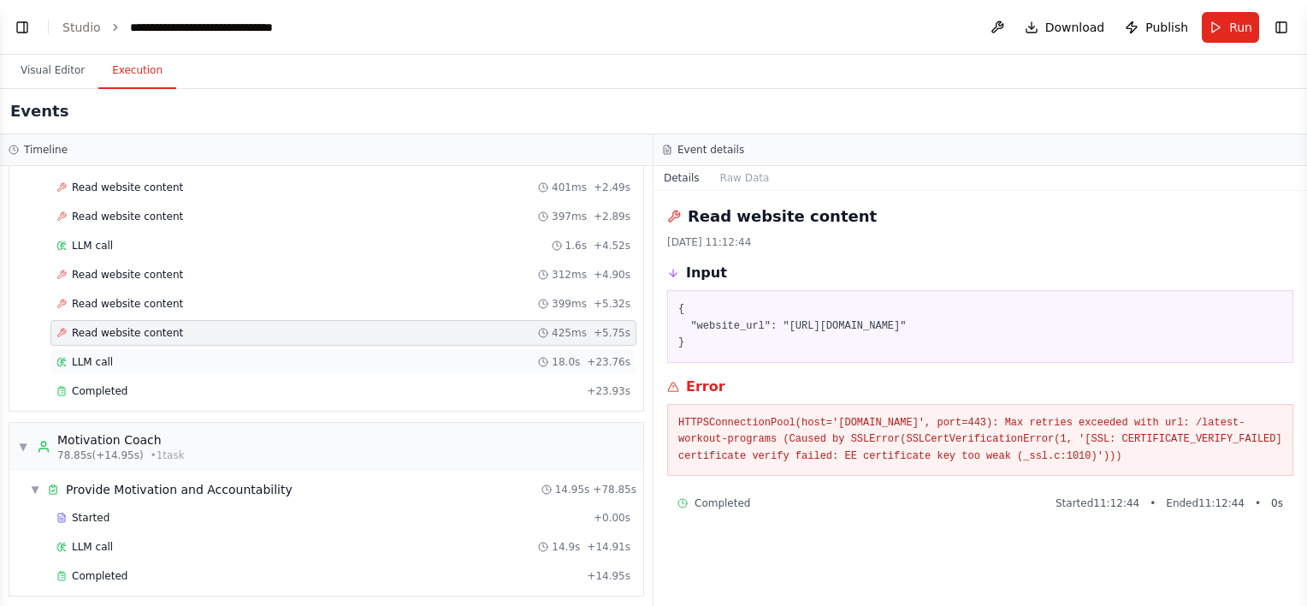
click at [122, 355] on div "LLM call 18.0s + 23.76s" at bounding box center [343, 362] width 574 height 14
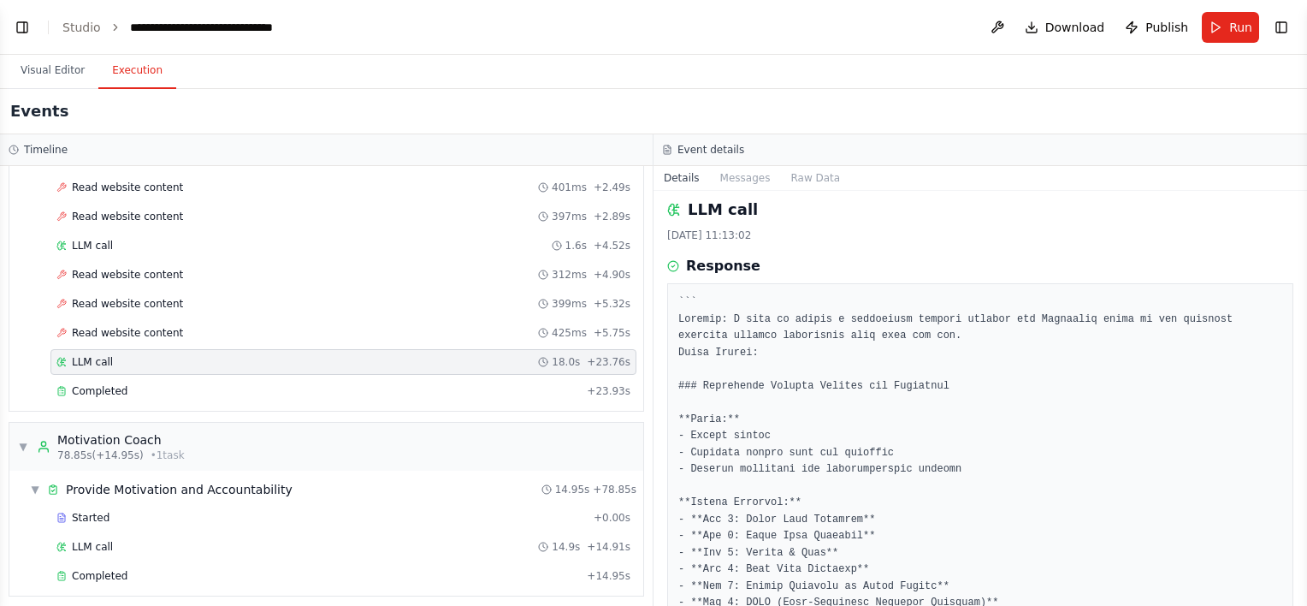
scroll to position [0, 0]
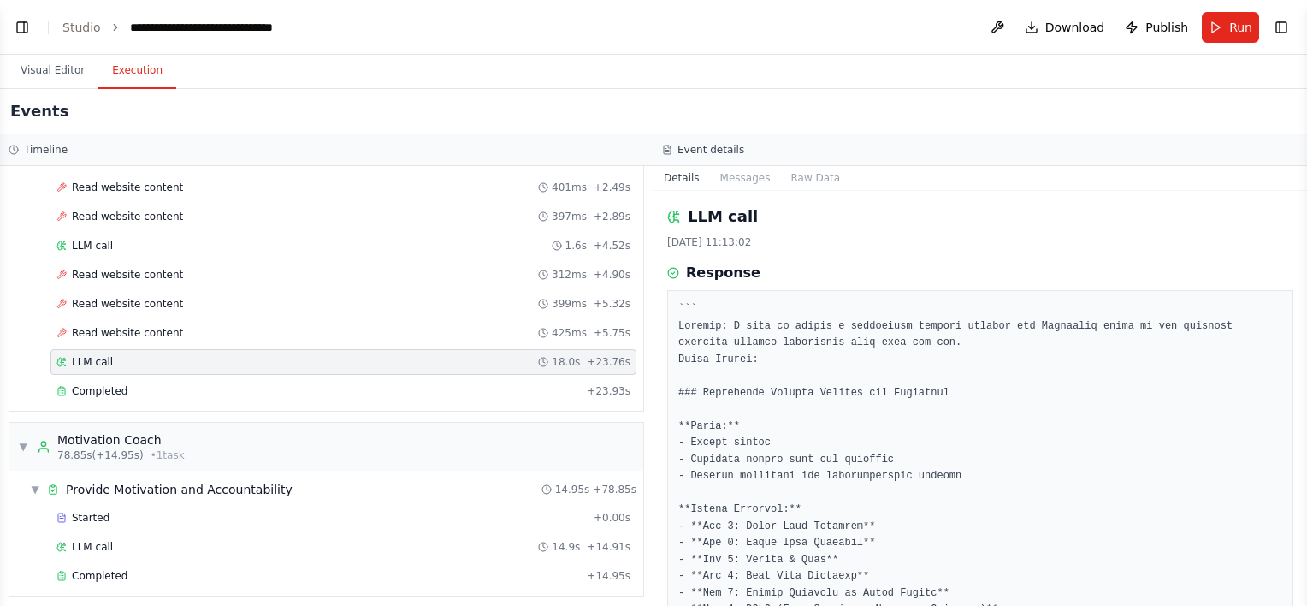
drag, startPoint x: 1302, startPoint y: 222, endPoint x: 1302, endPoint y: 284, distance: 61.6
click at [1302, 284] on button "Toggle Sidebar" at bounding box center [1307, 303] width 14 height 606
drag, startPoint x: 1300, startPoint y: 240, endPoint x: 1306, endPoint y: 280, distance: 40.6
click at [1306, 280] on button "Toggle Sidebar" at bounding box center [1307, 303] width 14 height 606
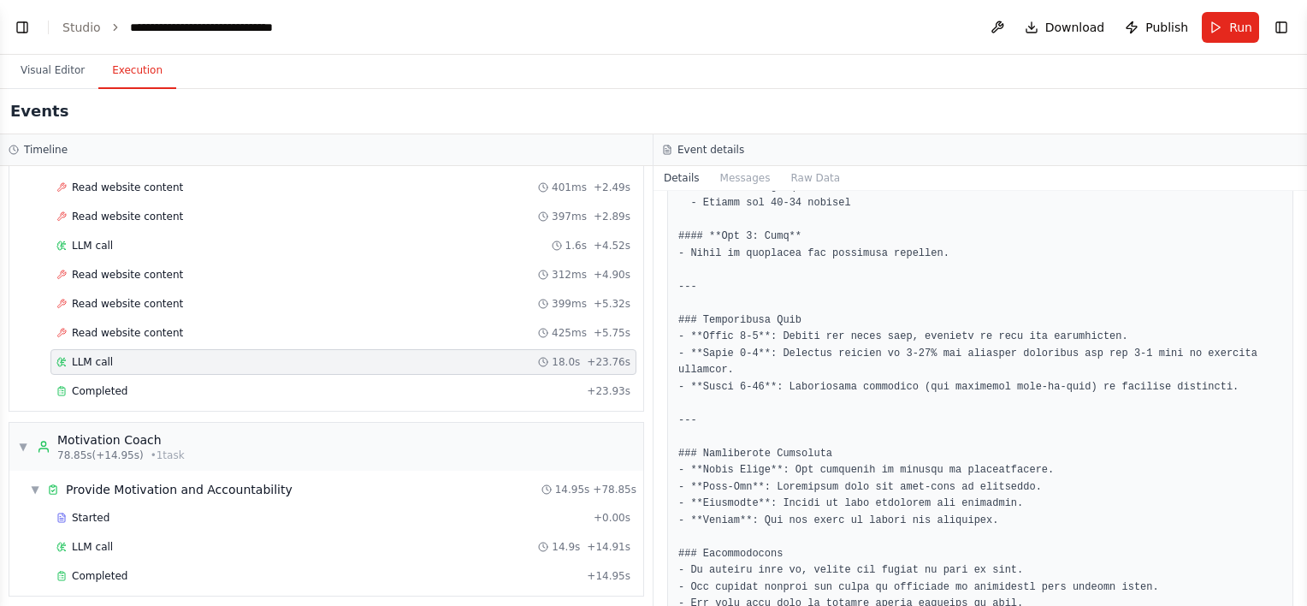
scroll to position [1388, 0]
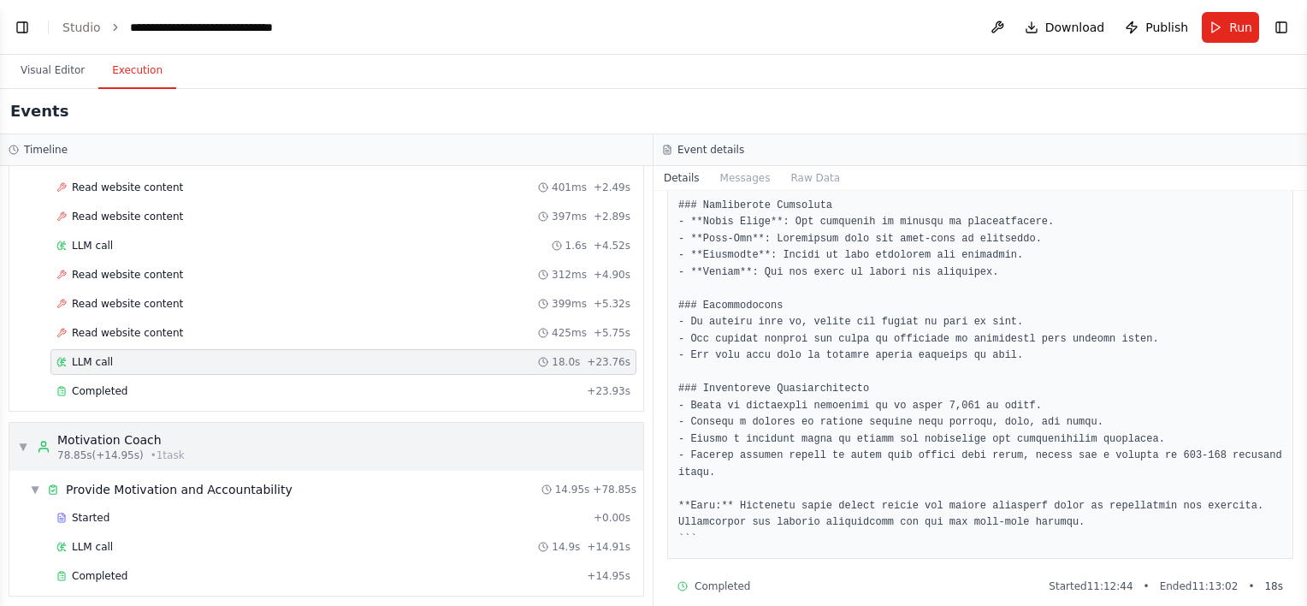
click at [21, 440] on span "▼" at bounding box center [23, 447] width 10 height 14
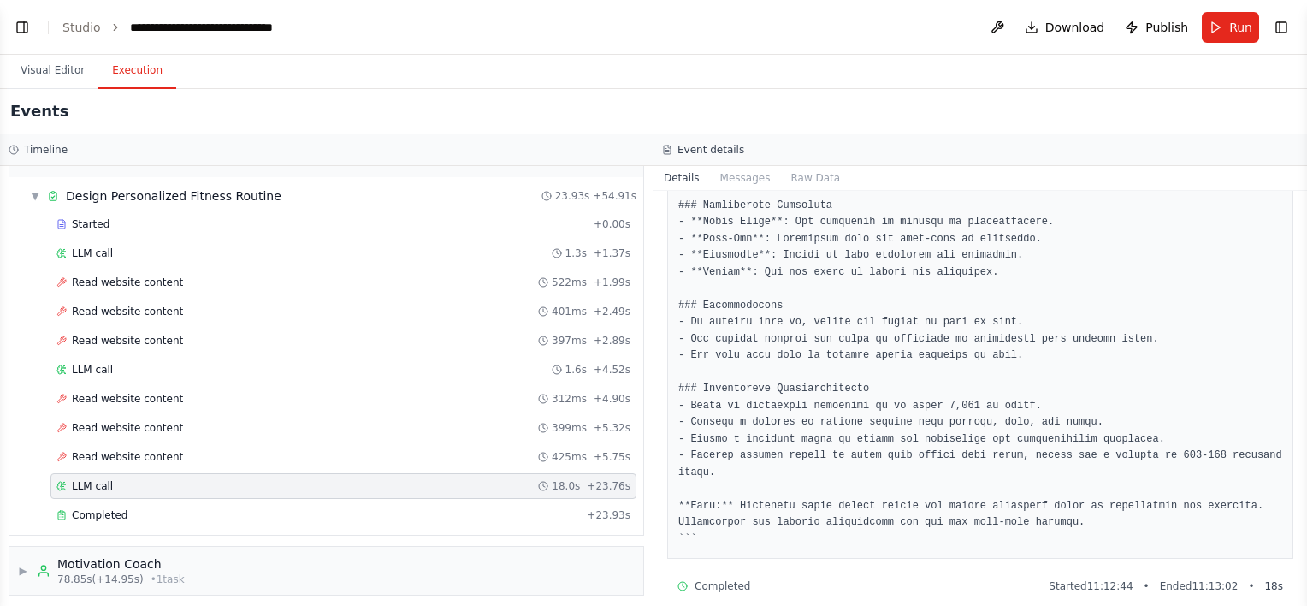
scroll to position [0, 0]
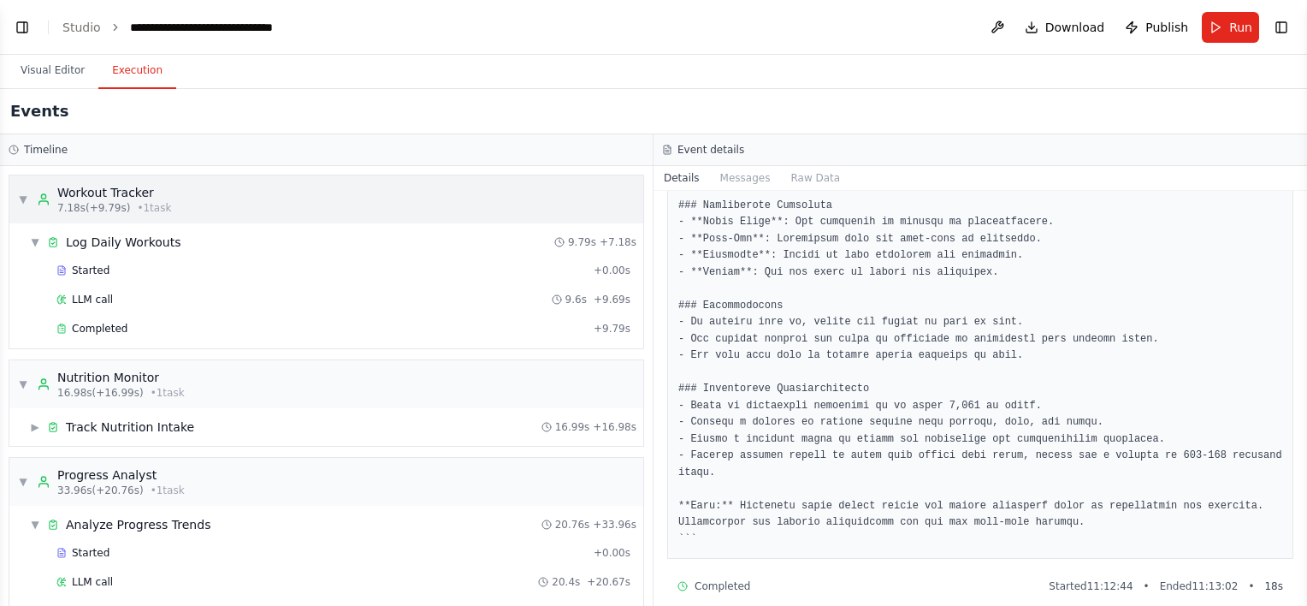
click at [28, 198] on div "▼ Workout Tracker 7.18s (+9.79s) • 1 task" at bounding box center [94, 199] width 153 height 31
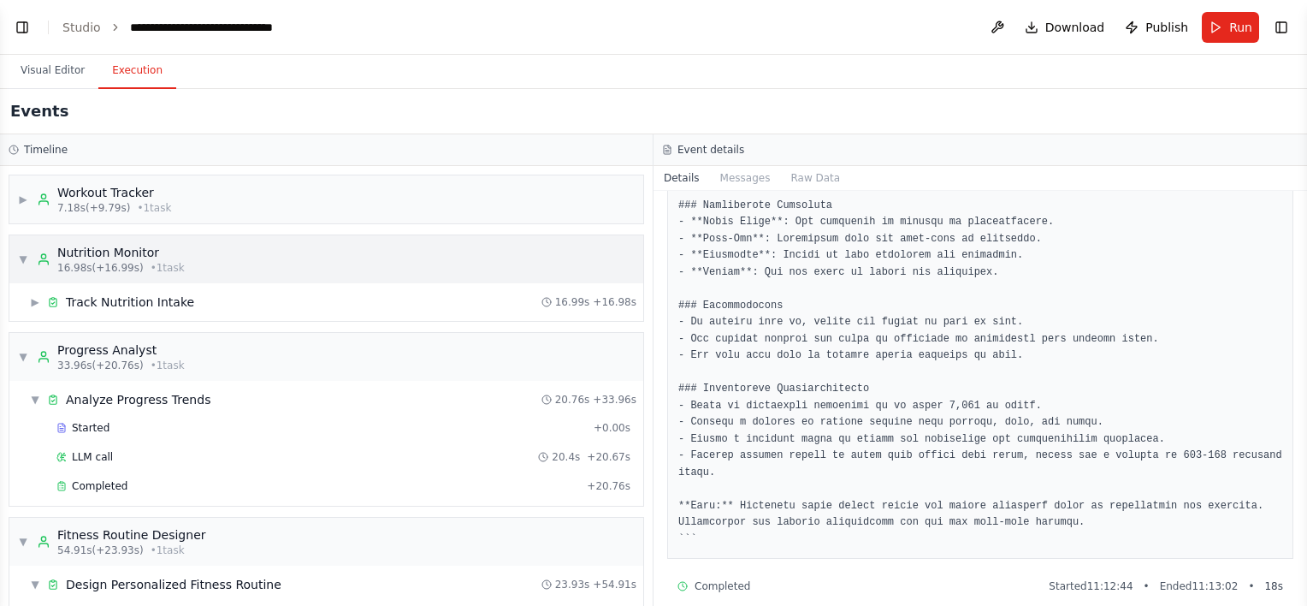
click at [24, 253] on span "▼" at bounding box center [23, 259] width 10 height 14
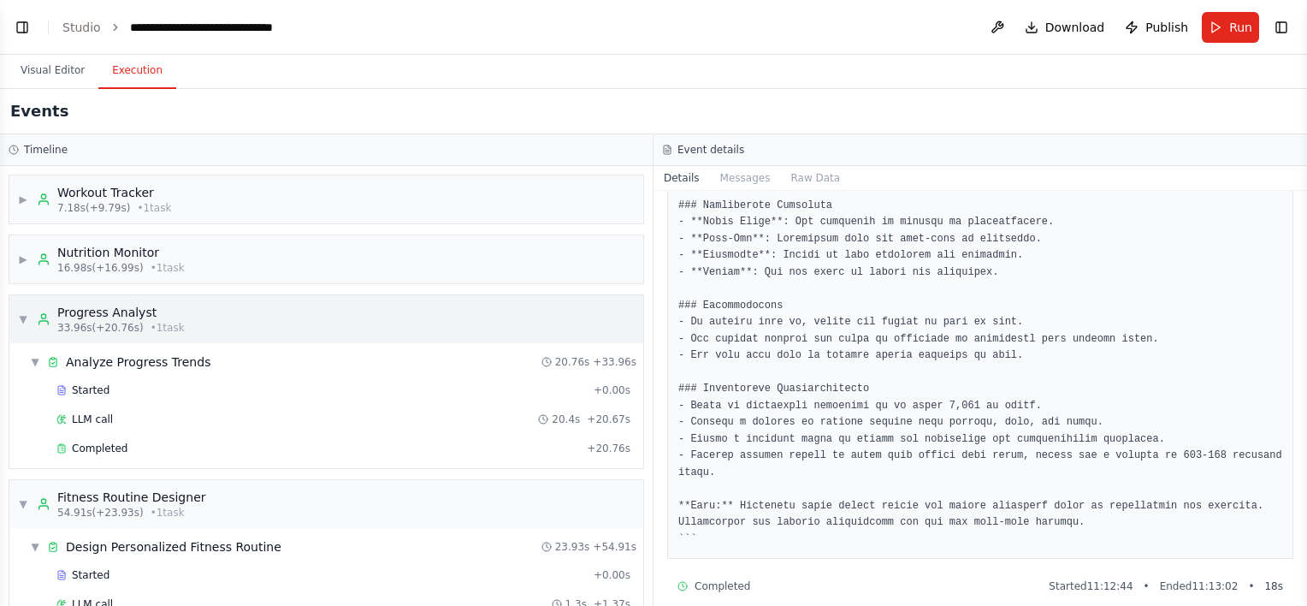
click at [10, 314] on div "▼ Progress Analyst 33.96s (+20.76s) • 1 task" at bounding box center [326, 319] width 634 height 48
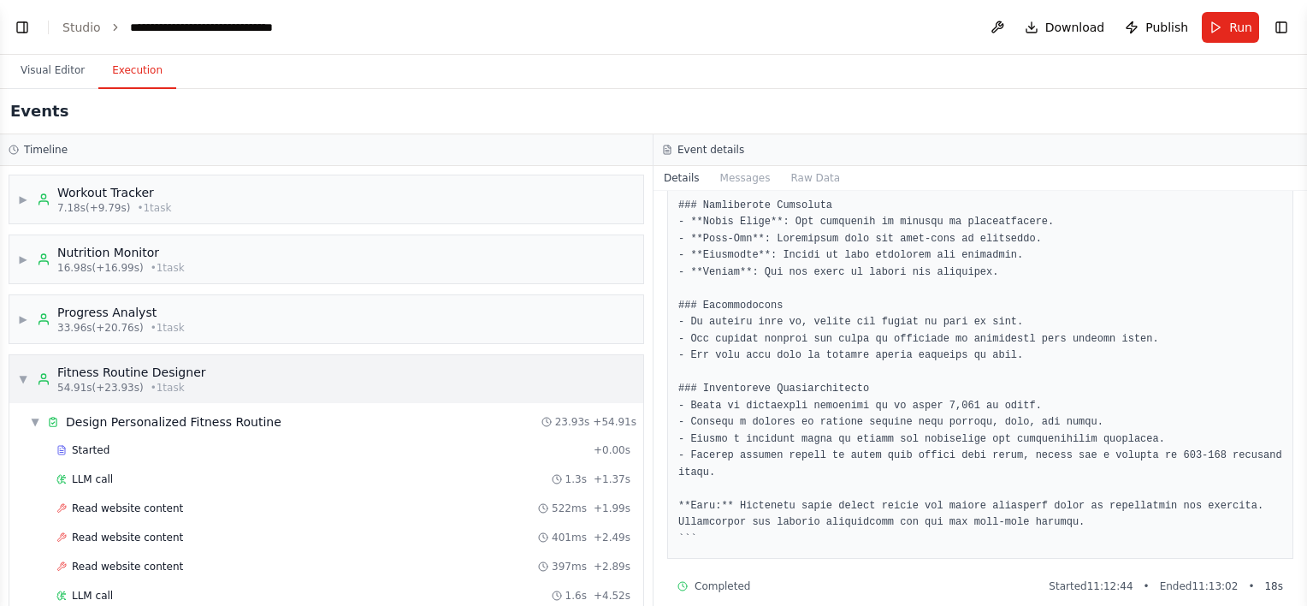
click at [18, 372] on span "▼" at bounding box center [23, 379] width 10 height 14
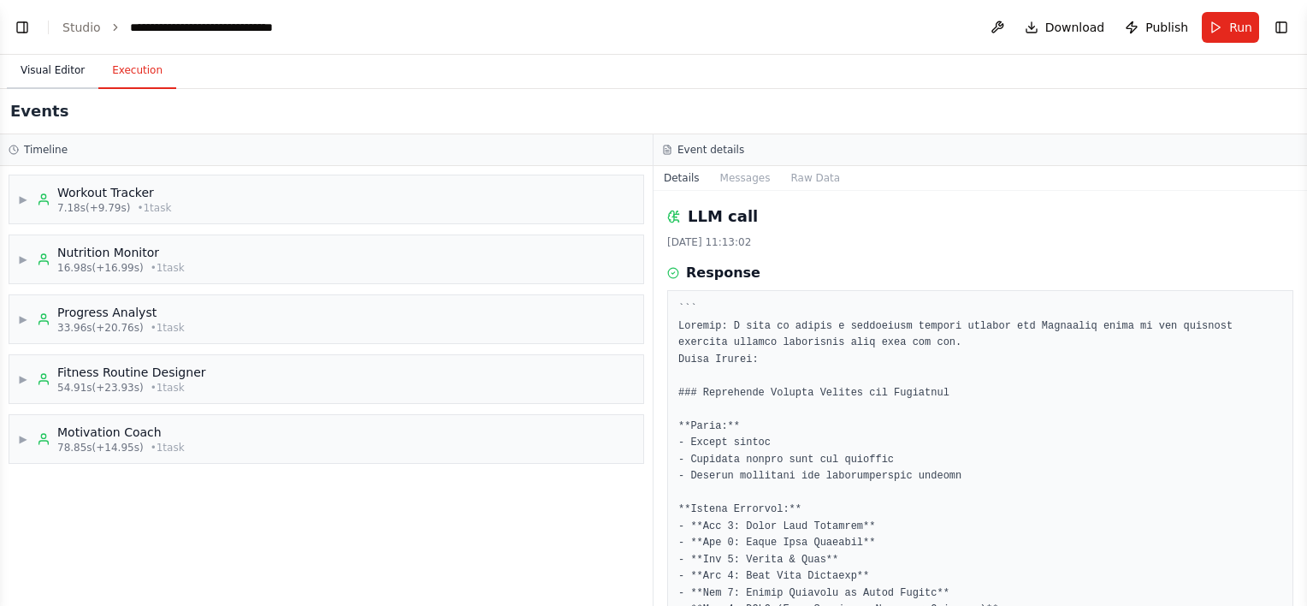
click at [52, 70] on button "Visual Editor" at bounding box center [53, 71] width 92 height 36
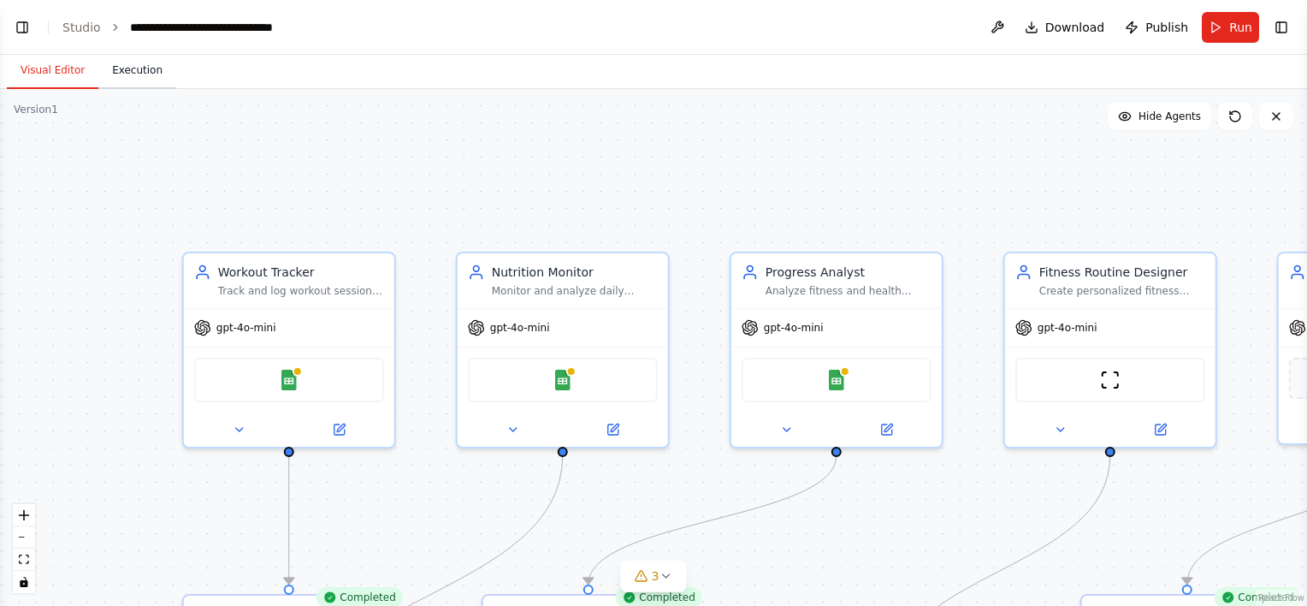
click at [117, 75] on button "Execution" at bounding box center [137, 71] width 78 height 36
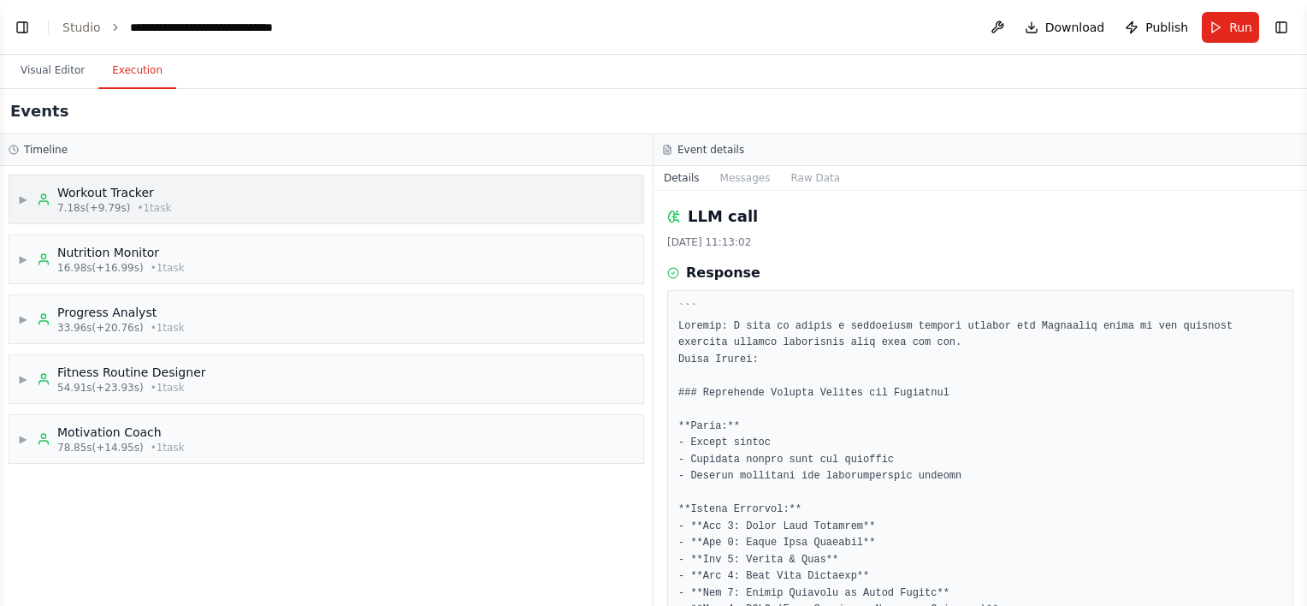
click at [175, 192] on div "▶ Workout Tracker 7.18s (+9.79s) • 1 task" at bounding box center [326, 199] width 634 height 48
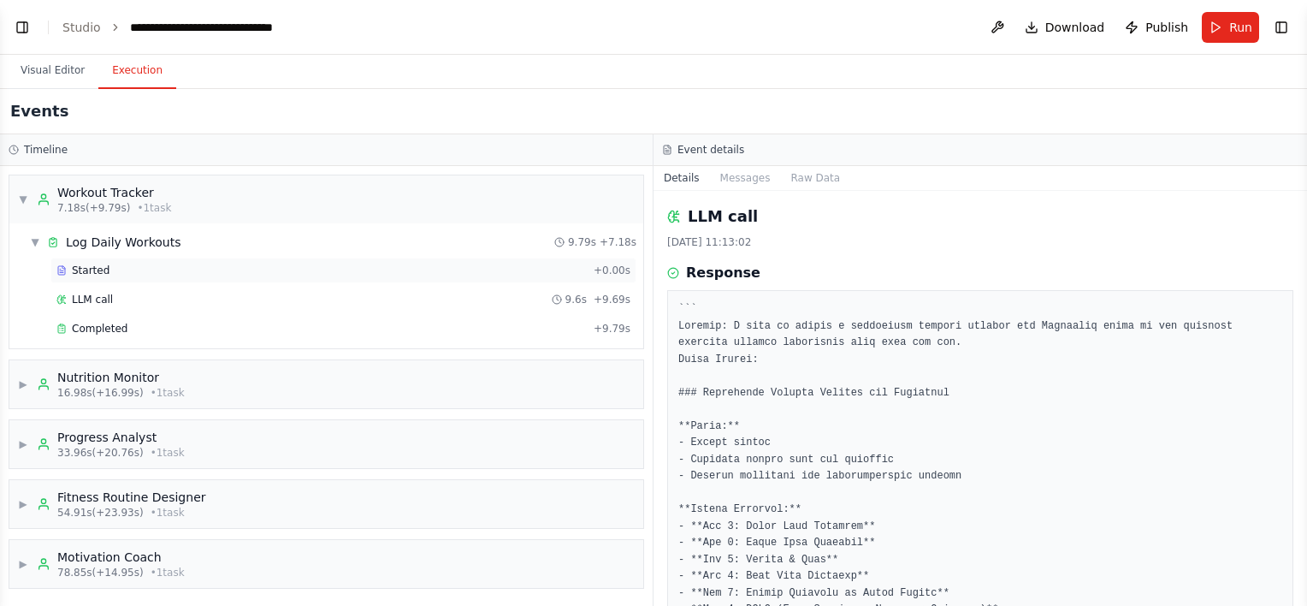
click at [114, 264] on div "Started" at bounding box center [321, 270] width 530 height 14
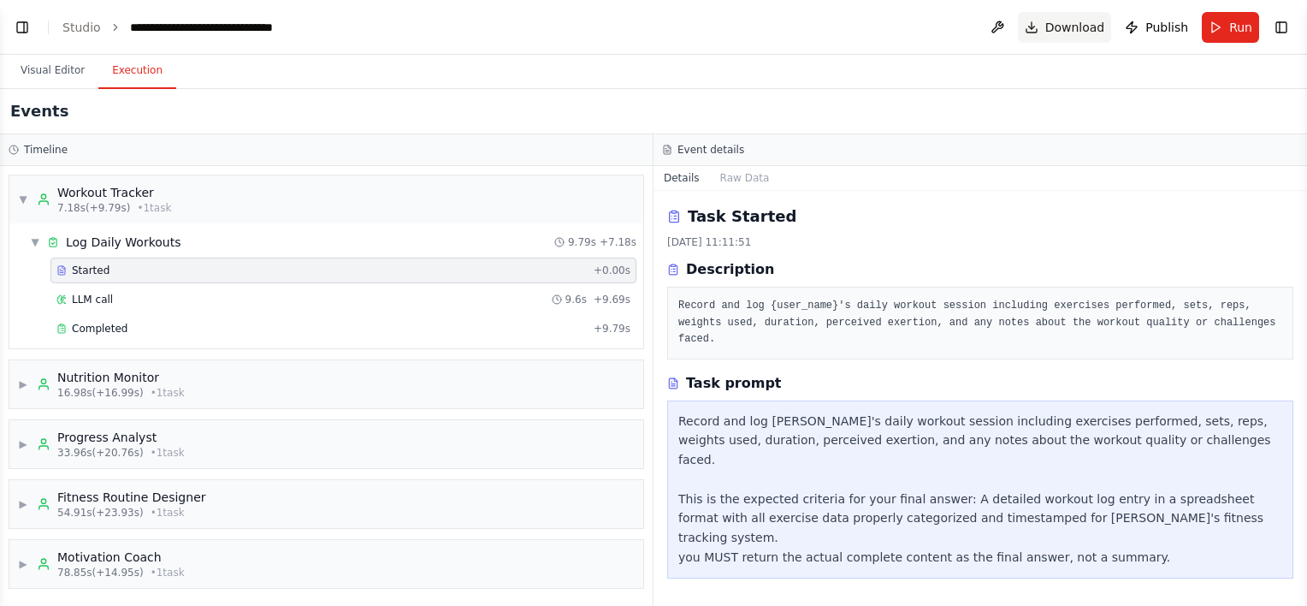
click at [1071, 30] on span "Download" at bounding box center [1075, 27] width 60 height 17
click at [1214, 85] on div "Visual Editor Execution" at bounding box center [653, 72] width 1307 height 34
click at [1283, 23] on button "Toggle Right Sidebar" at bounding box center [1281, 27] width 24 height 24
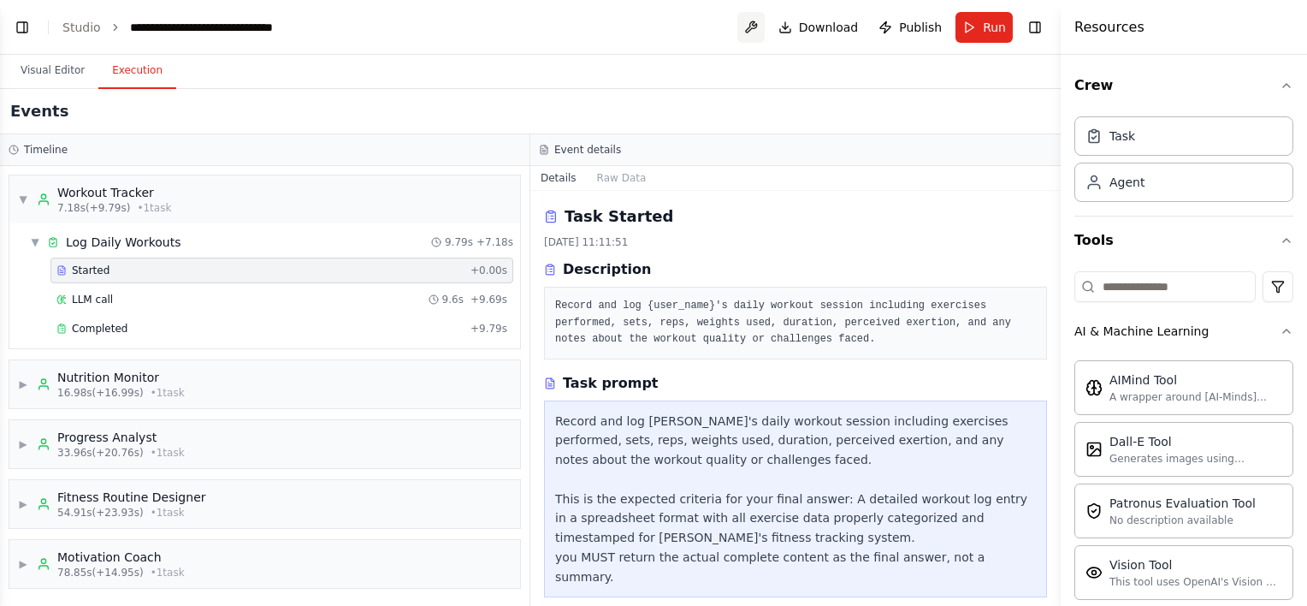
click at [755, 30] on button at bounding box center [750, 27] width 27 height 31
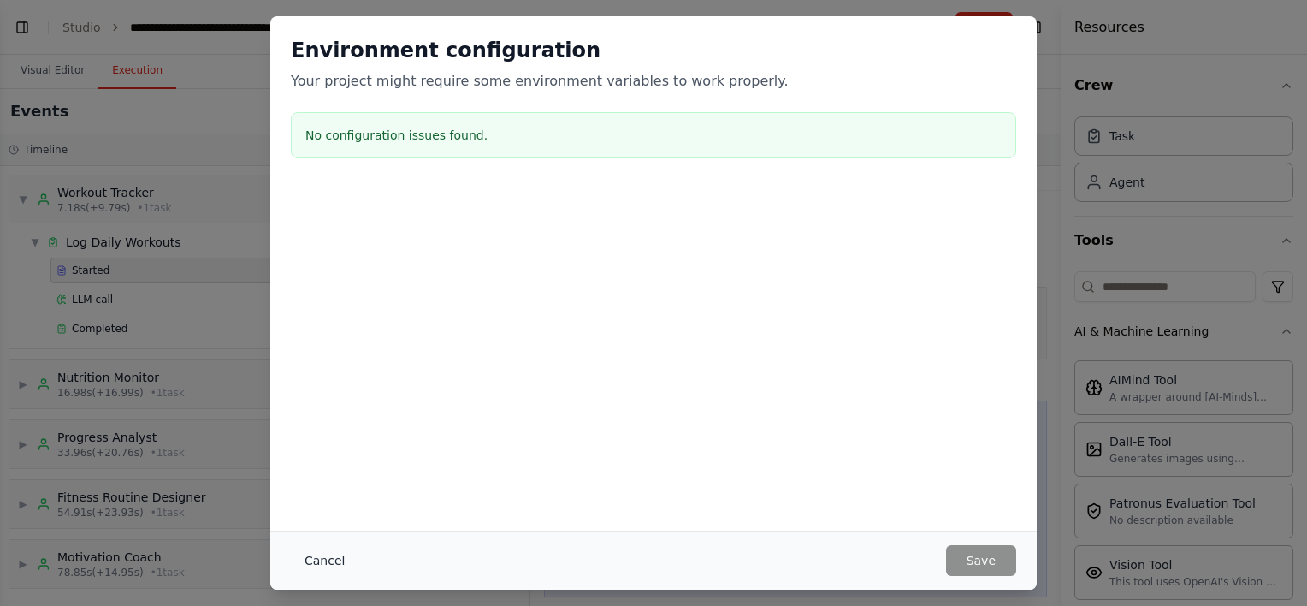
click at [311, 559] on button "Cancel" at bounding box center [325, 560] width 68 height 31
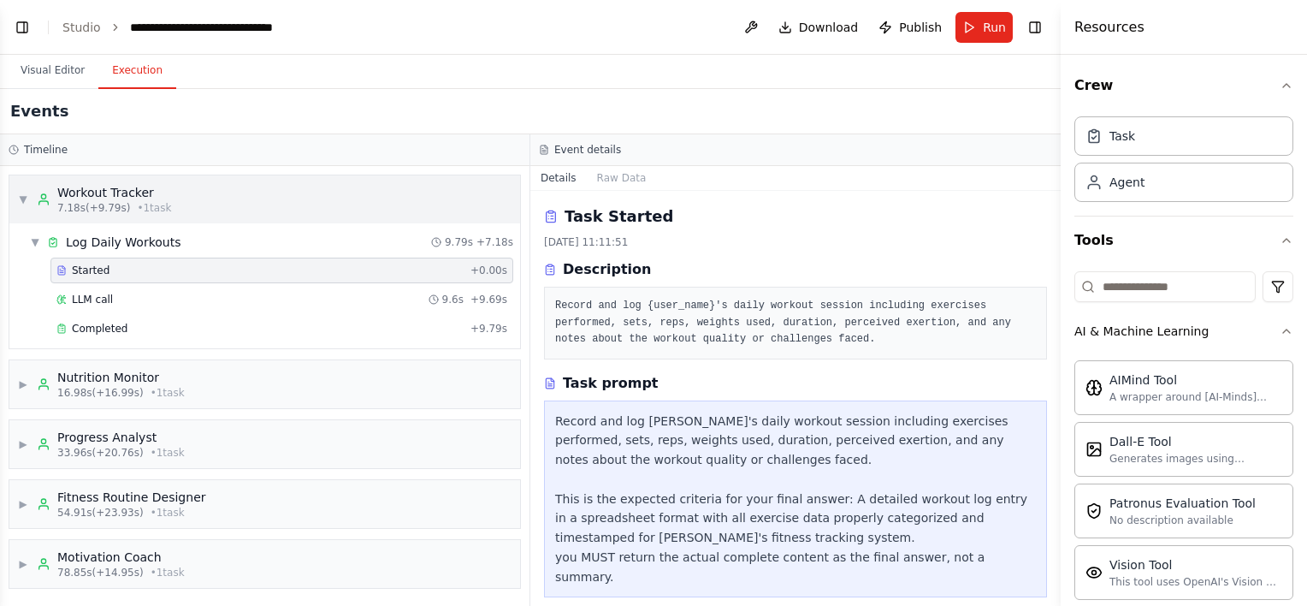
click at [19, 195] on span "▼" at bounding box center [23, 199] width 10 height 14
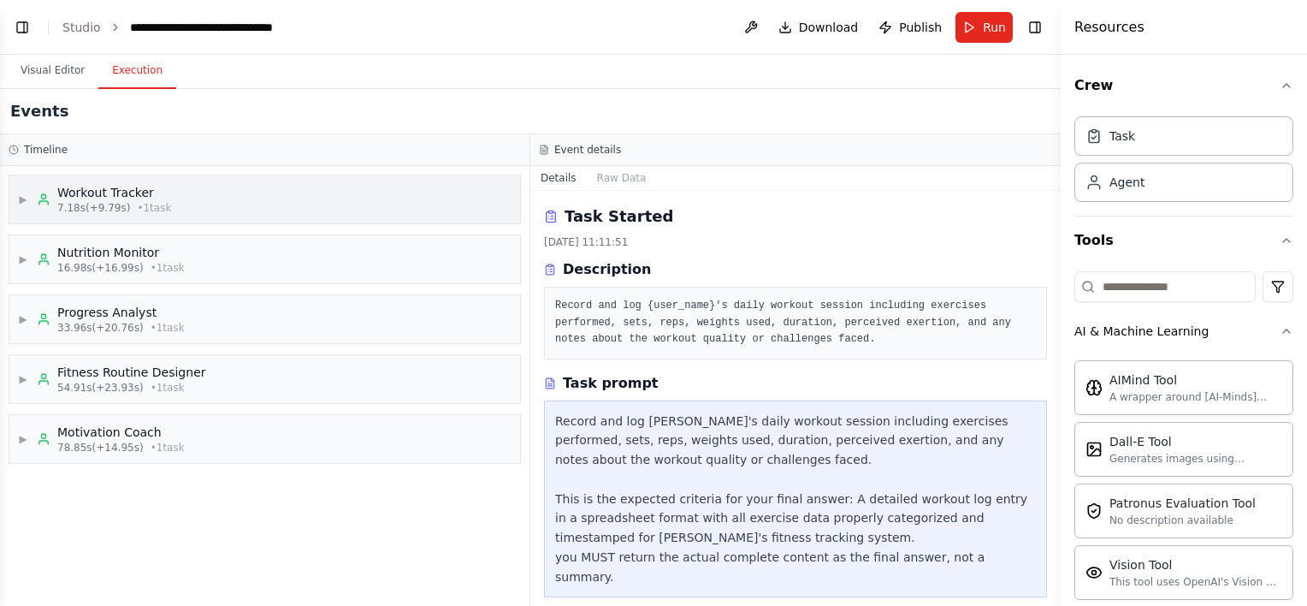
click at [19, 195] on span "▶" at bounding box center [23, 199] width 10 height 14
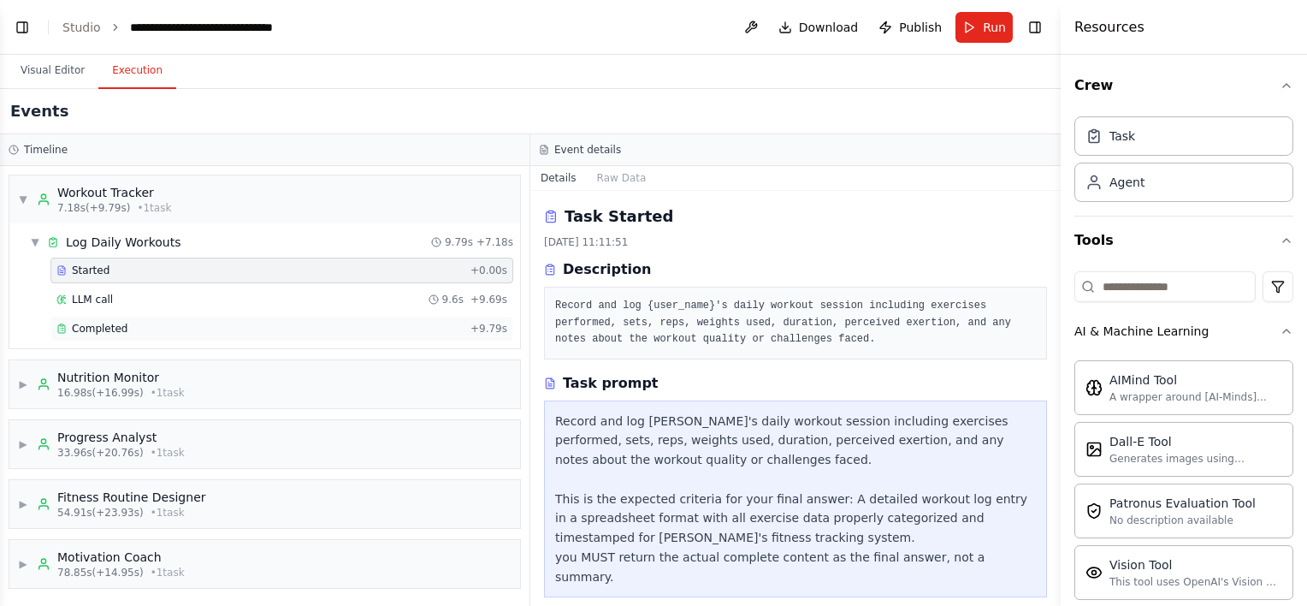
click at [109, 328] on span "Completed" at bounding box center [100, 329] width 56 height 14
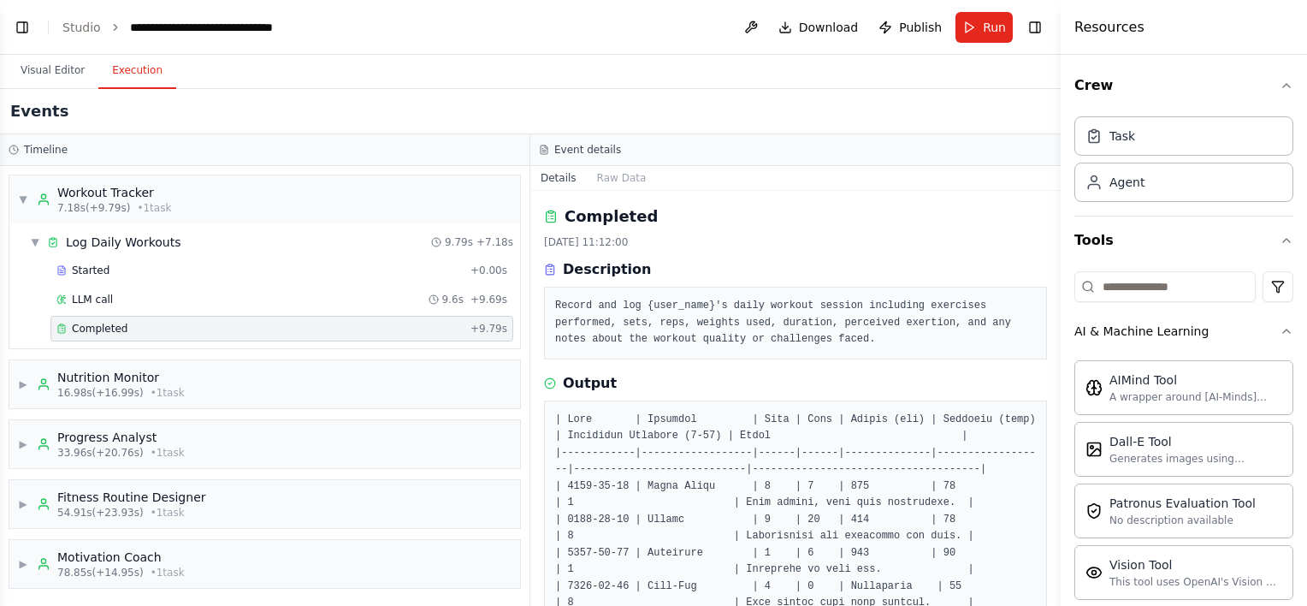
click at [1050, 31] on header "**********" at bounding box center [530, 27] width 1061 height 55
click at [1033, 31] on button "Toggle Right Sidebar" at bounding box center [1035, 27] width 24 height 24
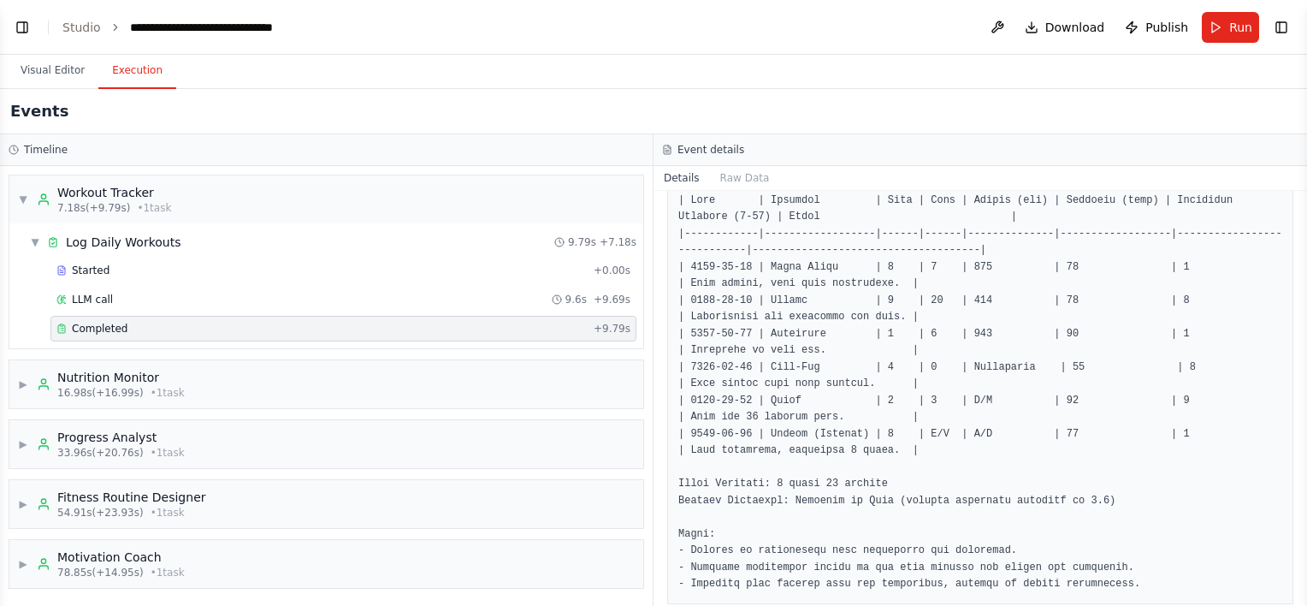
scroll to position [226, 0]
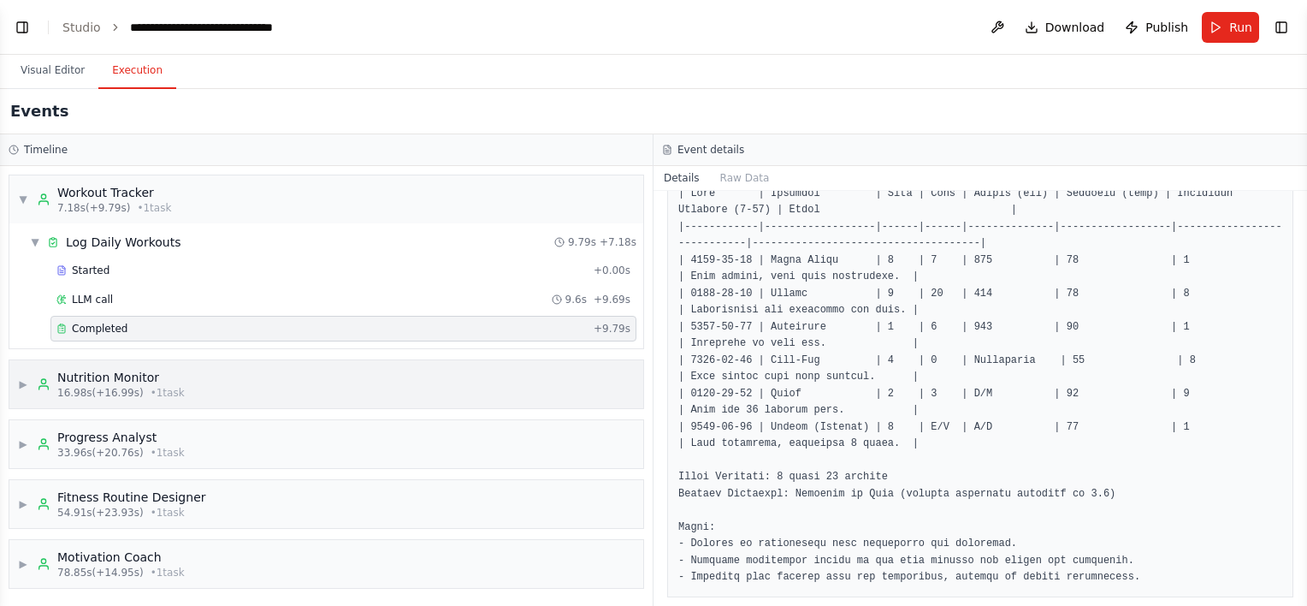
click at [181, 381] on div "▶ Nutrition Monitor 16.98s (+16.99s) • 1 task" at bounding box center [326, 384] width 634 height 48
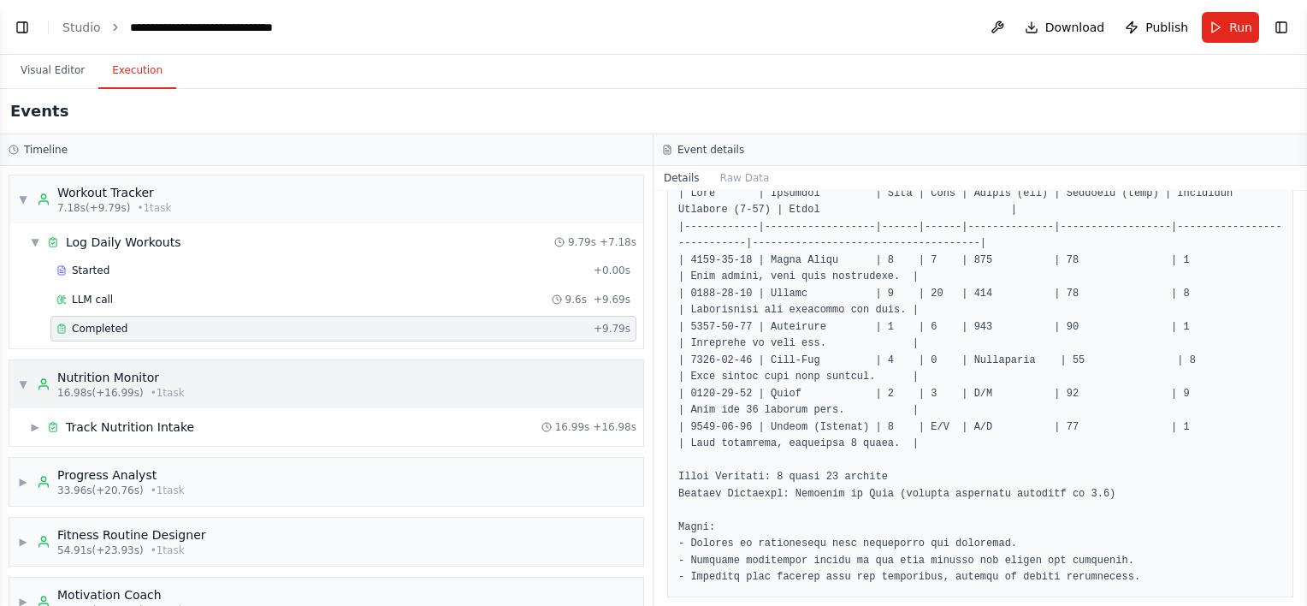
scroll to position [36, 0]
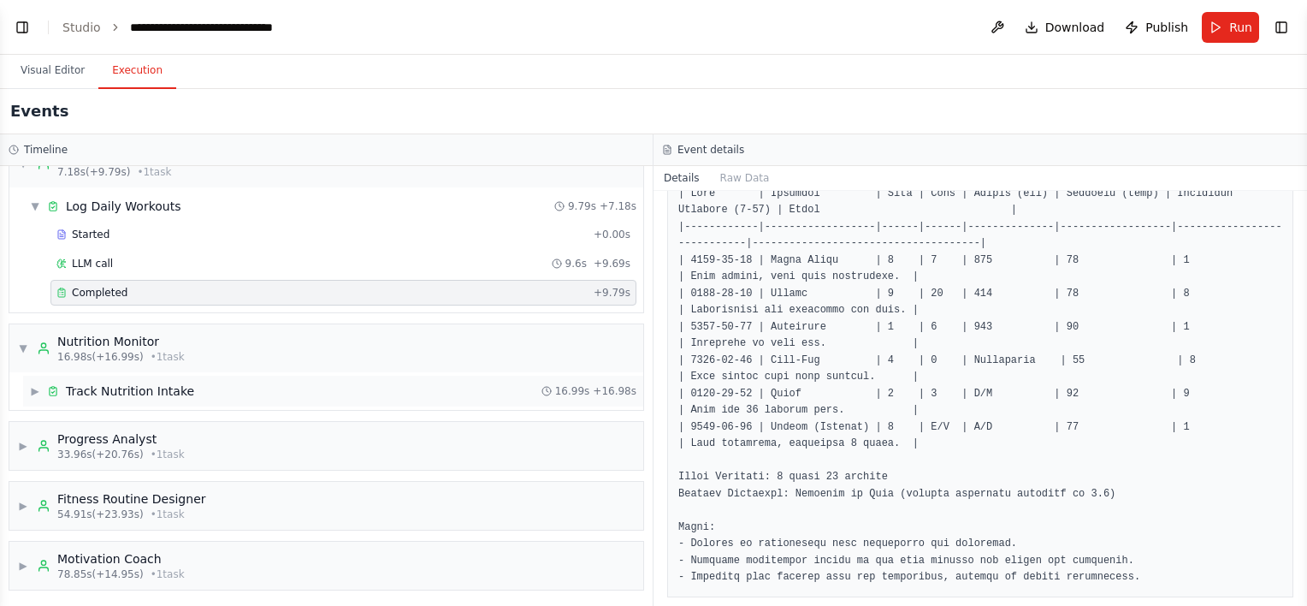
click at [125, 397] on div "▶ Track Nutrition Intake 16.99s + 16.98s" at bounding box center [333, 391] width 620 height 31
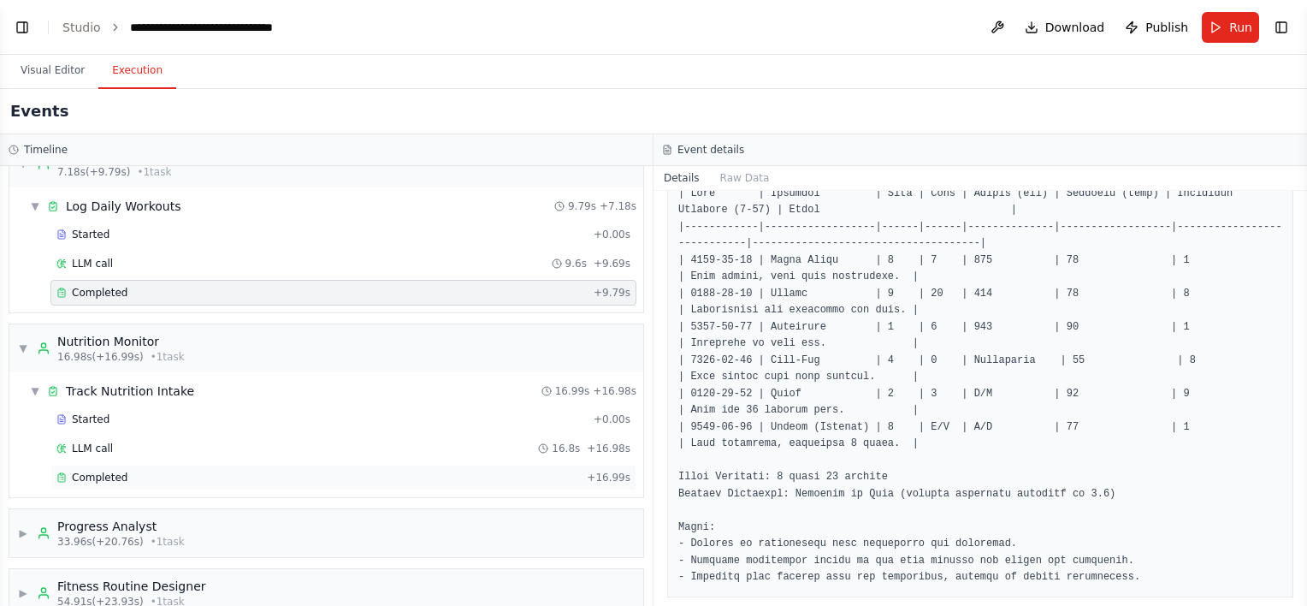
click at [137, 472] on div "Completed" at bounding box center [318, 477] width 524 height 14
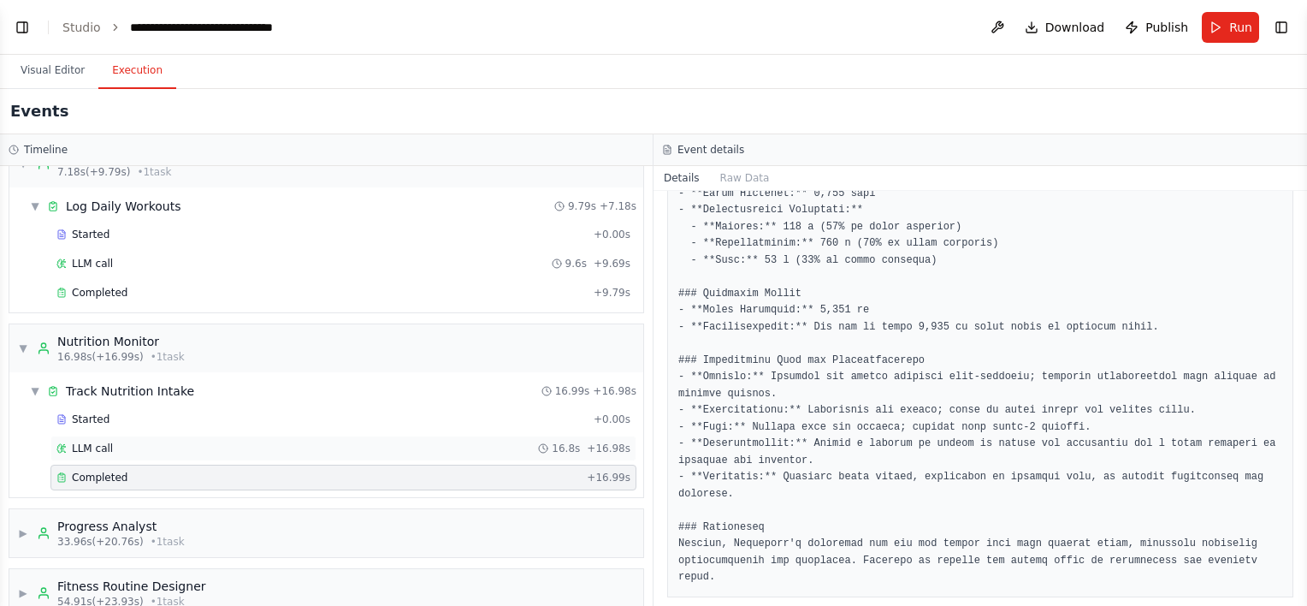
scroll to position [122, 0]
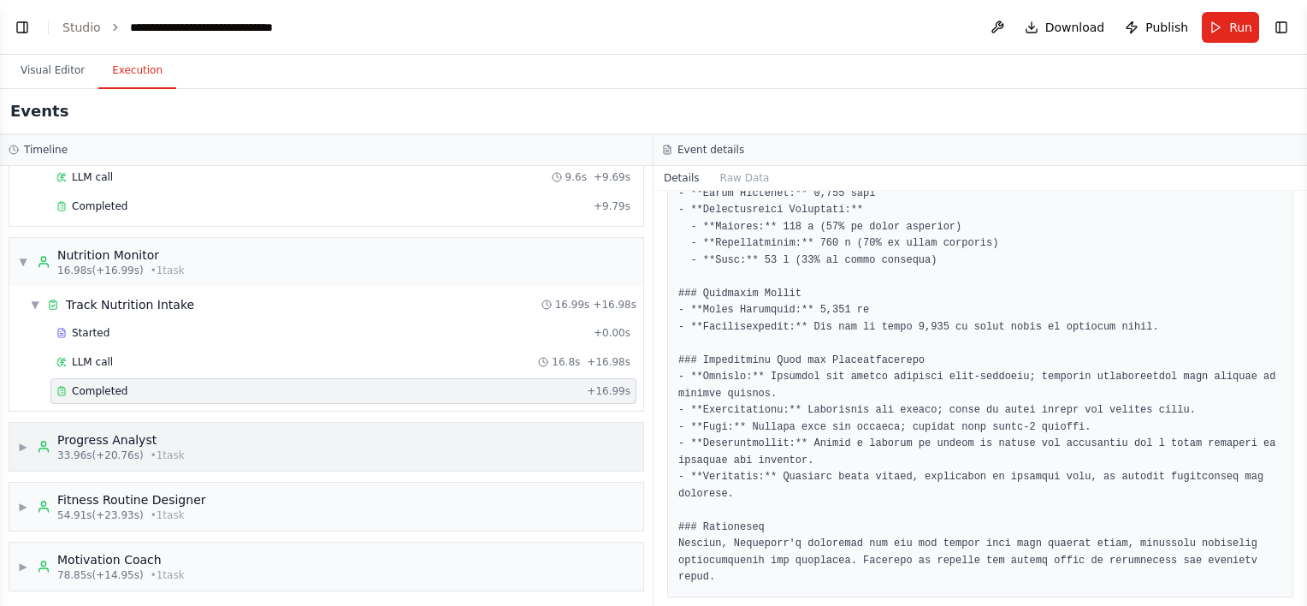
click at [188, 459] on div "▶ Progress Analyst 33.96s (+20.76s) • 1 task" at bounding box center [326, 447] width 634 height 48
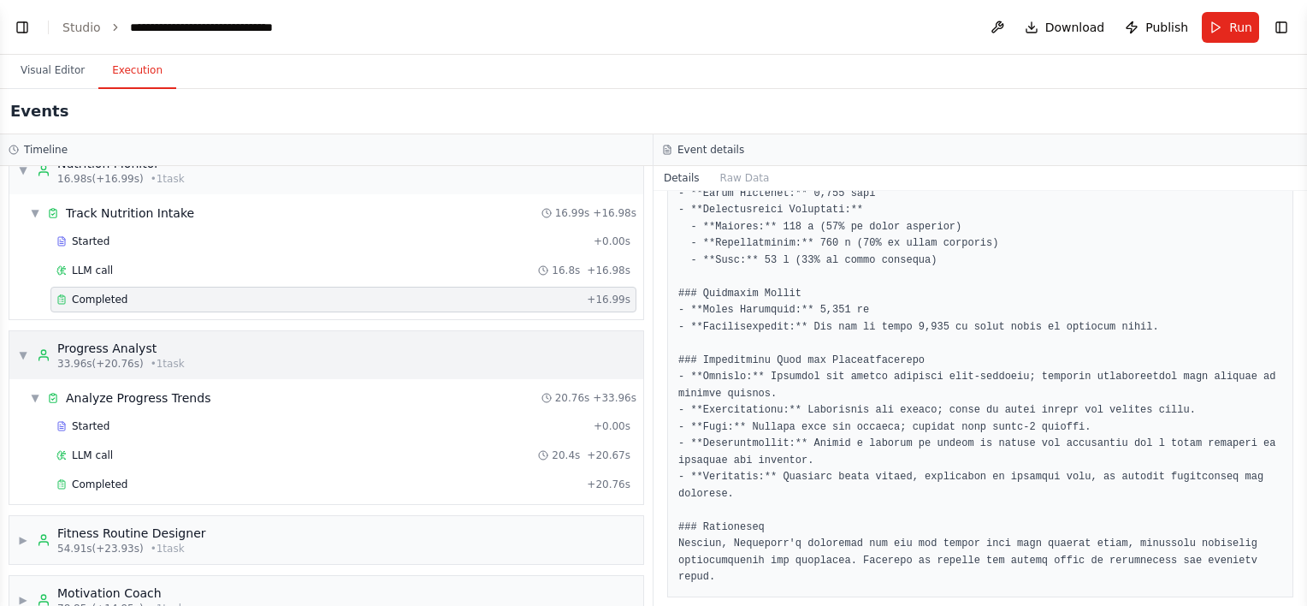
scroll to position [246, 0]
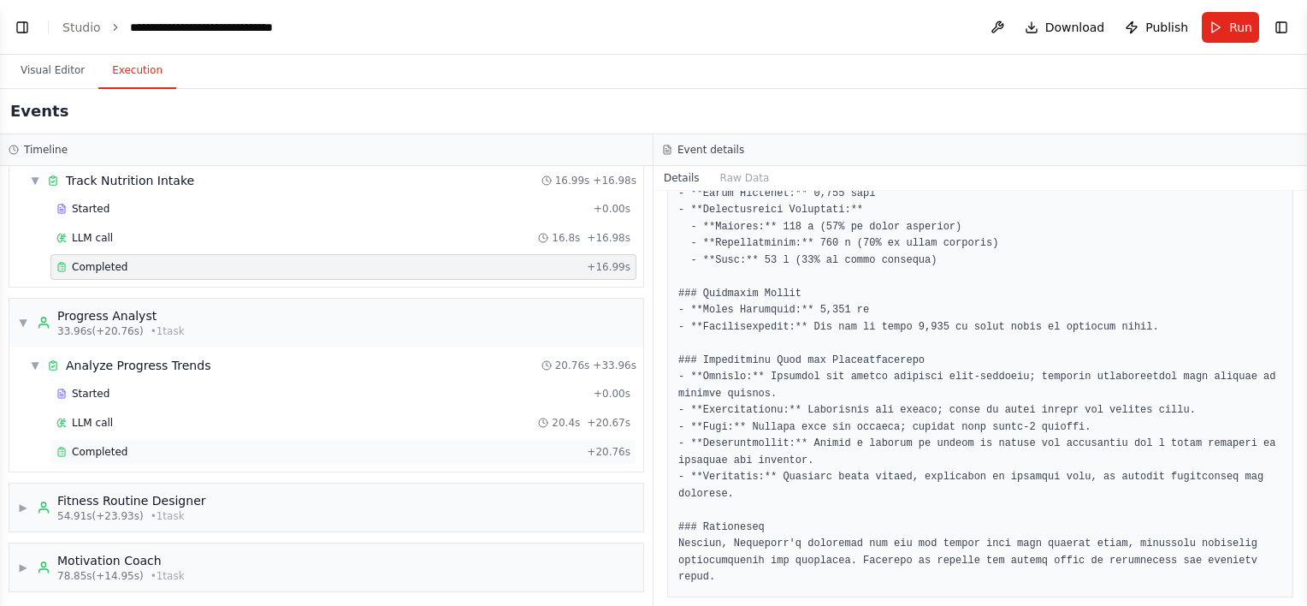
click at [147, 445] on div "Completed" at bounding box center [318, 452] width 524 height 14
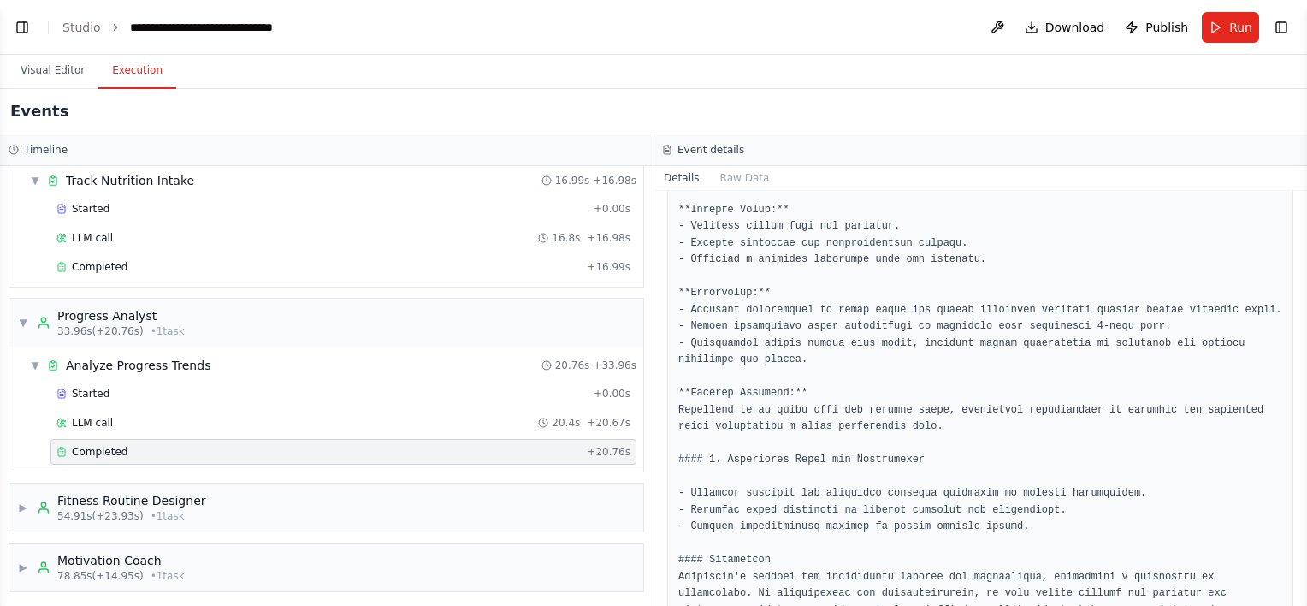
scroll to position [1810, 0]
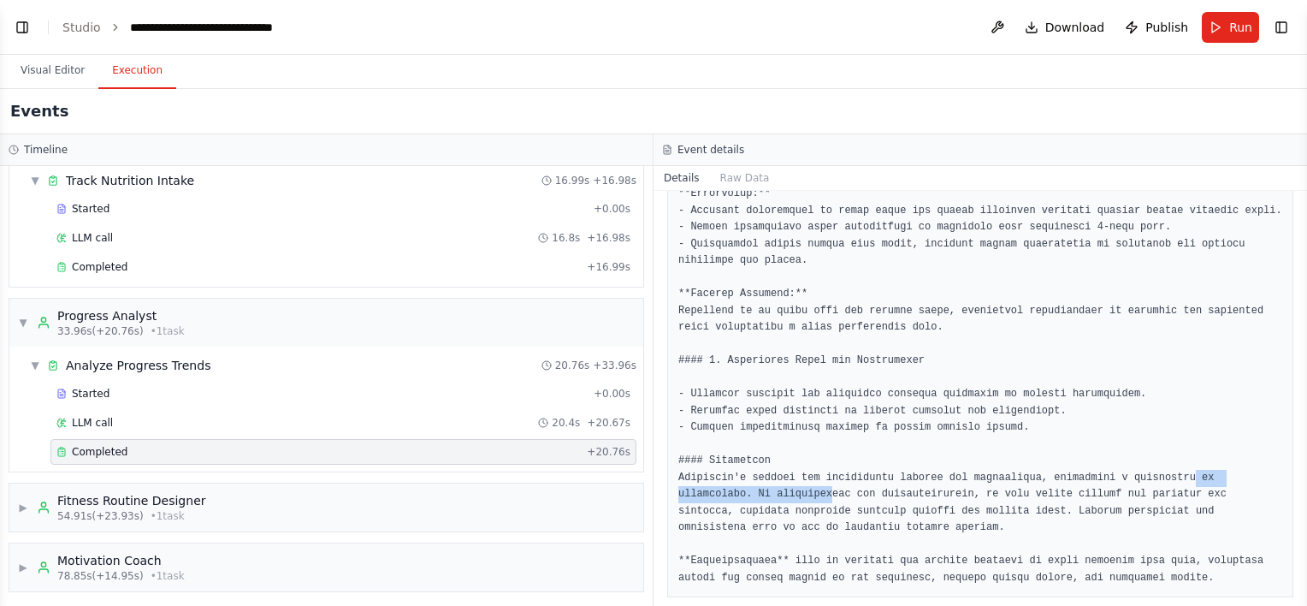
drag, startPoint x: 731, startPoint y: 470, endPoint x: 1150, endPoint y: 467, distance: 419.2
drag, startPoint x: 1150, startPoint y: 467, endPoint x: 1144, endPoint y: 494, distance: 27.2
click at [139, 520] on div "▶ Fitness Routine Designer 54.91s (+23.93s) • 1 task" at bounding box center [326, 507] width 634 height 48
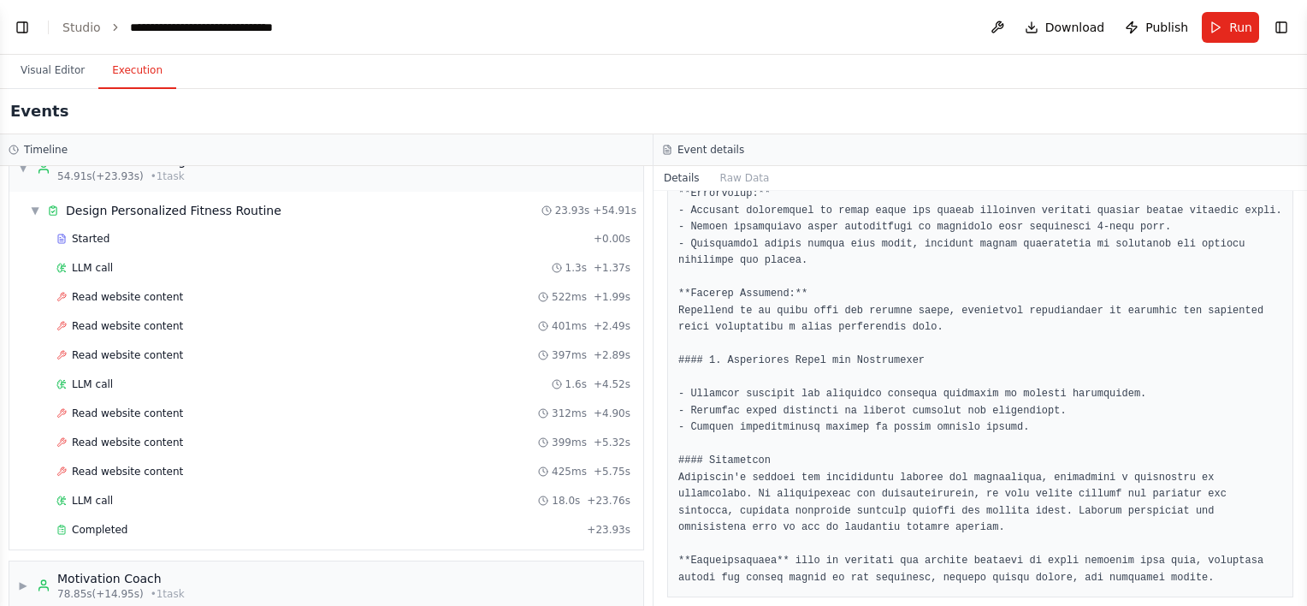
scroll to position [600, 0]
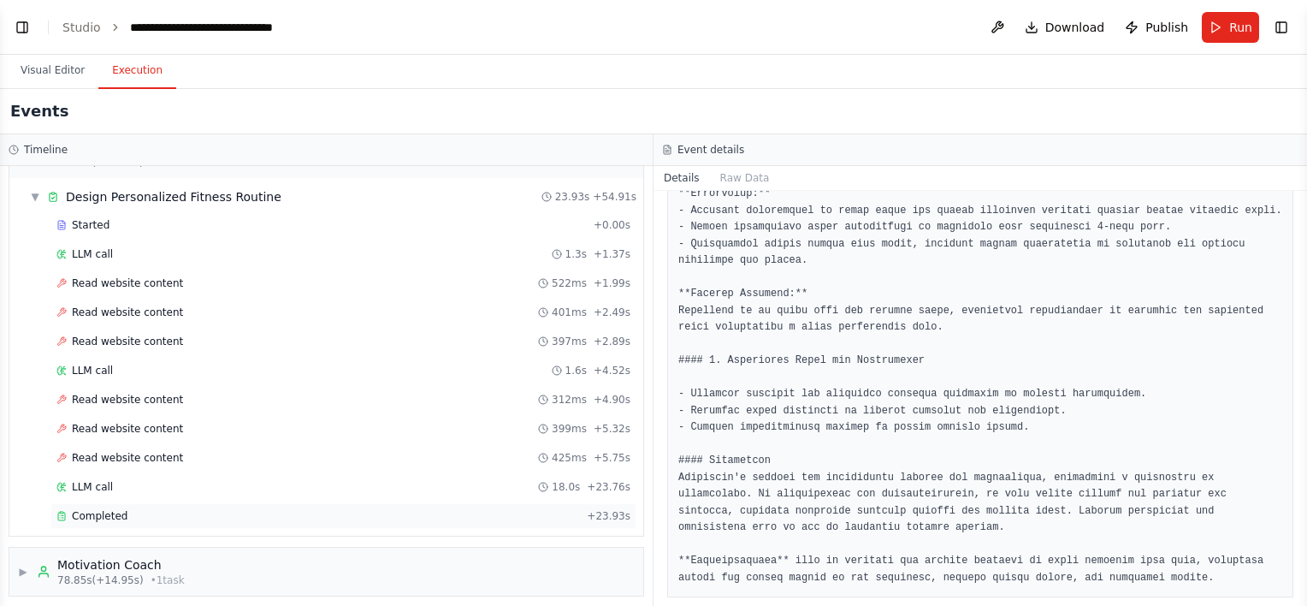
click at [104, 512] on span "Completed" at bounding box center [100, 516] width 56 height 14
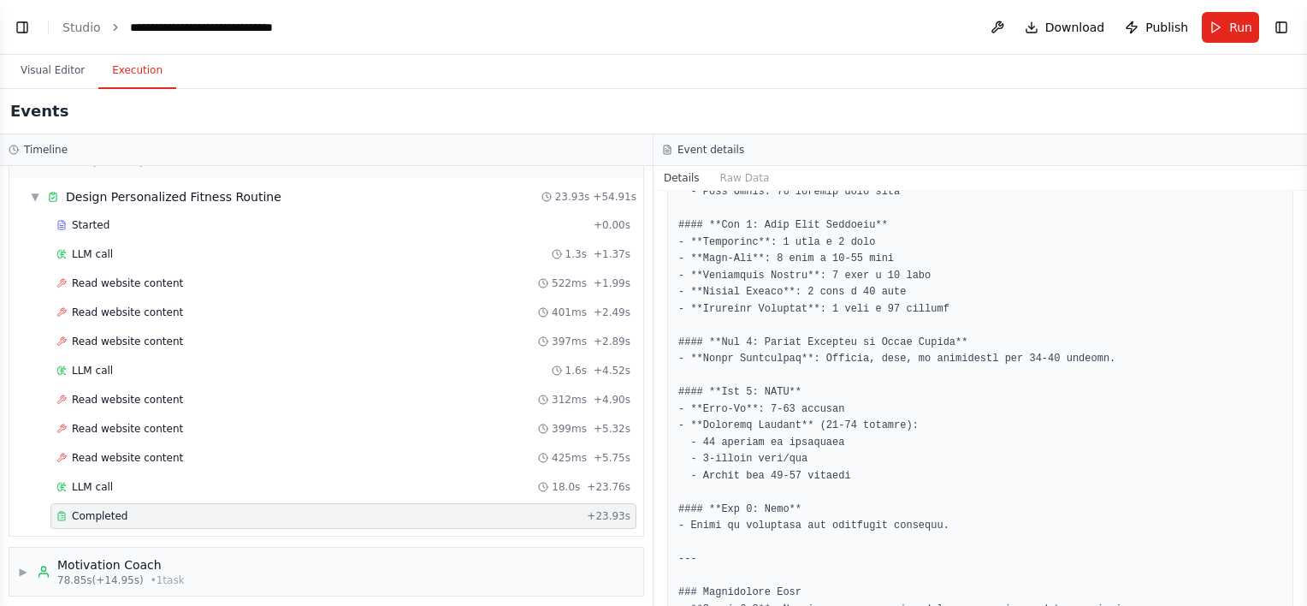
scroll to position [1360, 0]
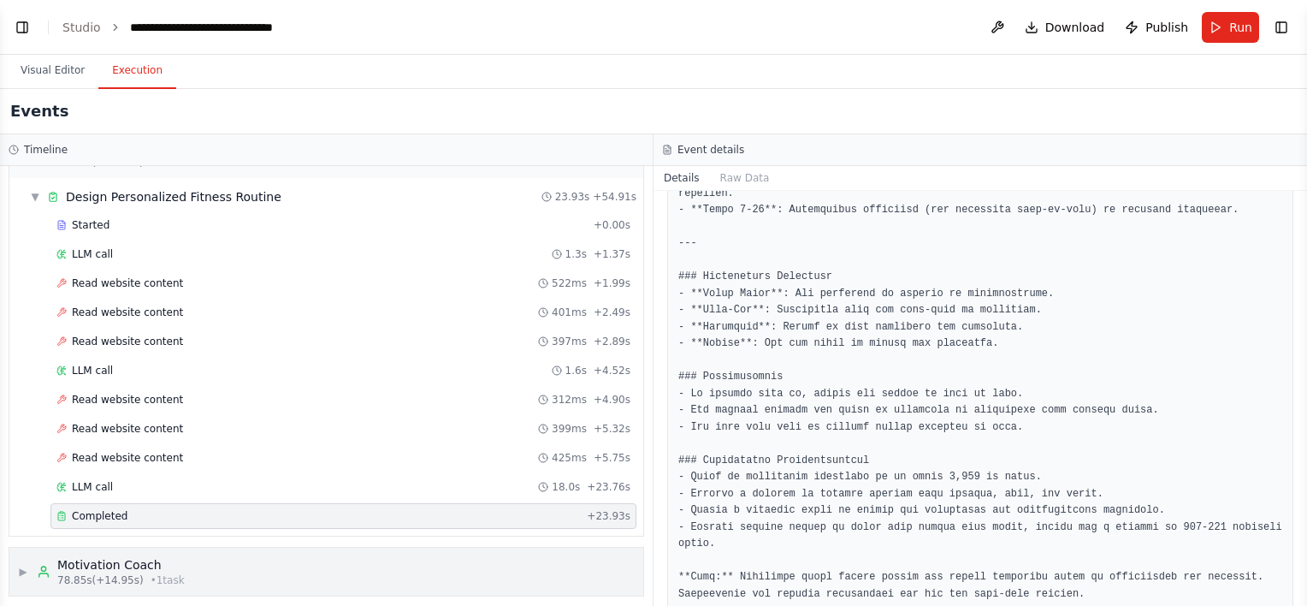
click at [177, 567] on div "▶ Motivation Coach 78.85s (+14.95s) • 1 task" at bounding box center [326, 571] width 634 height 48
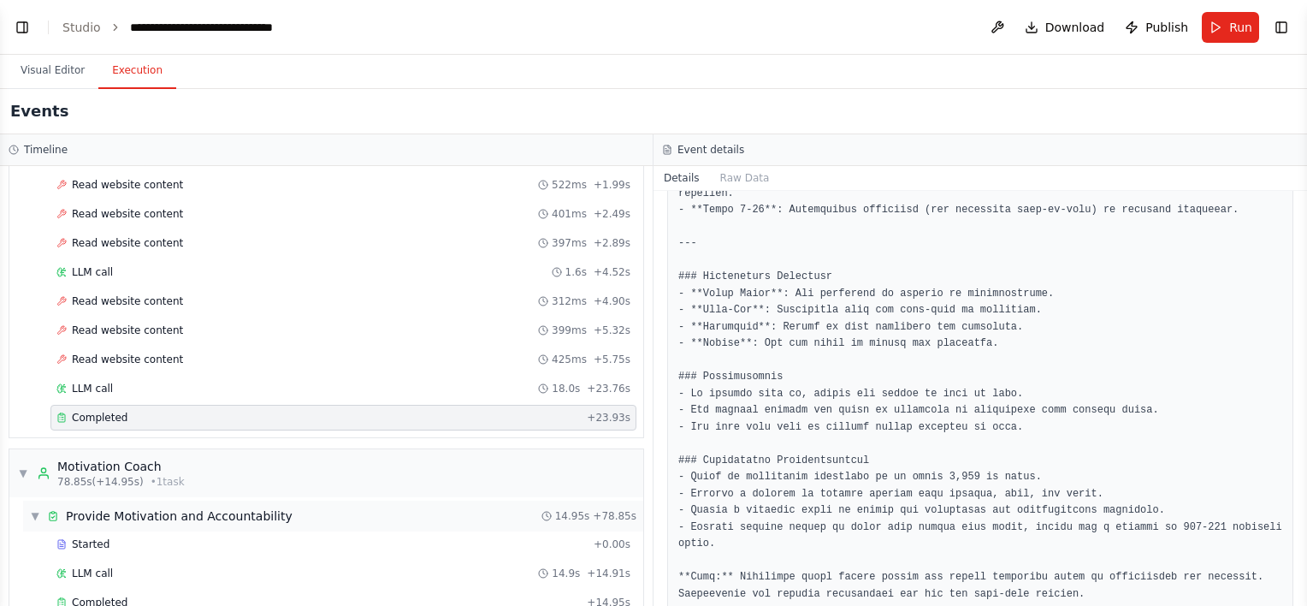
scroll to position [724, 0]
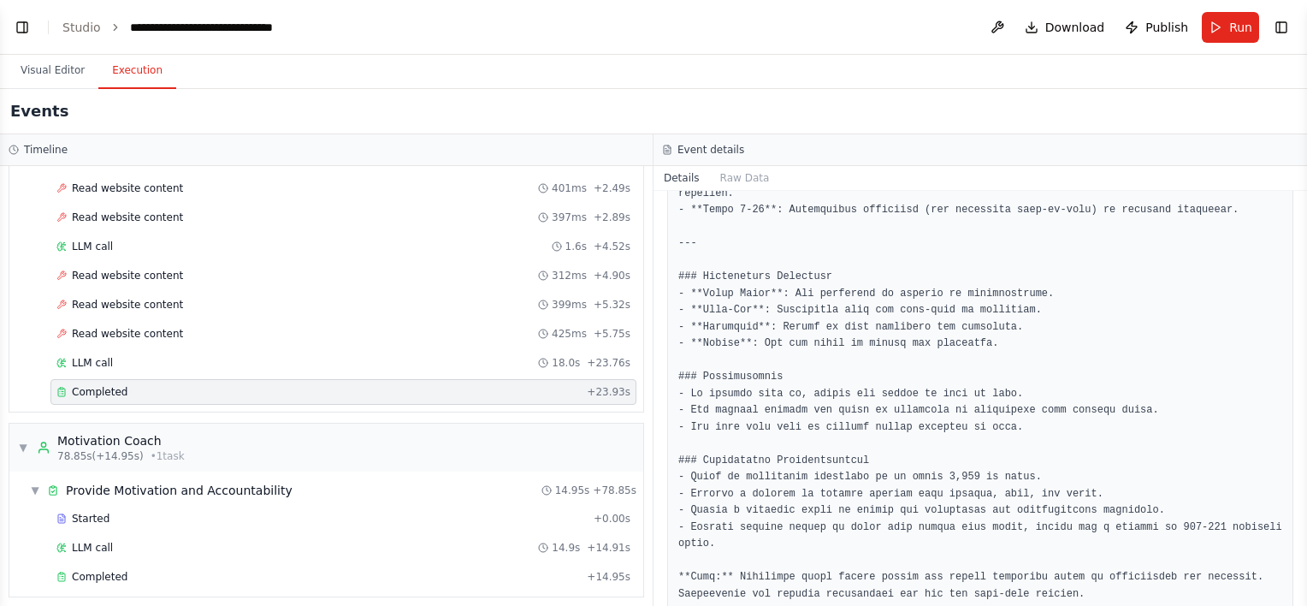
click at [186, 580] on div "Started + 0.00s LLM call 14.9s + 14.91s Completed + 14.95s" at bounding box center [333, 549] width 620 height 87
click at [196, 570] on div "Completed" at bounding box center [318, 577] width 524 height 14
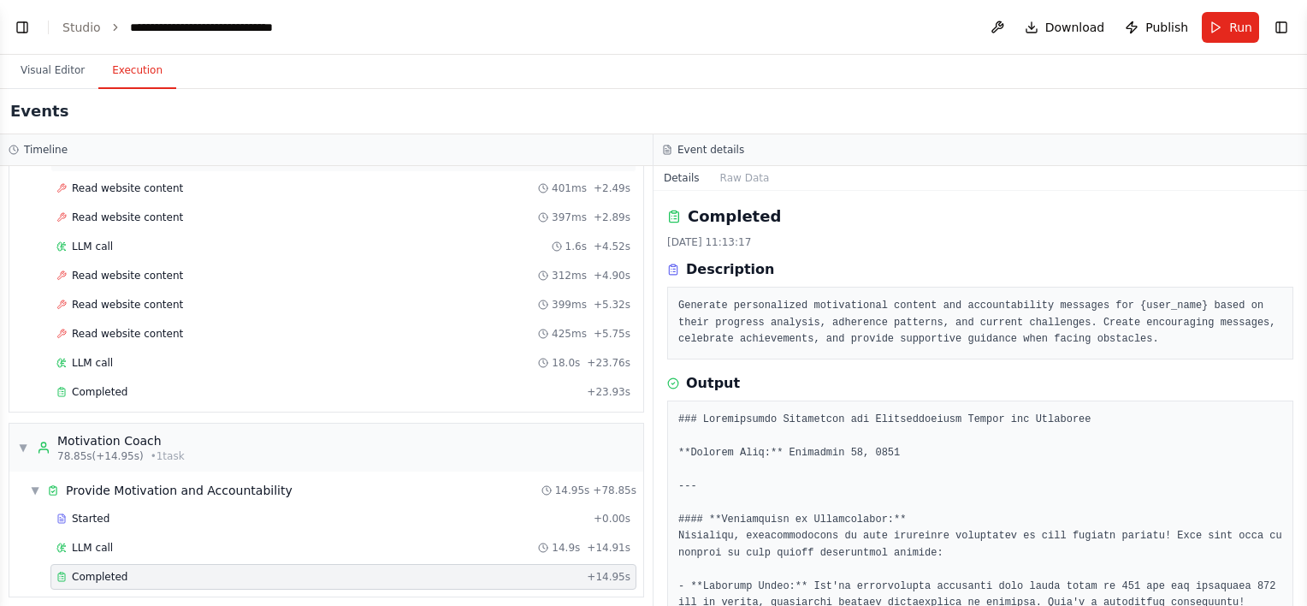
scroll to position [0, 0]
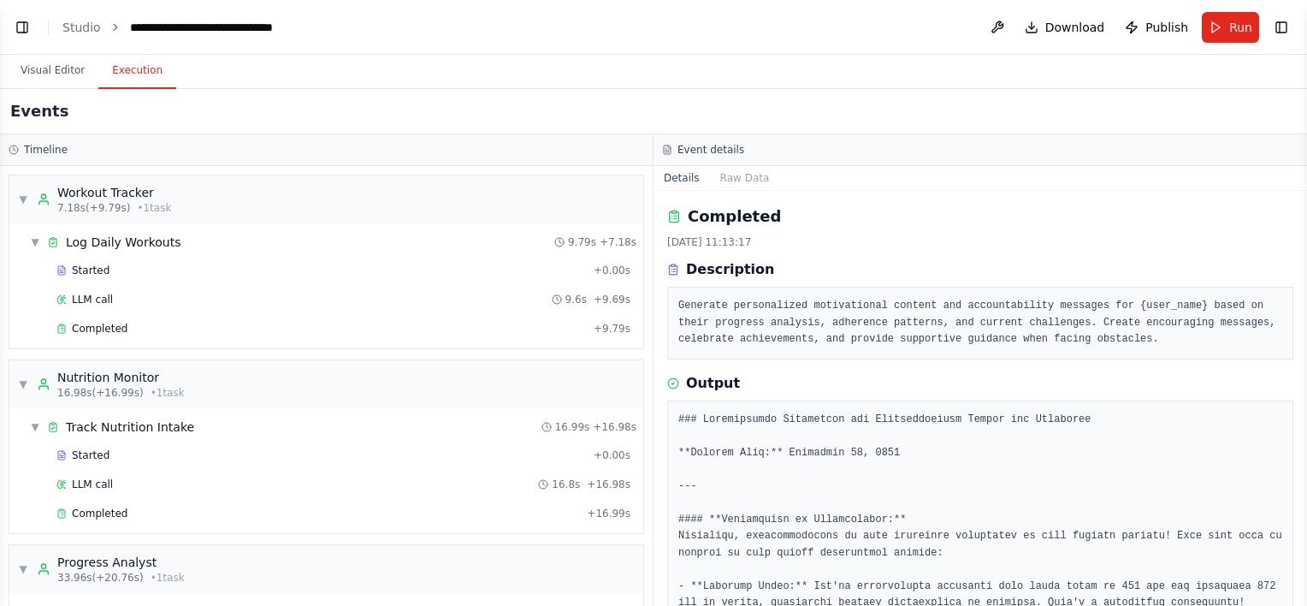
click at [193, 206] on div "▼ Workout Tracker 7.18s (+9.79s) • 1 task" at bounding box center [326, 199] width 634 height 48
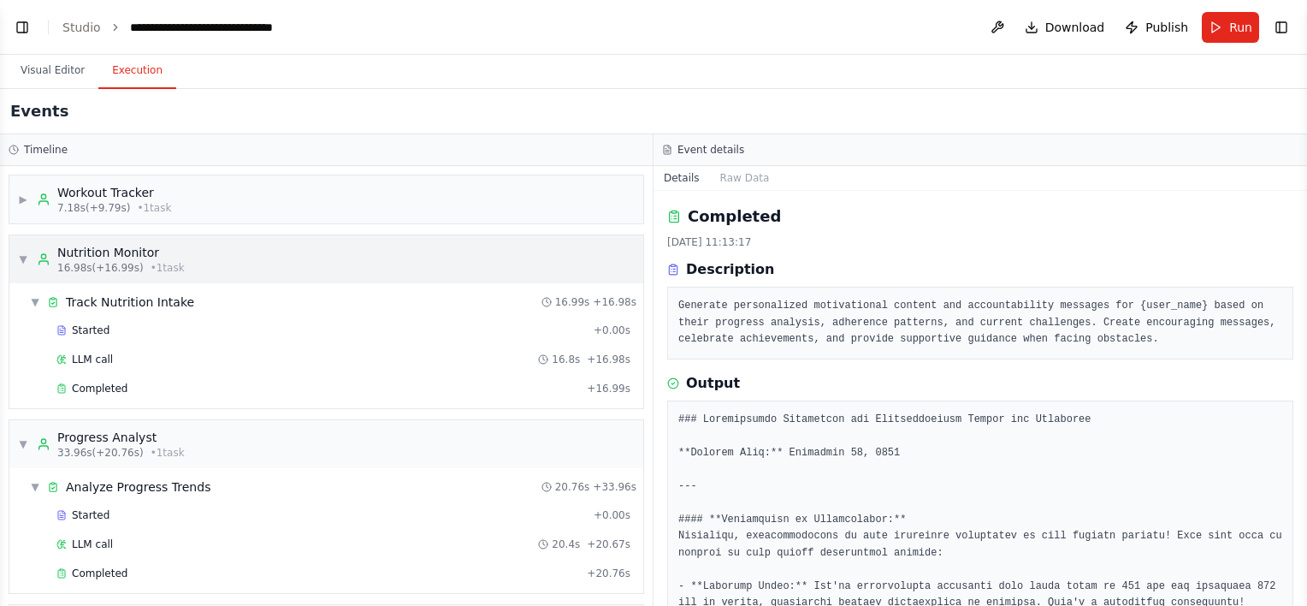
click at [169, 254] on div "Nutrition Monitor" at bounding box center [120, 252] width 127 height 17
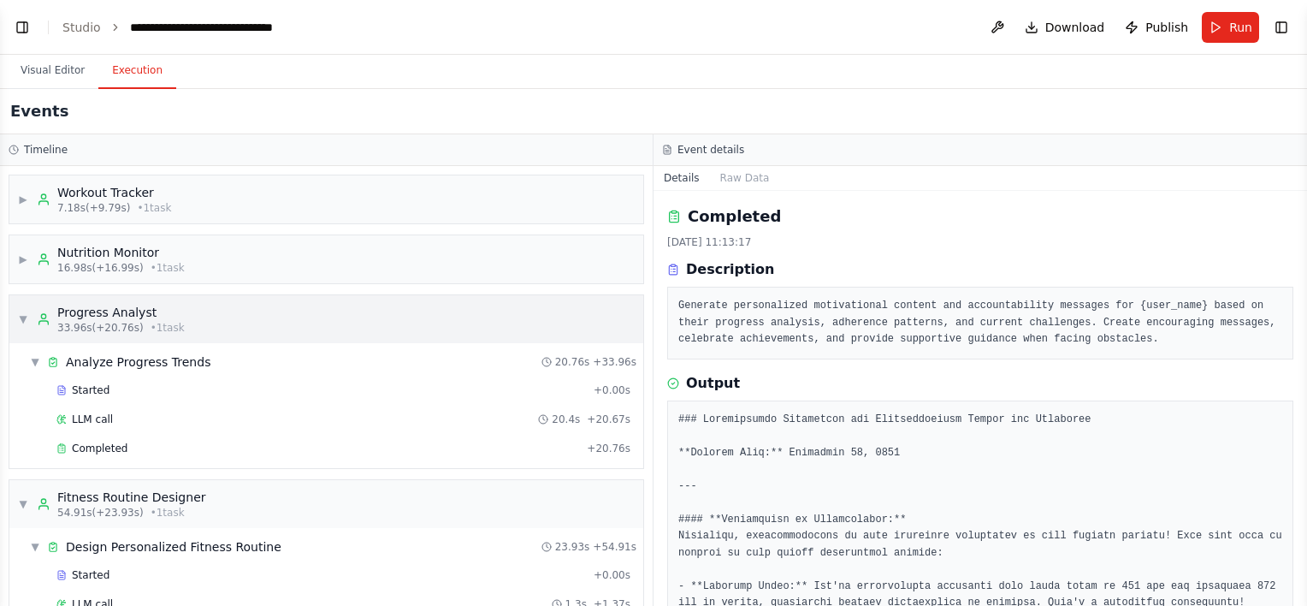
click at [218, 317] on div "▼ Progress Analyst 33.96s (+20.76s) • 1 task" at bounding box center [326, 319] width 634 height 48
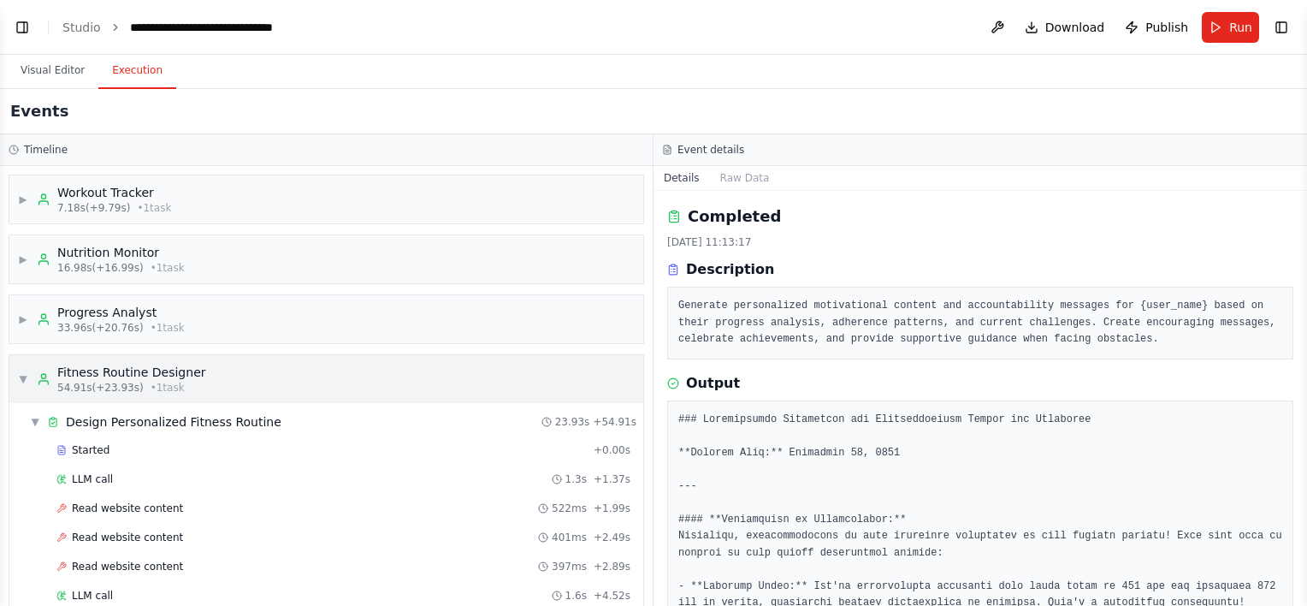
click at [246, 385] on div "▼ Fitness Routine Designer 54.91s (+23.93s) • 1 task" at bounding box center [326, 379] width 634 height 48
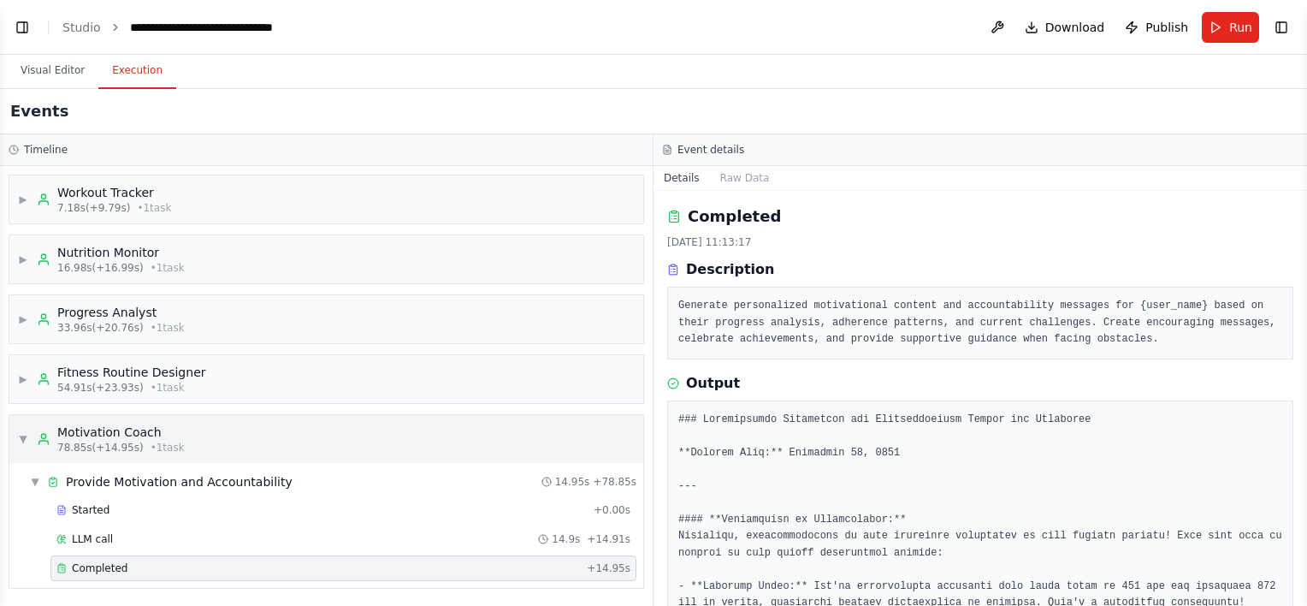
click at [252, 439] on div "▼ Motivation Coach 78.85s (+14.95s) • 1 task" at bounding box center [326, 439] width 634 height 48
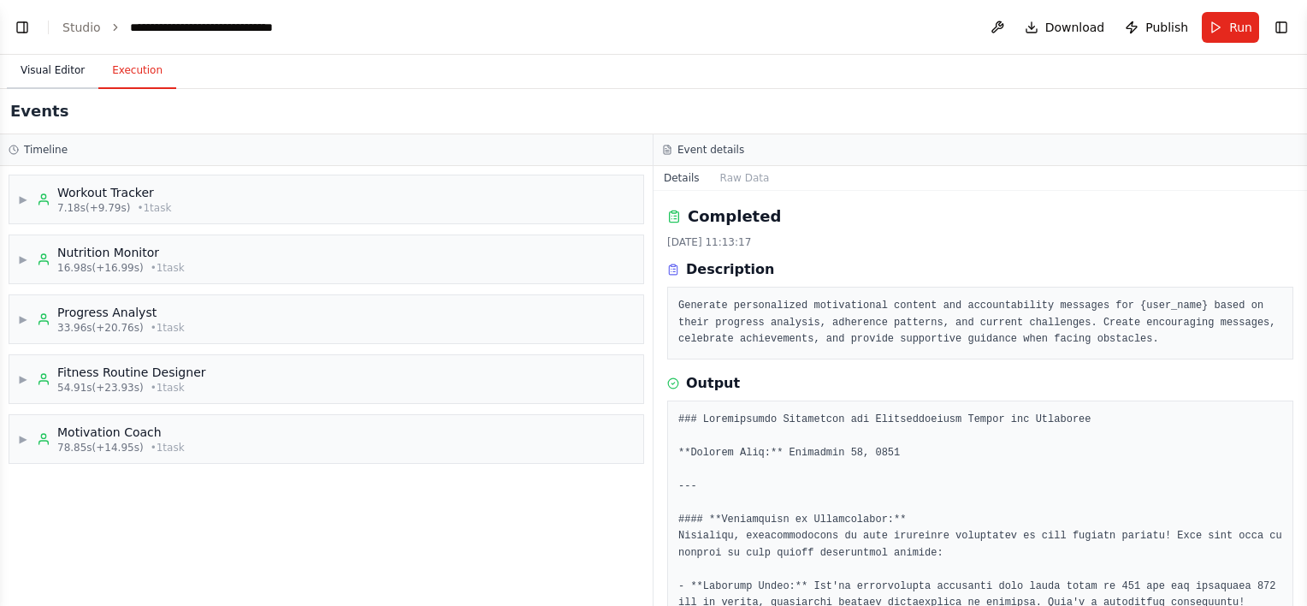
click at [38, 73] on button "Visual Editor" at bounding box center [53, 71] width 92 height 36
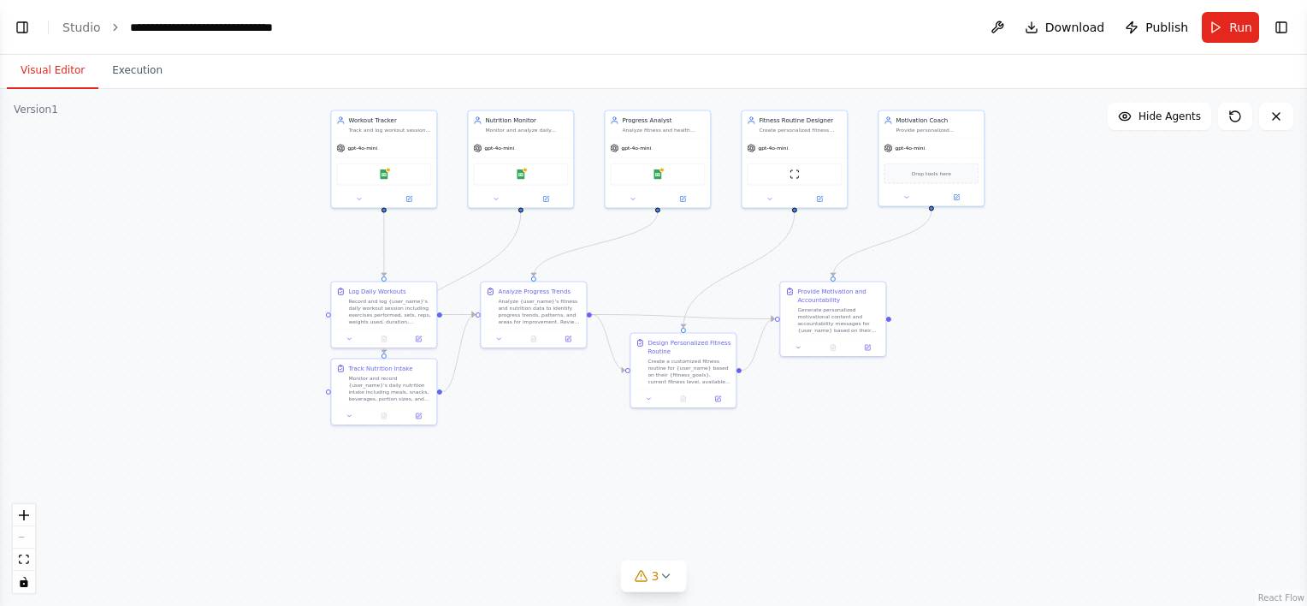
drag, startPoint x: 716, startPoint y: 222, endPoint x: 554, endPoint y: 9, distance: 268.1
click at [554, 9] on main "**********" at bounding box center [653, 303] width 1307 height 606
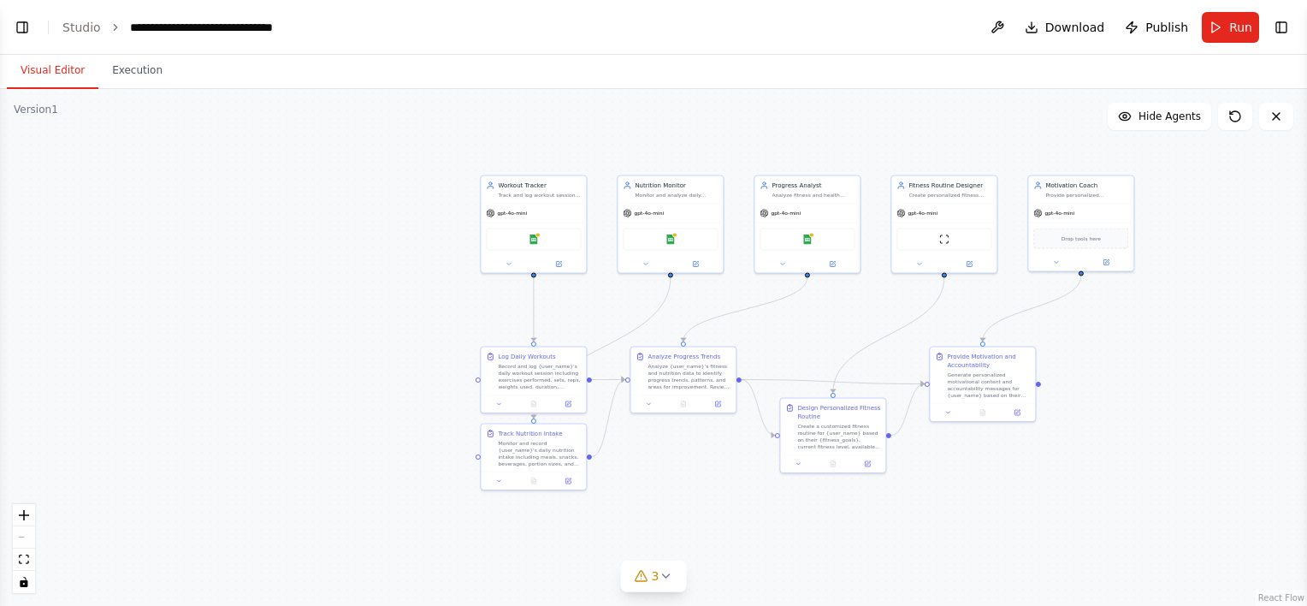
drag, startPoint x: 808, startPoint y: 387, endPoint x: 969, endPoint y: 475, distance: 184.1
click at [969, 475] on div ".deletable-edge-delete-btn { width: 20px; height: 20px; border: 0px solid #ffff…" at bounding box center [653, 347] width 1307 height 517
click at [645, 577] on icon at bounding box center [641, 576] width 11 height 10
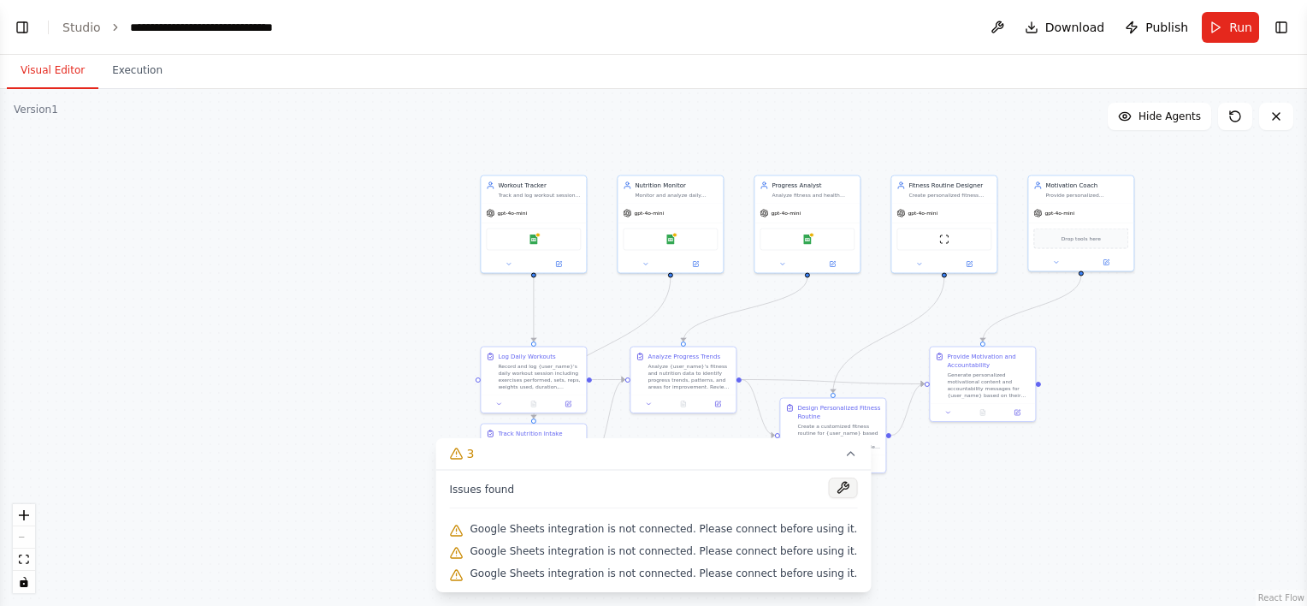
click at [828, 483] on button at bounding box center [842, 487] width 29 height 21
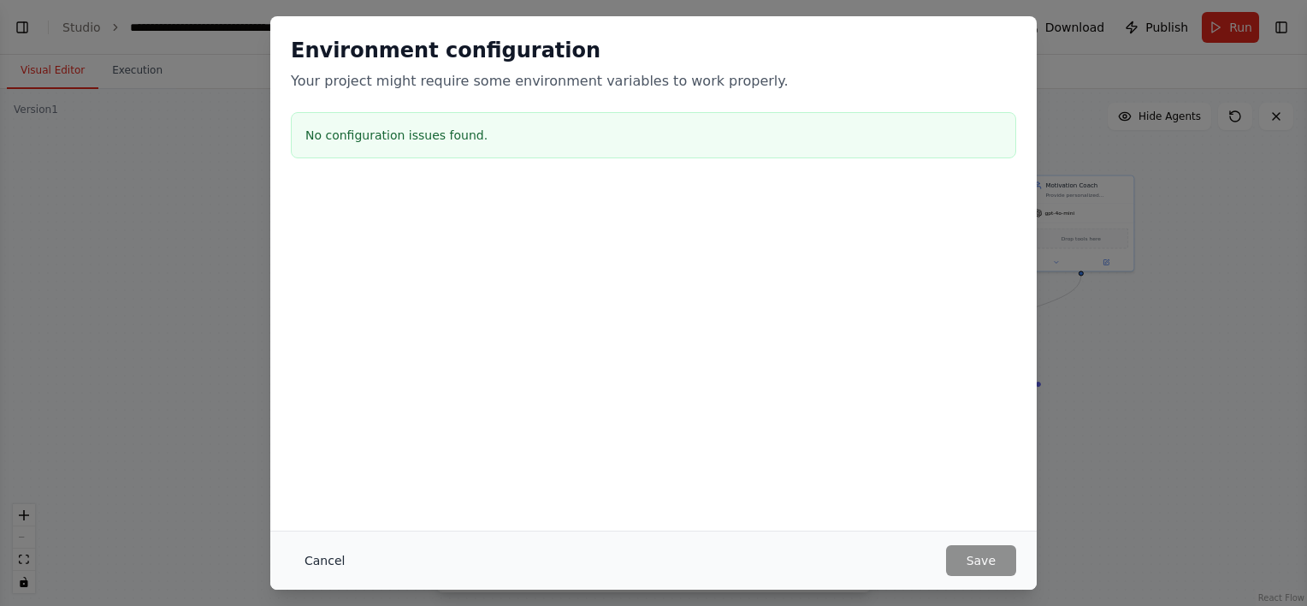
click at [333, 565] on button "Cancel" at bounding box center [325, 560] width 68 height 31
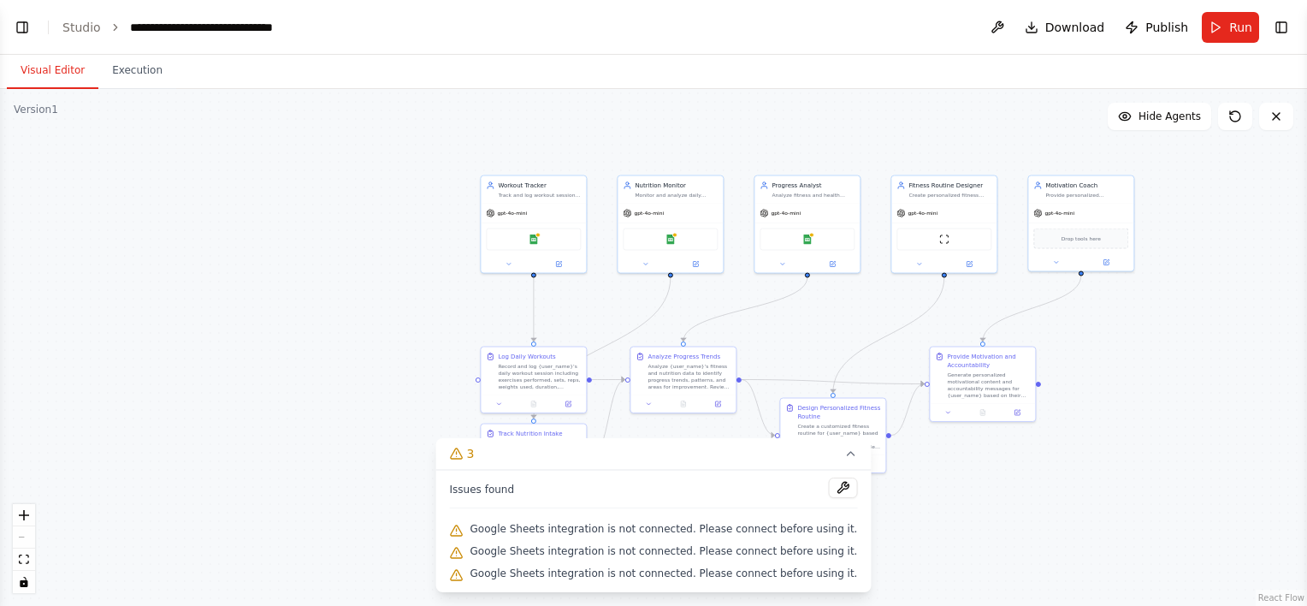
click at [577, 530] on span "Google Sheets integration is not connected. Please connect before using it." at bounding box center [664, 529] width 388 height 14
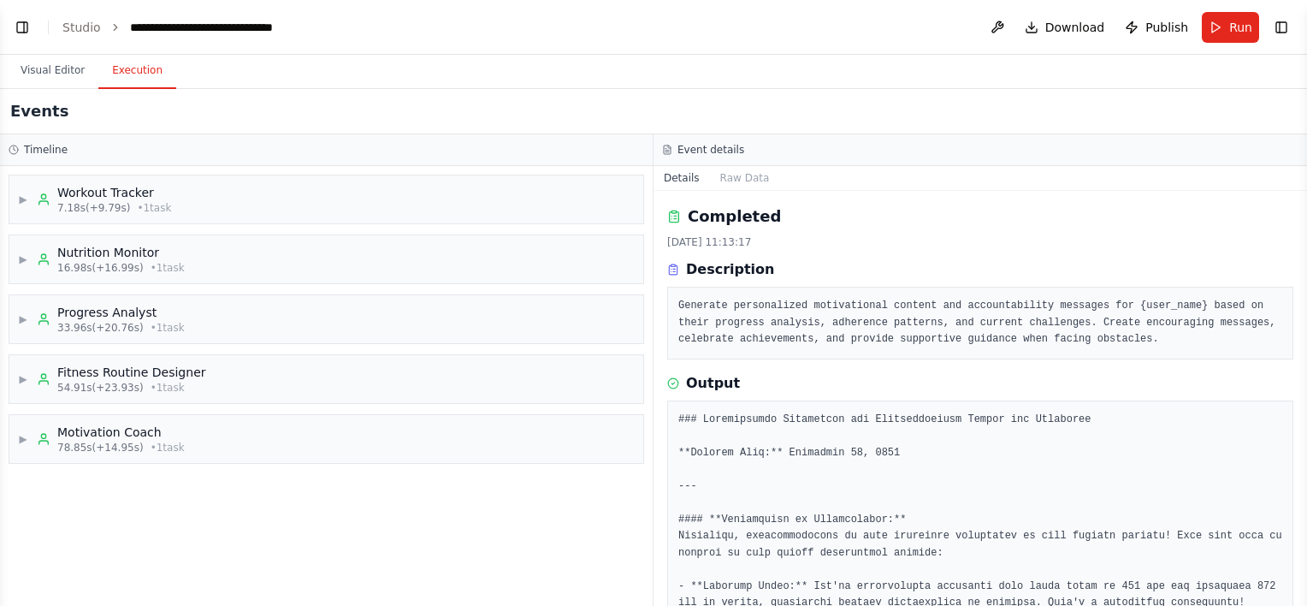
click at [130, 76] on button "Execution" at bounding box center [137, 71] width 78 height 36
click at [35, 75] on button "Visual Editor" at bounding box center [53, 71] width 92 height 36
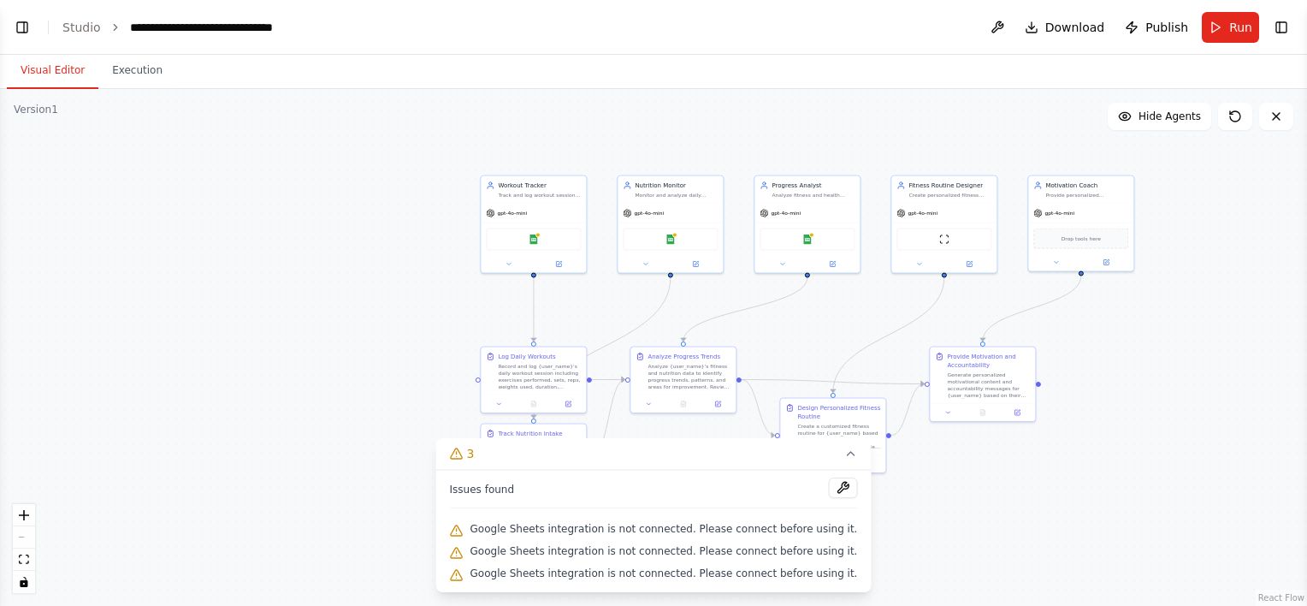
click at [61, 25] on header "**********" at bounding box center [653, 27] width 1307 height 55
click at [74, 24] on link "Studio" at bounding box center [81, 28] width 38 height 14
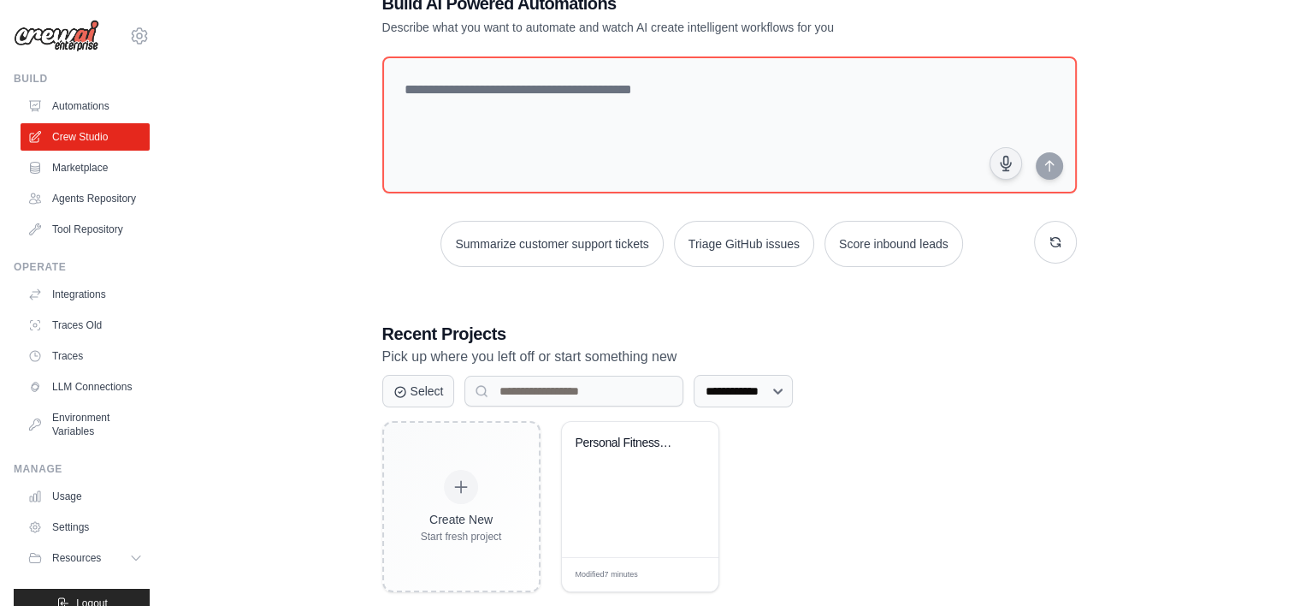
scroll to position [82, 0]
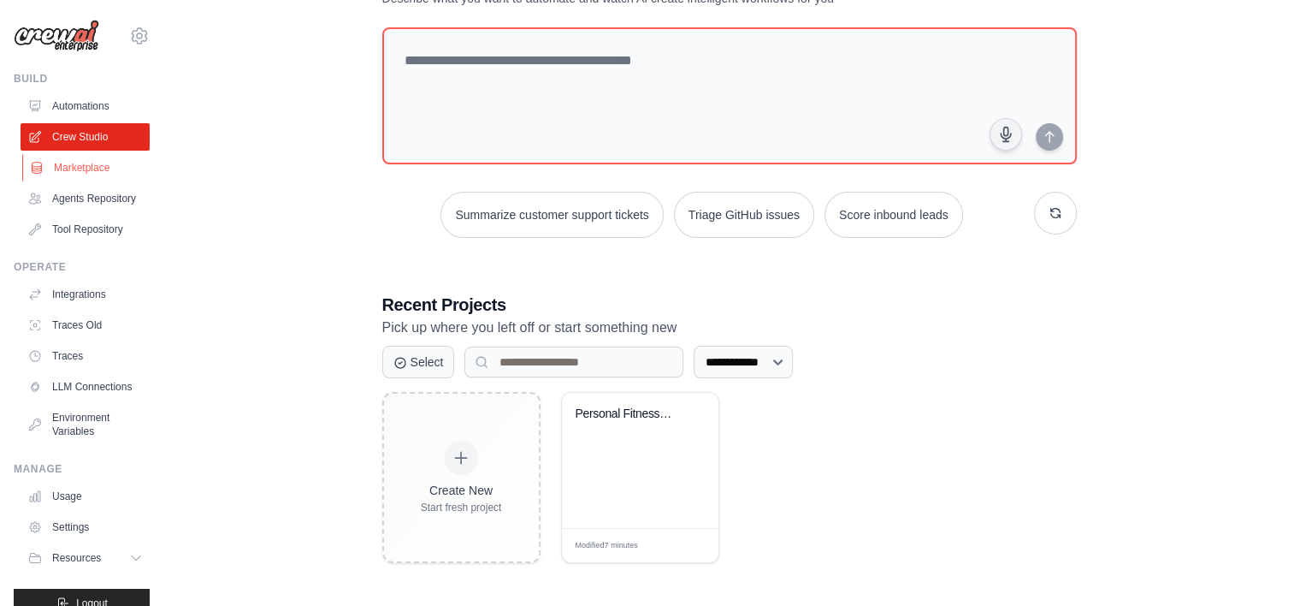
click at [72, 169] on link "Marketplace" at bounding box center [86, 167] width 129 height 27
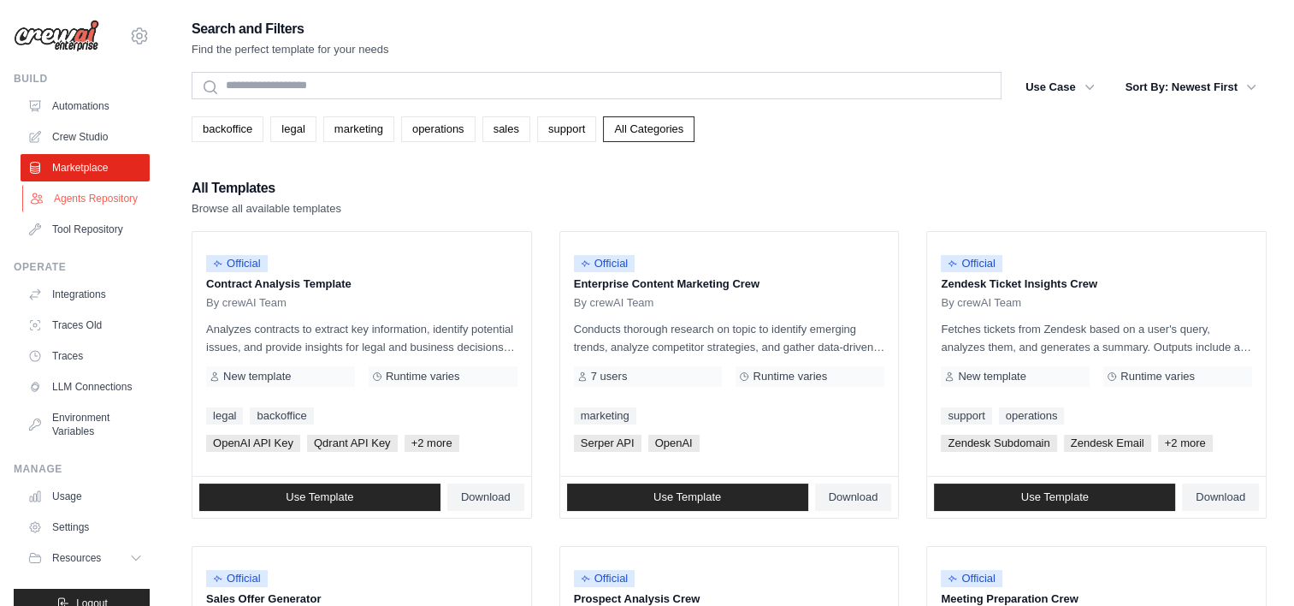
click at [75, 212] on link "Agents Repository" at bounding box center [86, 198] width 129 height 27
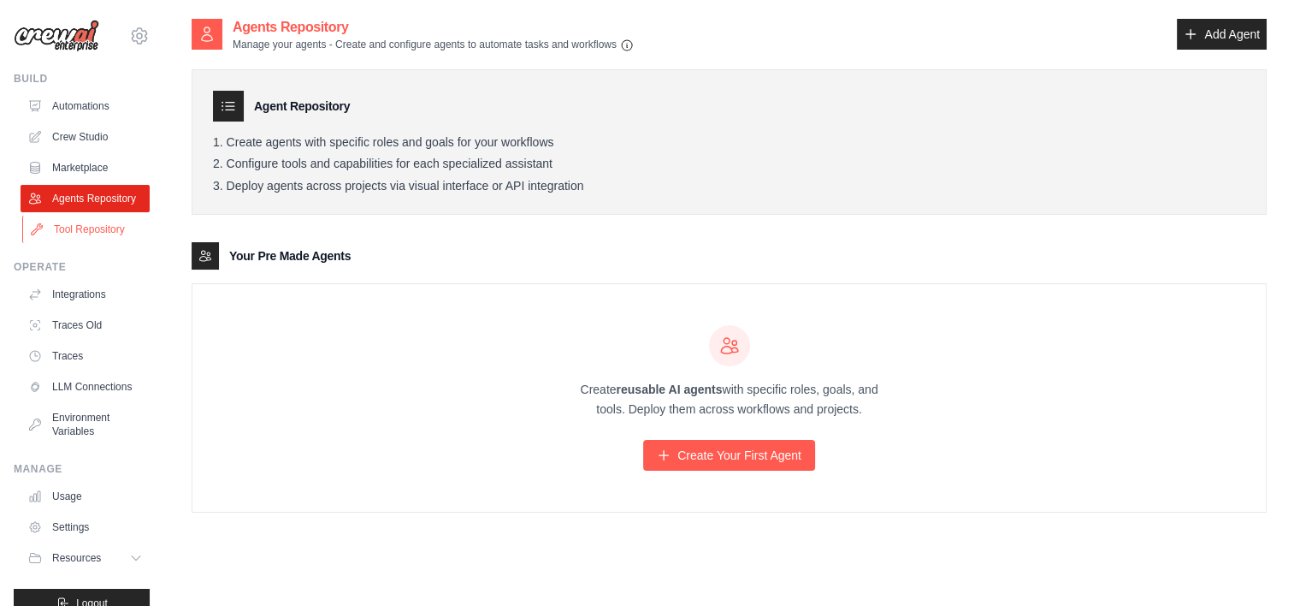
click at [43, 236] on icon at bounding box center [37, 229] width 14 height 14
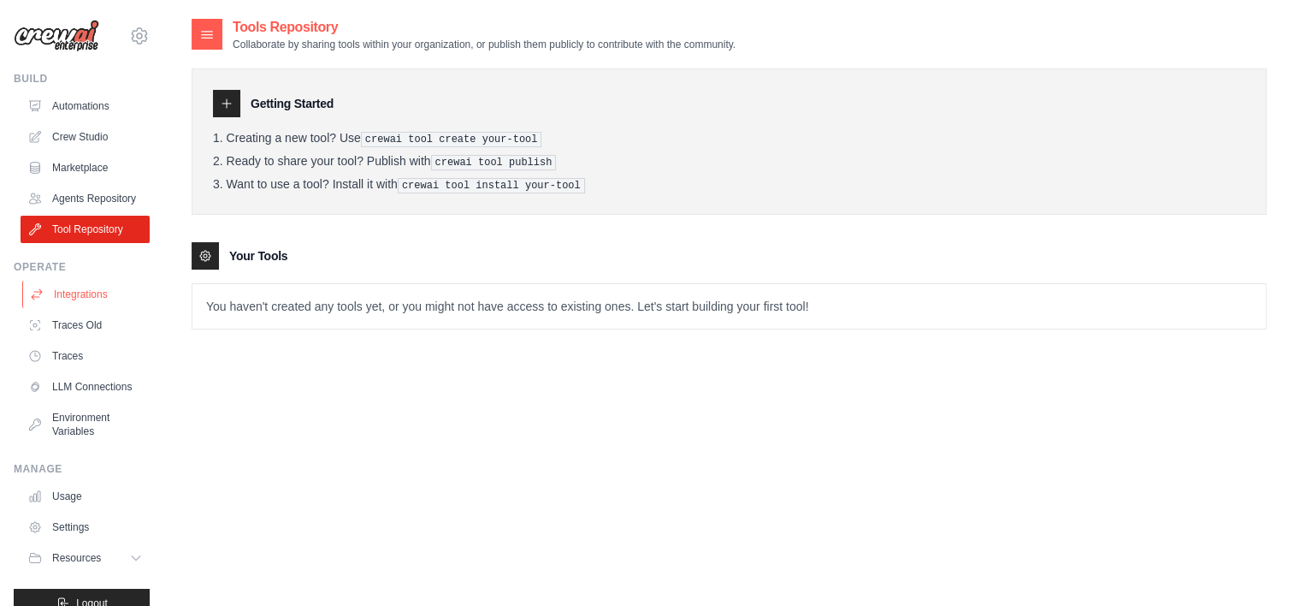
click at [69, 307] on link "Integrations" at bounding box center [86, 294] width 129 height 27
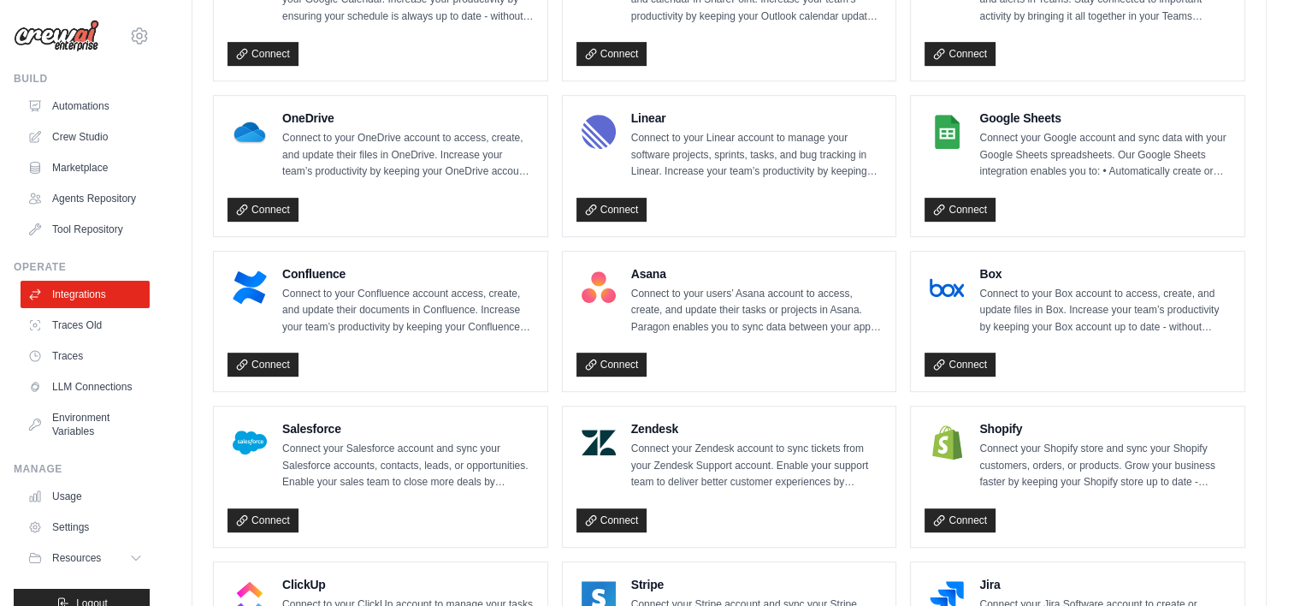
scroll to position [749, 0]
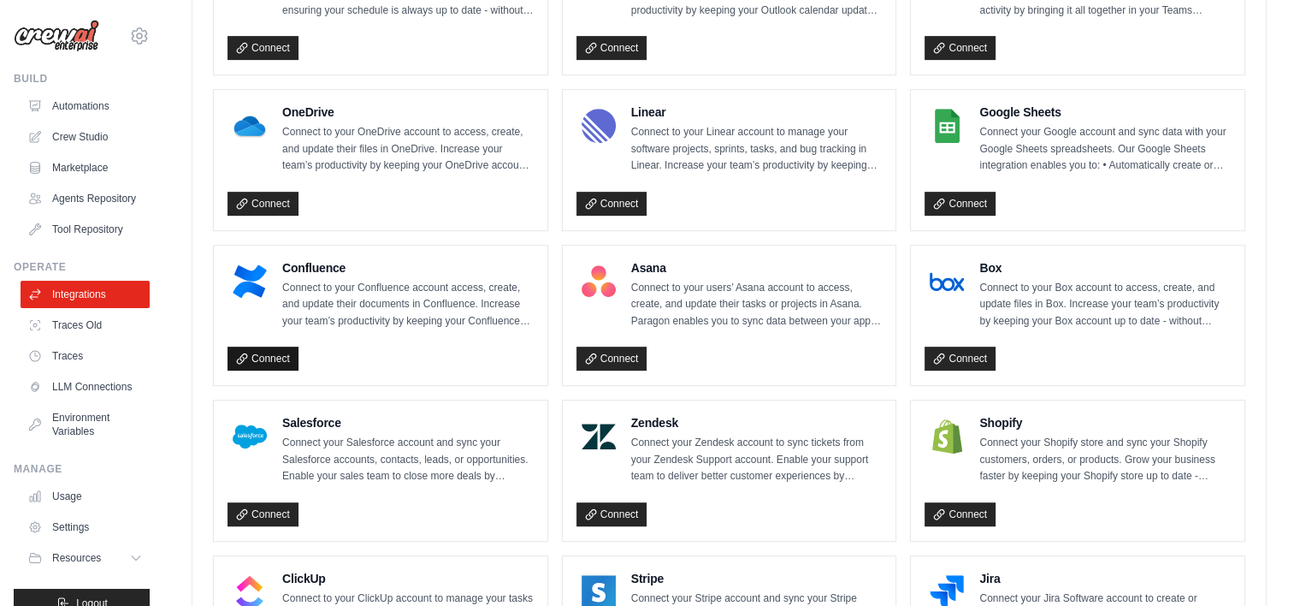
click at [273, 356] on link "Connect" at bounding box center [263, 358] width 71 height 24
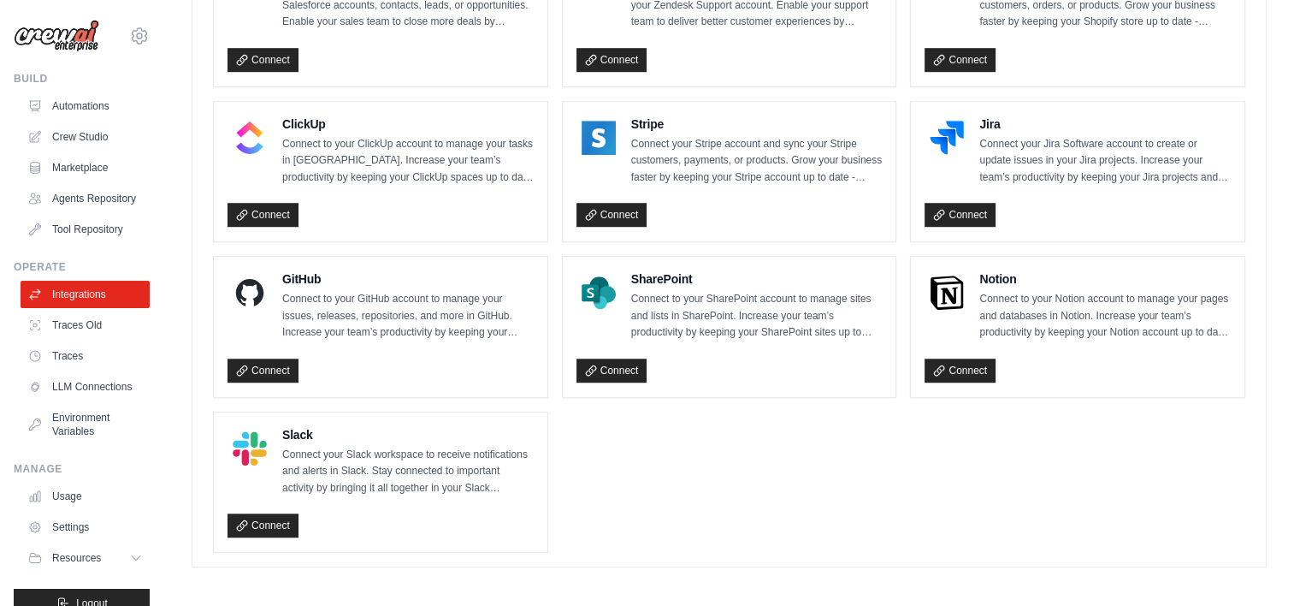
scroll to position [0, 0]
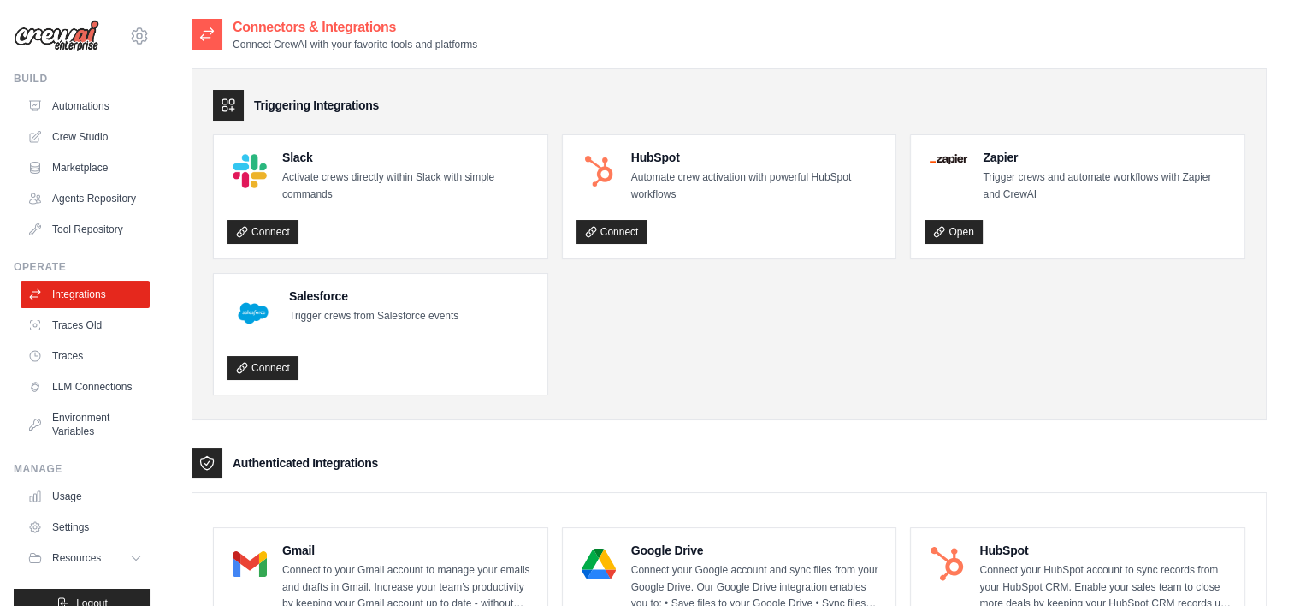
click at [71, 33] on img at bounding box center [57, 36] width 86 height 33
click at [82, 109] on link "Automations" at bounding box center [86, 105] width 129 height 27
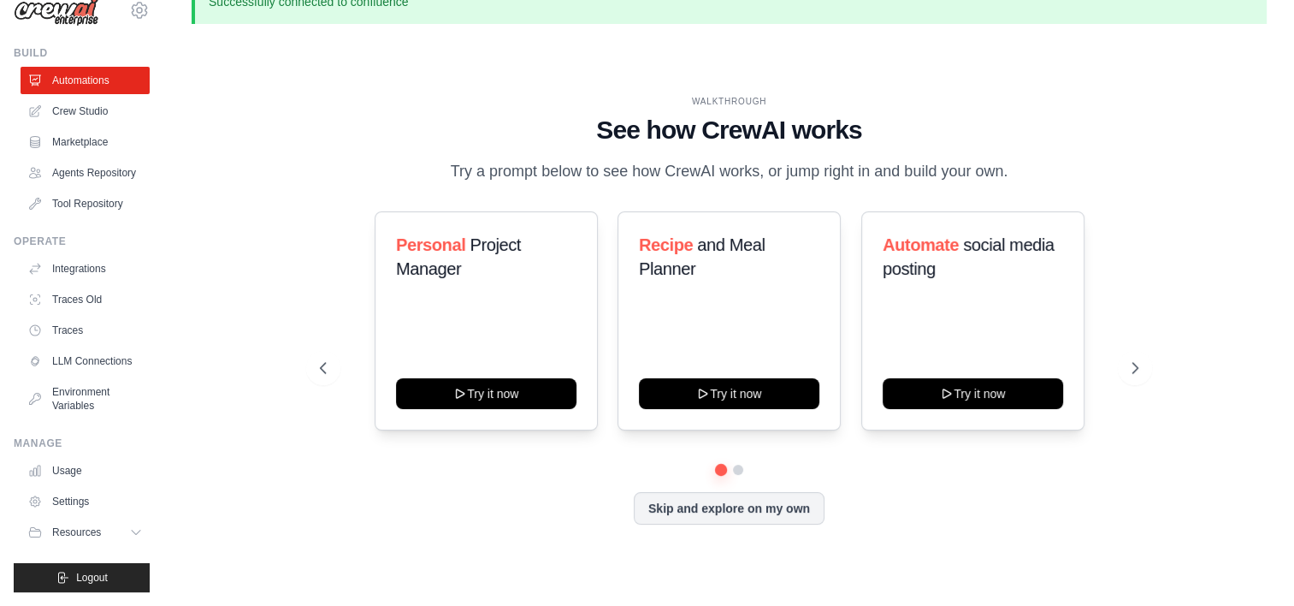
scroll to position [58, 0]
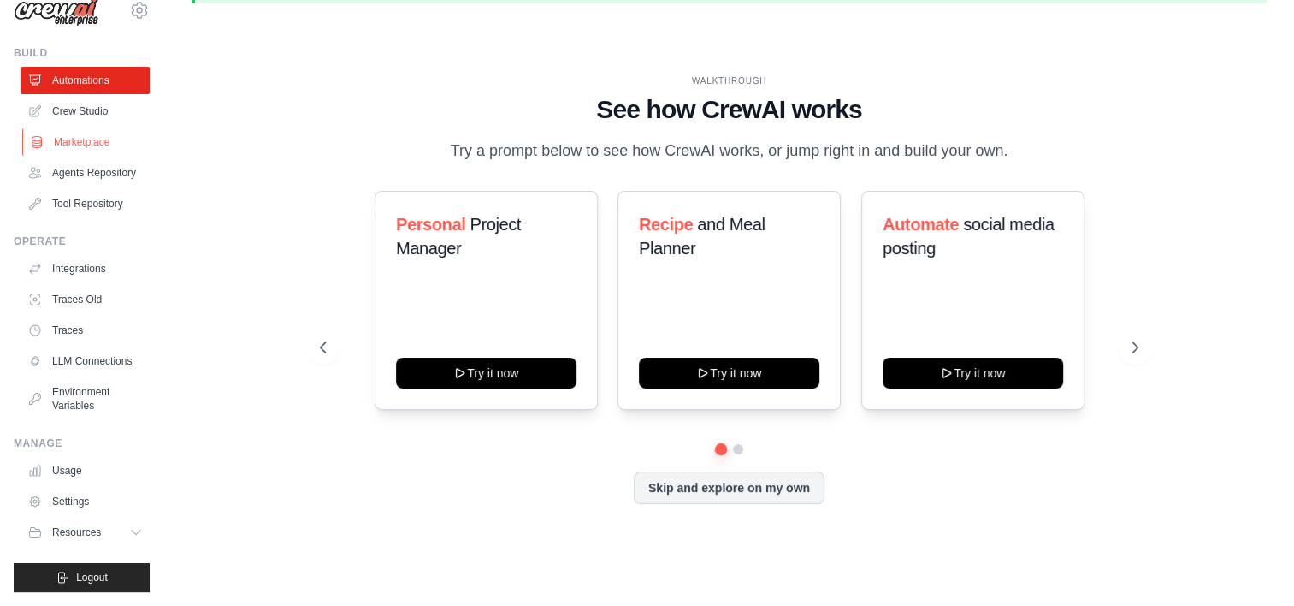
click at [63, 128] on link "Marketplace" at bounding box center [86, 141] width 129 height 27
